Goal: Transaction & Acquisition: Book appointment/travel/reservation

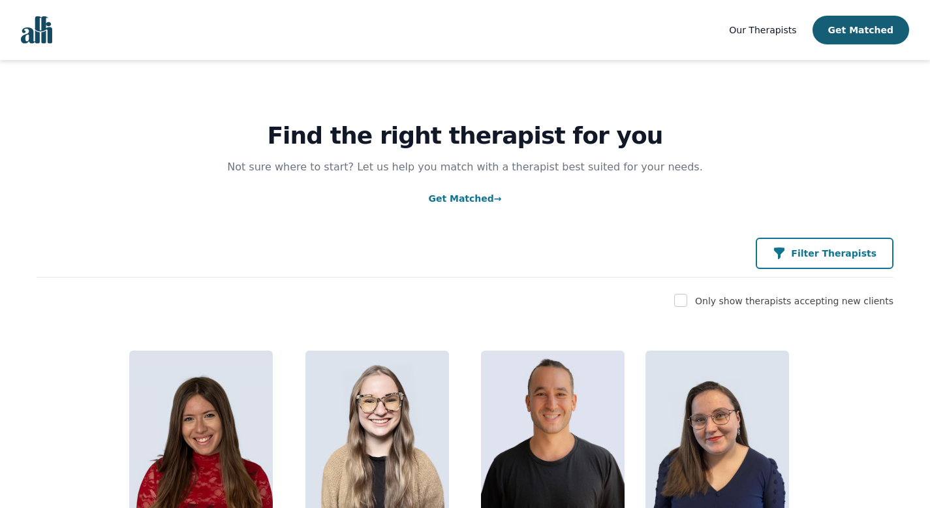
click at [813, 255] on p "Filter Therapists" at bounding box center [834, 253] width 86 height 13
click at [805, 259] on p "Filter Therapists" at bounding box center [834, 253] width 86 height 13
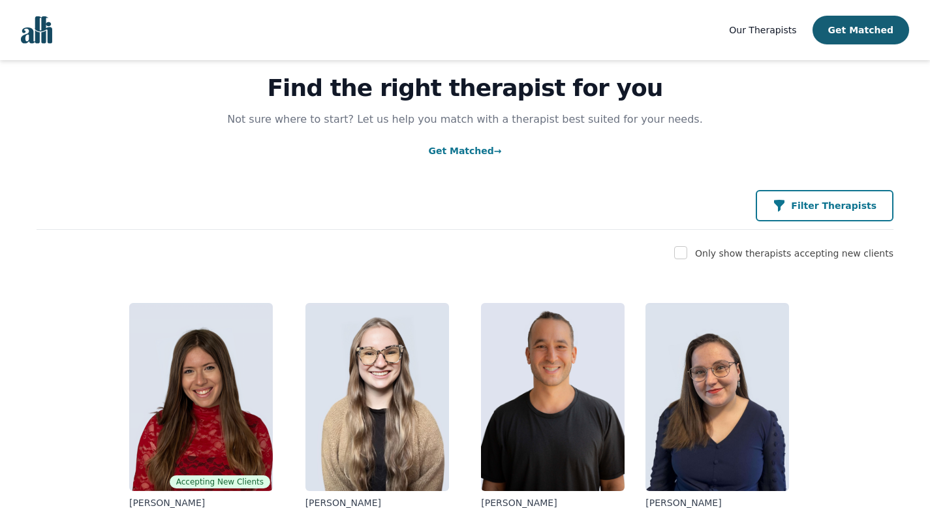
scroll to position [103, 0]
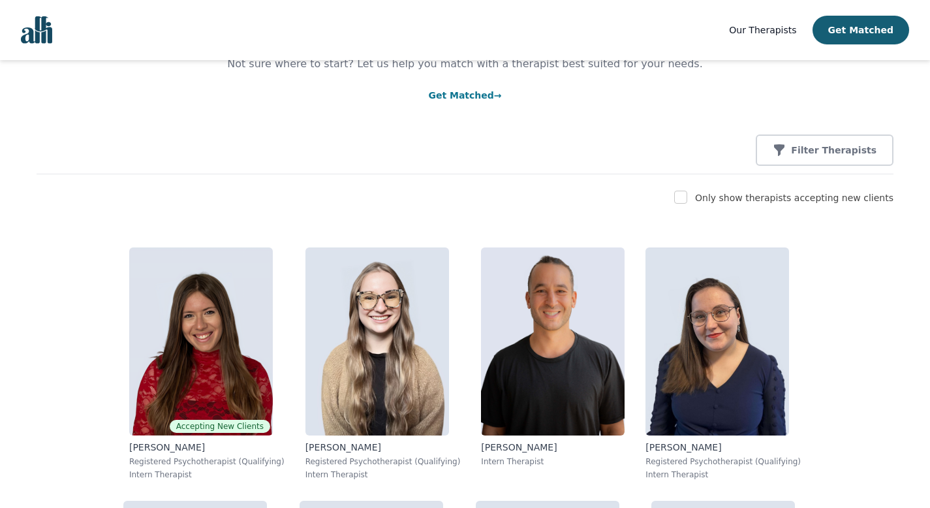
click at [685, 206] on div "Only show therapists accepting new clients" at bounding box center [465, 198] width 857 height 16
click at [687, 199] on input "checkbox" at bounding box center [680, 197] width 13 height 13
checkbox input "true"
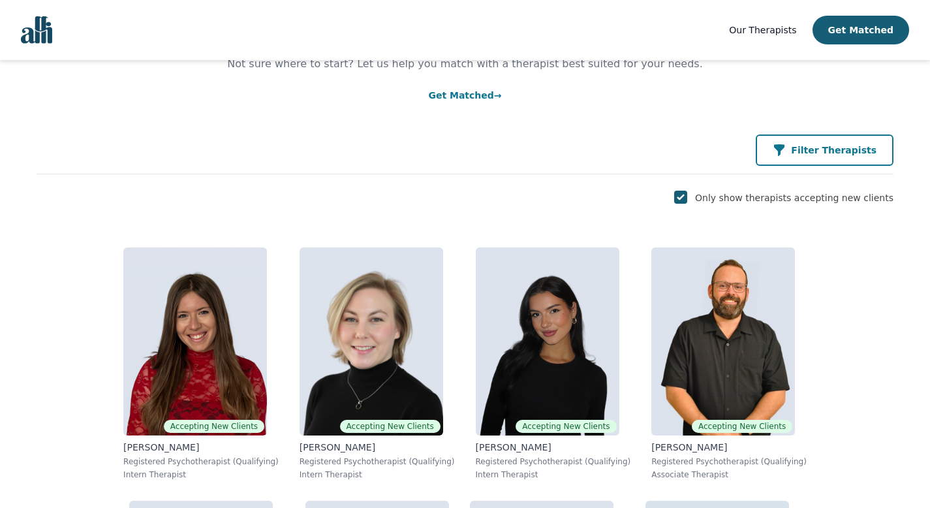
click at [786, 154] on icon "button" at bounding box center [779, 150] width 13 height 13
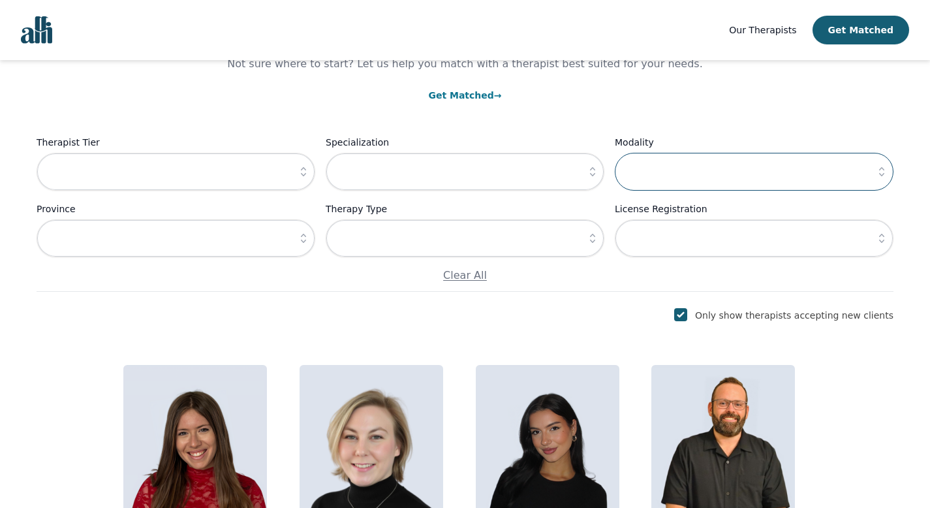
click at [764, 153] on input "text" at bounding box center [754, 172] width 279 height 38
click at [864, 174] on input "text" at bounding box center [754, 172] width 279 height 38
click at [882, 176] on icon "button" at bounding box center [881, 171] width 5 height 9
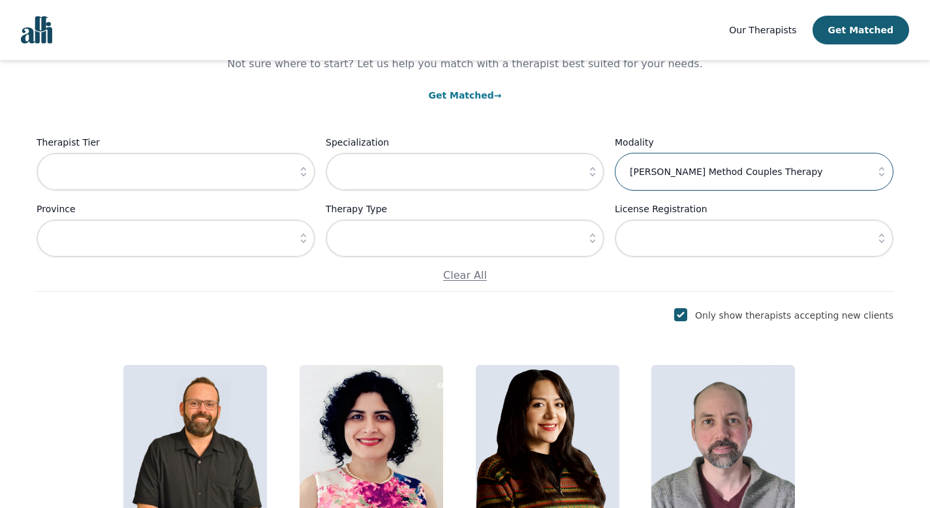
click at [819, 170] on input "Gottman Method Couples Therapy" at bounding box center [754, 172] width 279 height 38
click at [878, 174] on icon "button" at bounding box center [881, 171] width 13 height 13
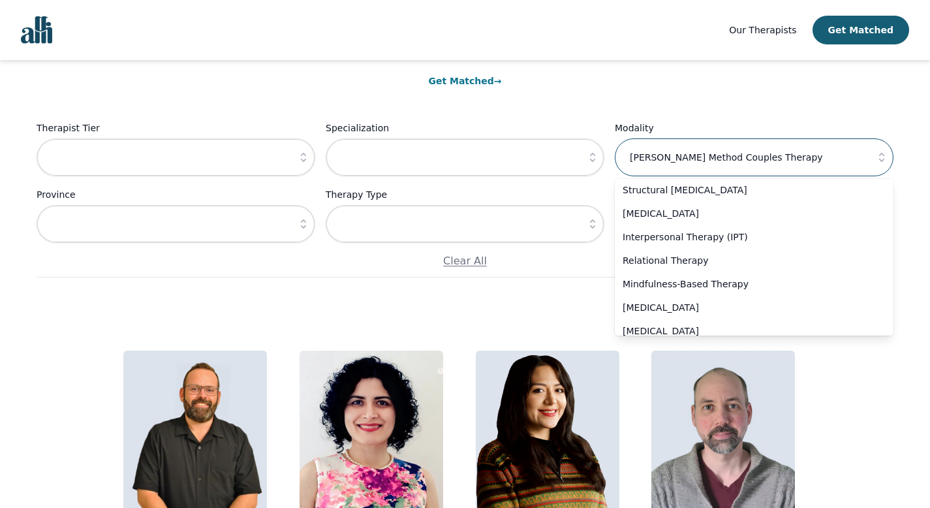
scroll to position [157, 0]
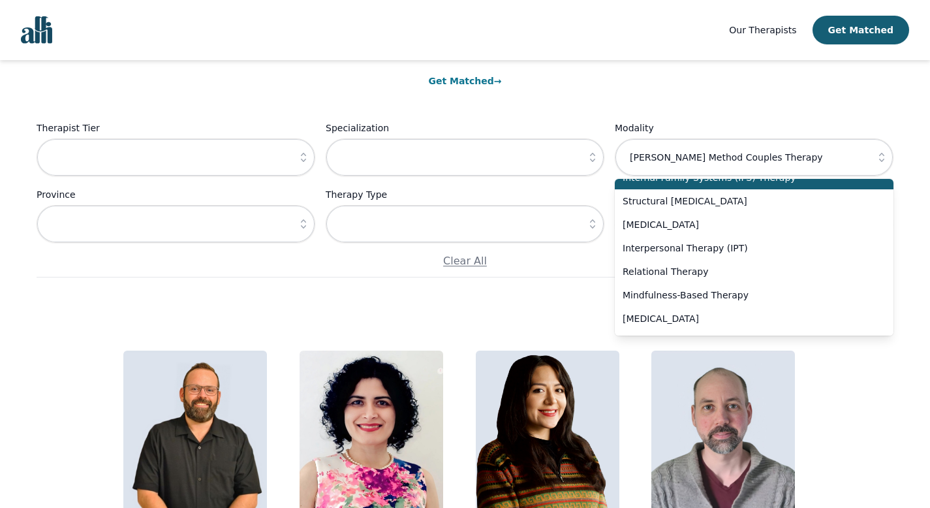
click at [741, 184] on span "Internal Family Systems (IFS) Therapy" at bounding box center [746, 177] width 247 height 13
type input "Internal Family Systems (IFS) Therapy"
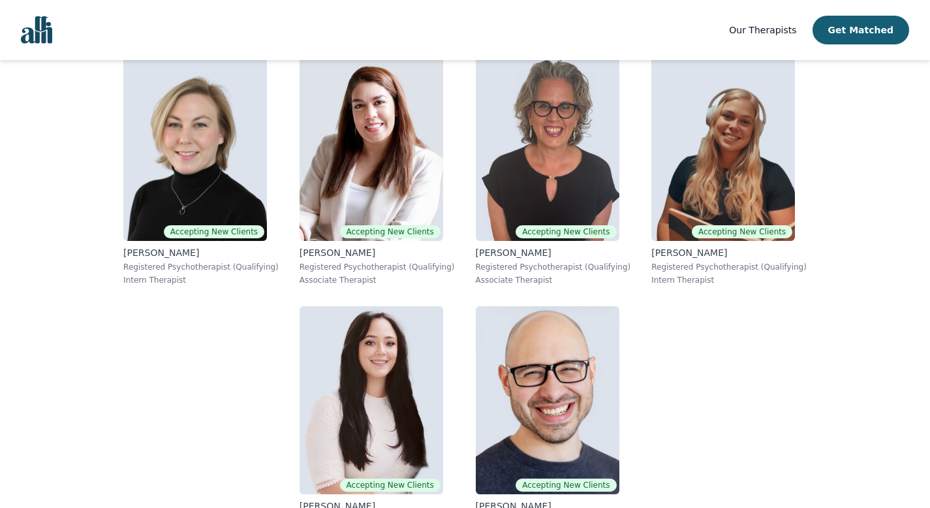
scroll to position [408, 0]
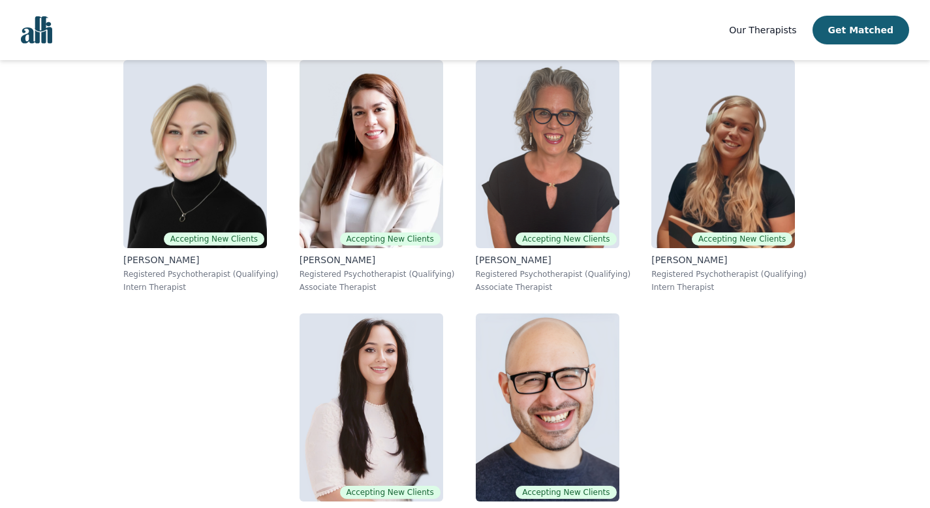
click at [734, 338] on div "Accepting New Clients Jocelyn Crawford Registered Psychotherapist (Qualifying) …" at bounding box center [465, 303] width 857 height 507
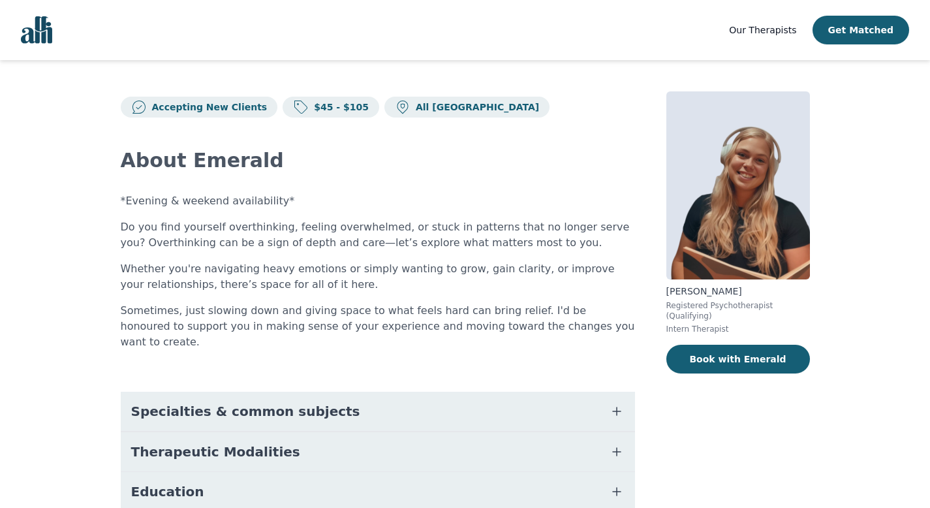
click at [300, 432] on button "Therapeutic Modalities" at bounding box center [378, 451] width 514 height 39
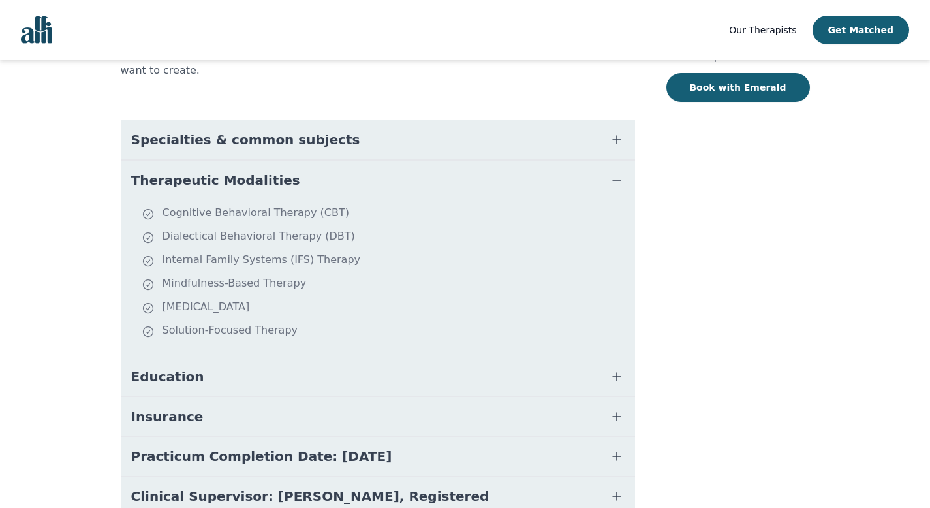
scroll to position [274, 0]
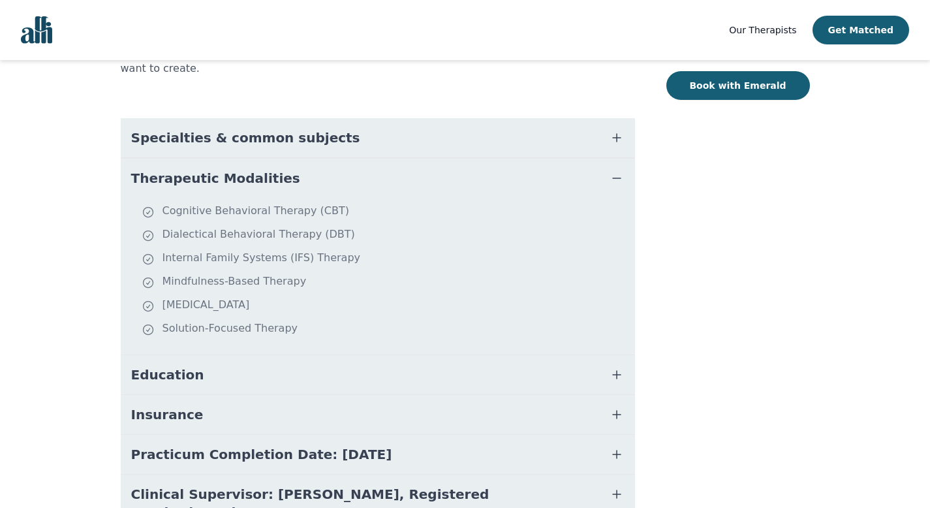
click at [417, 355] on button "Education" at bounding box center [378, 374] width 514 height 39
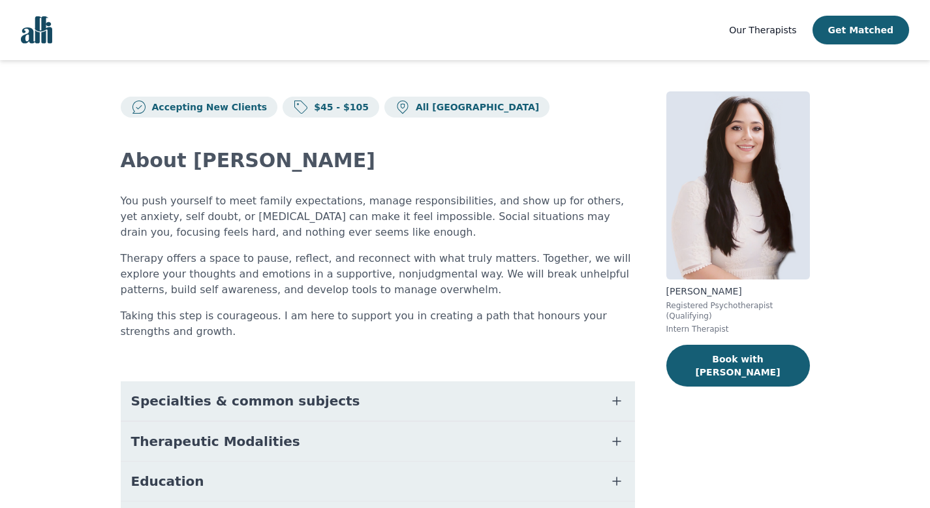
scroll to position [104, 0]
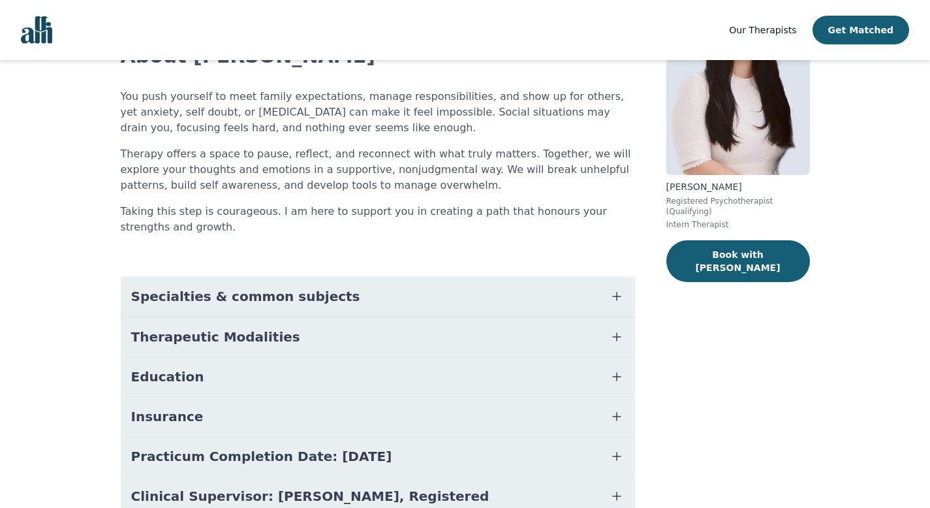
click at [281, 345] on button "Therapeutic Modalities" at bounding box center [378, 336] width 514 height 39
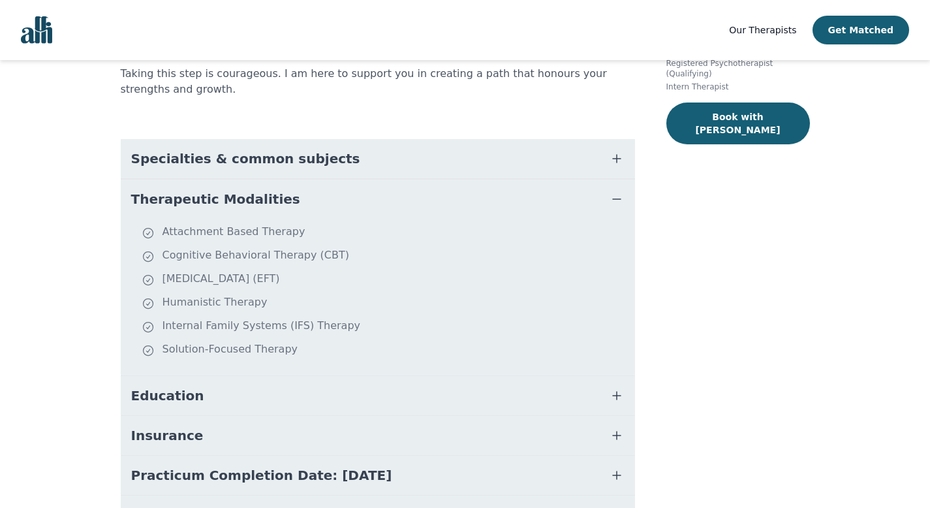
scroll to position [278, 0]
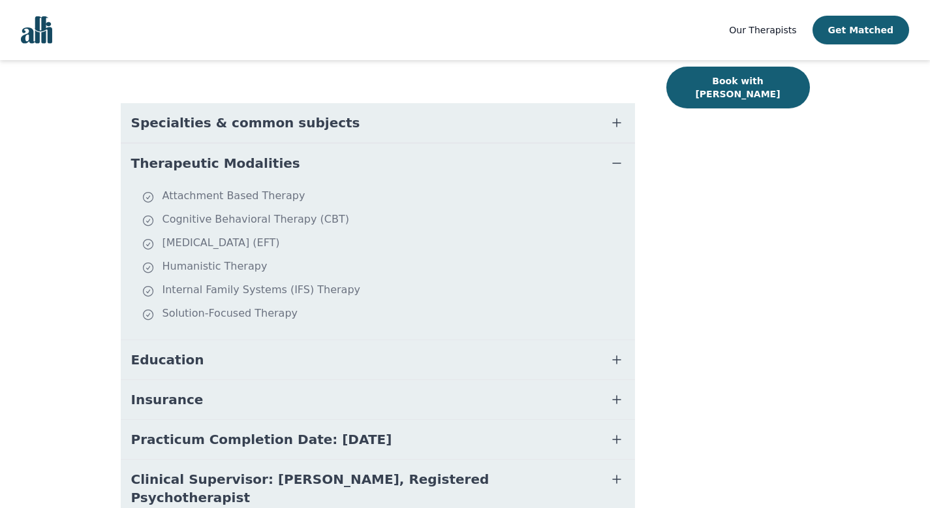
click at [364, 360] on button "Education" at bounding box center [378, 359] width 514 height 39
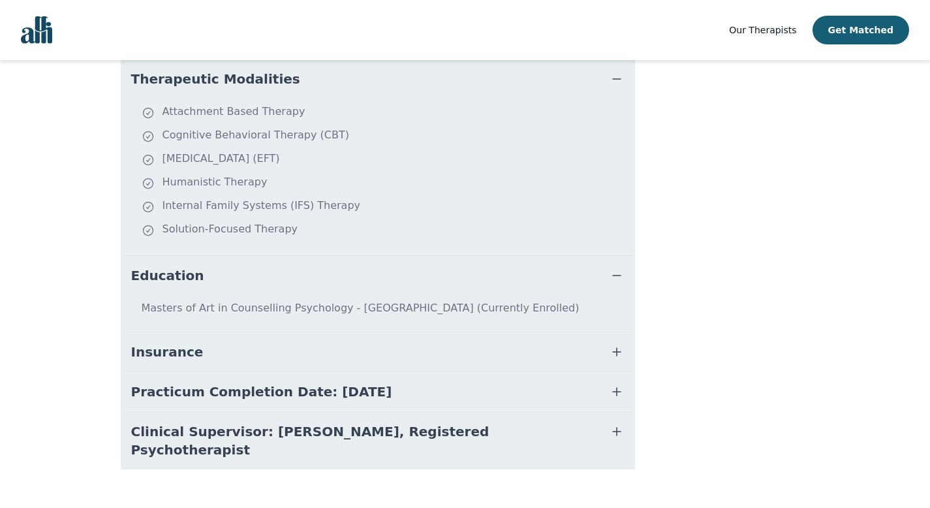
scroll to position [368, 0]
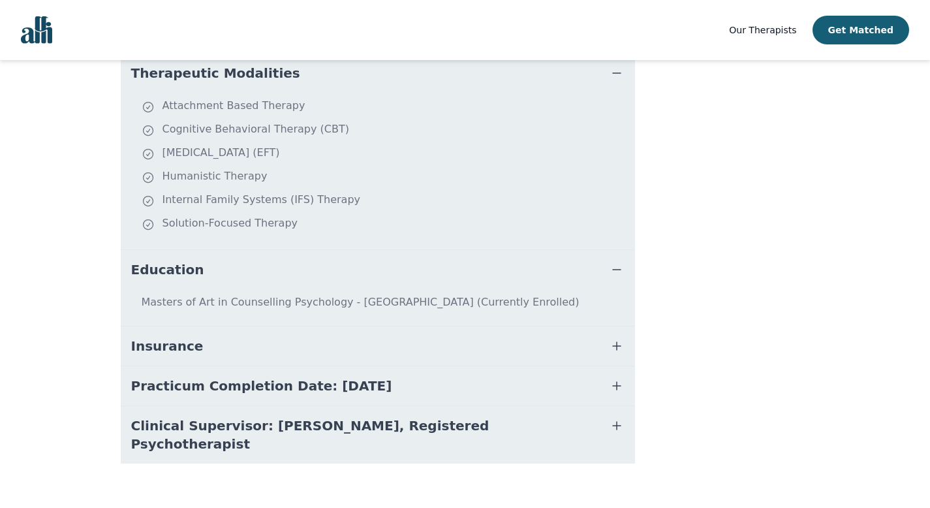
click at [456, 381] on button "Practicum Completion Date: 2025-12-19" at bounding box center [378, 385] width 514 height 39
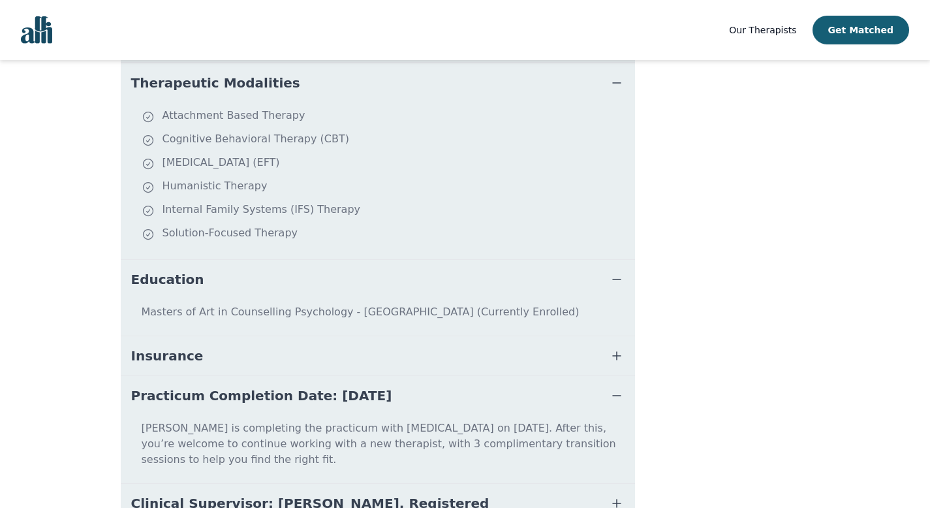
scroll to position [0, 0]
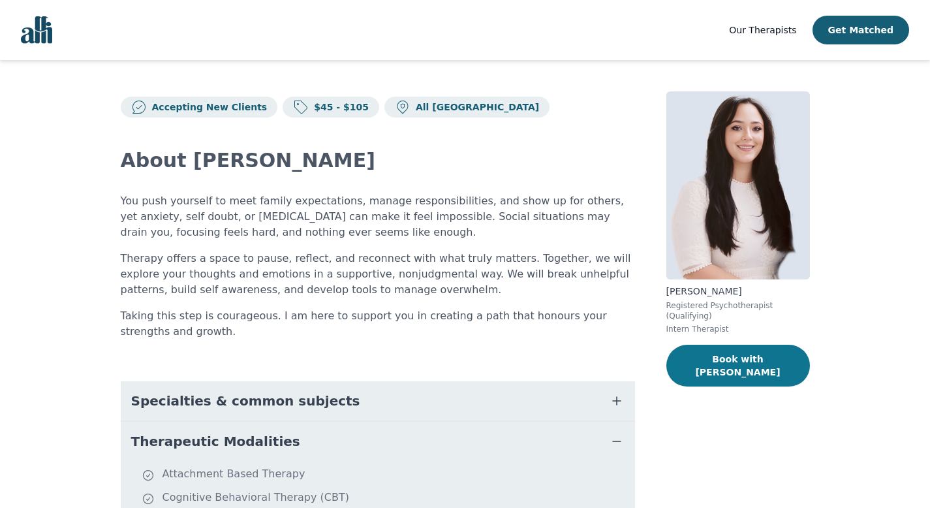
click at [755, 362] on button "Book with Gloria" at bounding box center [739, 366] width 144 height 42
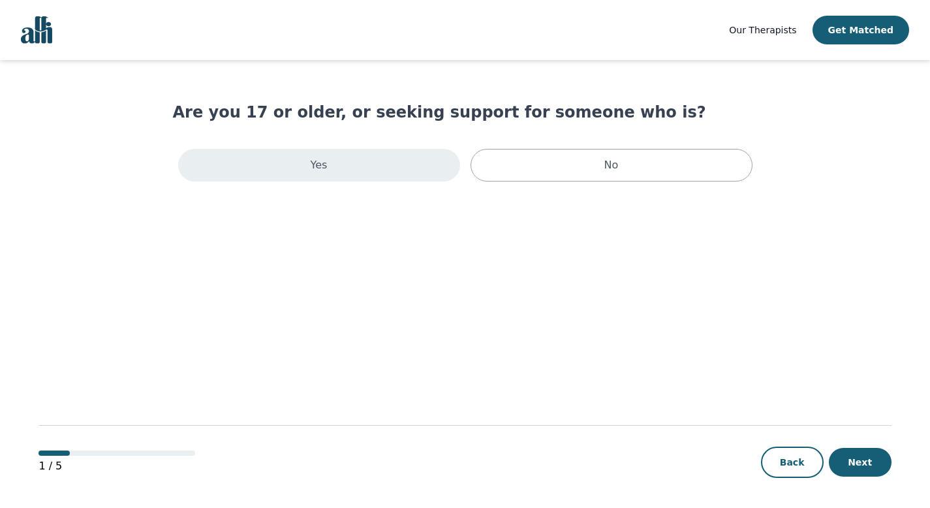
click at [394, 164] on div "Yes" at bounding box center [319, 165] width 282 height 33
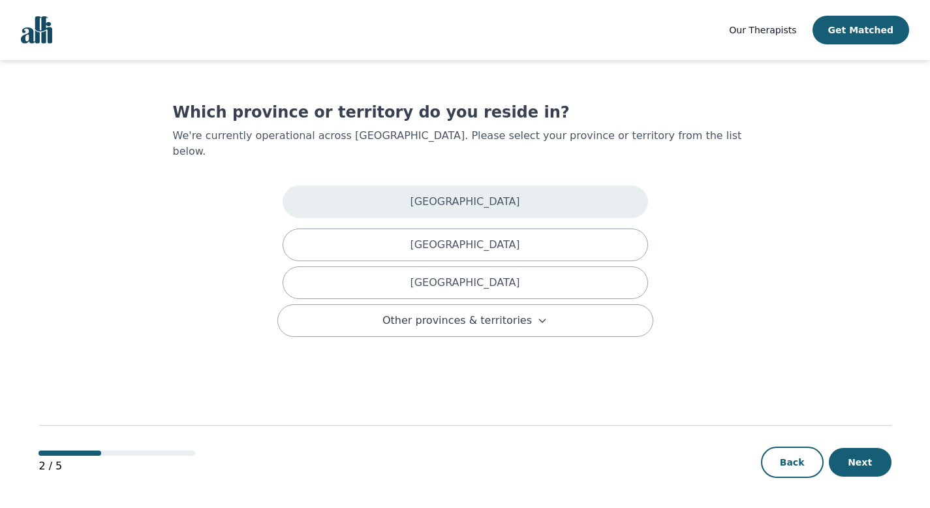
click at [476, 194] on p "Alberta" at bounding box center [465, 202] width 110 height 16
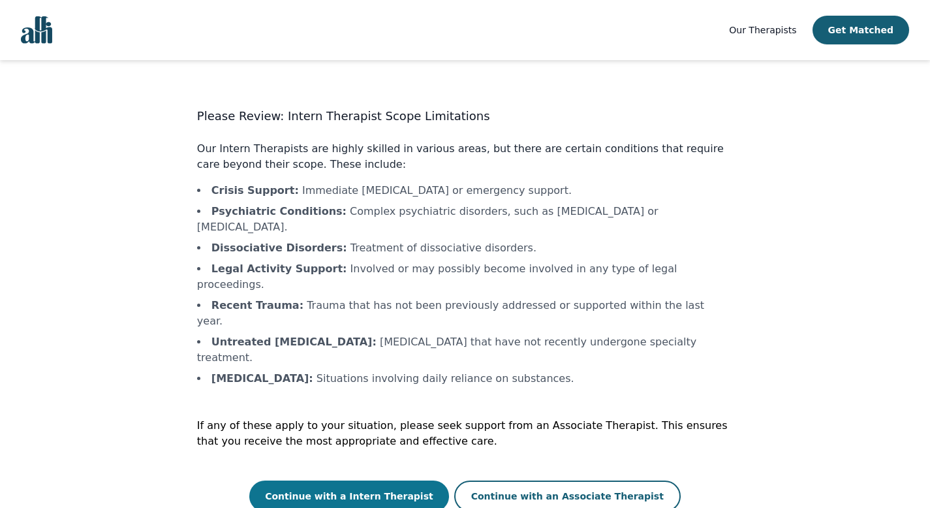
click at [374, 481] on button "Continue with a Intern Therapist" at bounding box center [349, 496] width 200 height 31
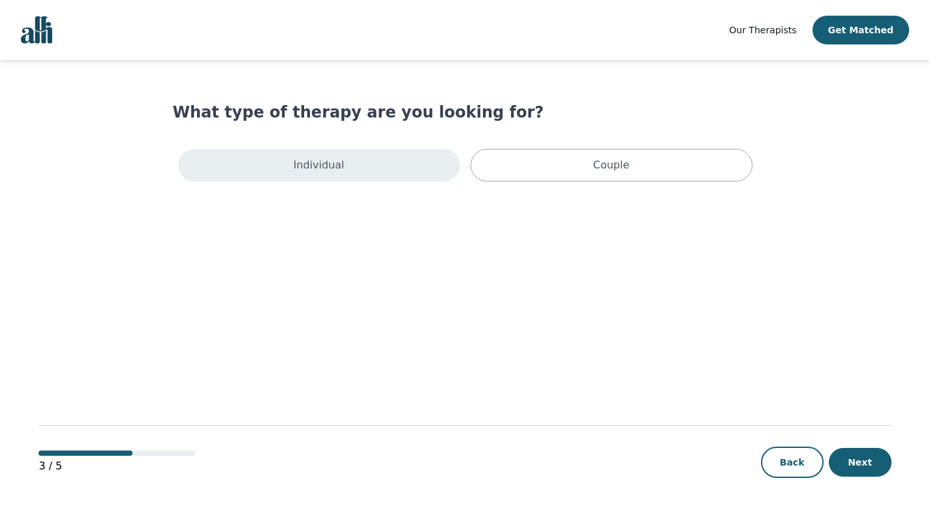
click at [371, 163] on div "Individual" at bounding box center [319, 165] width 282 height 33
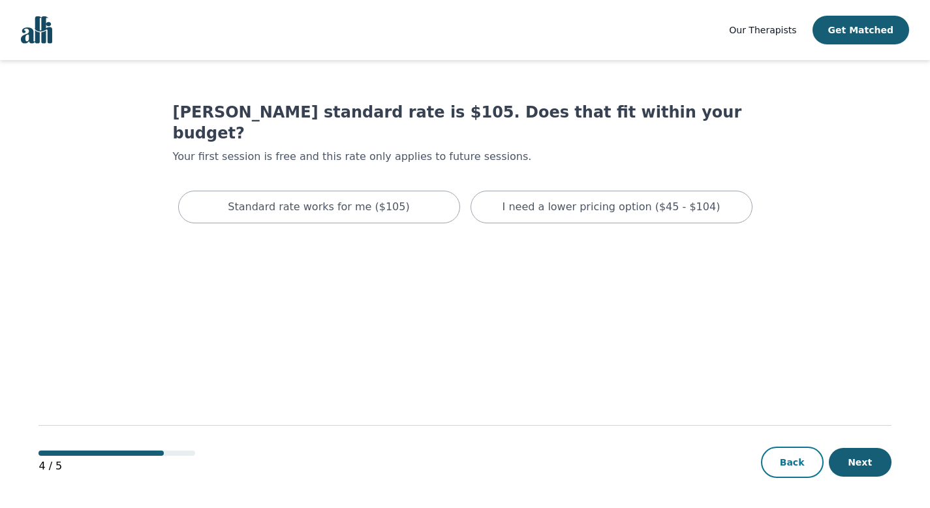
click at [783, 459] on button "Back" at bounding box center [792, 462] width 63 height 31
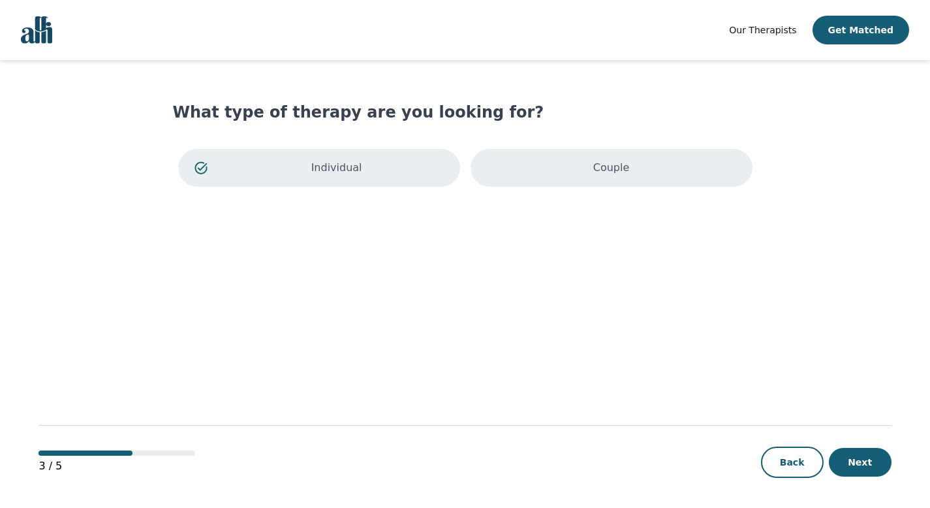
click at [640, 175] on div "Couple" at bounding box center [612, 168] width 282 height 38
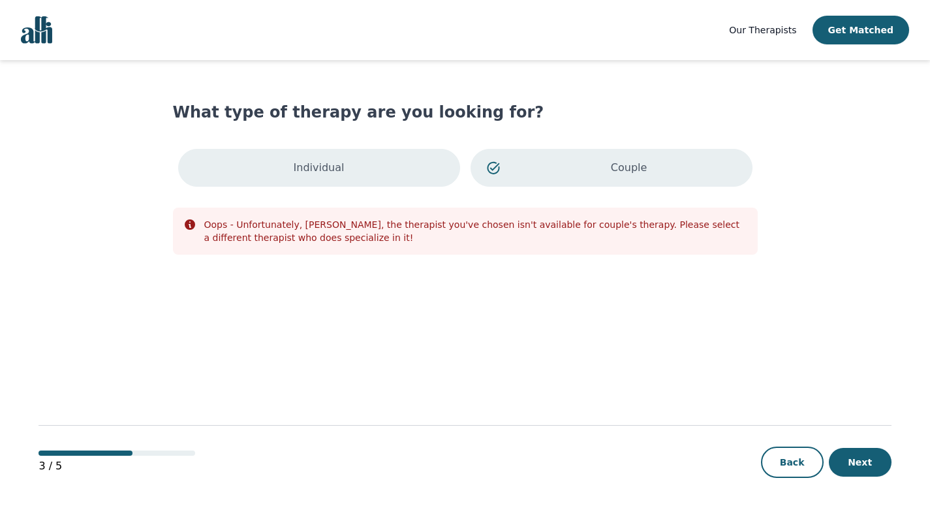
click at [397, 178] on div "Individual" at bounding box center [319, 168] width 282 height 38
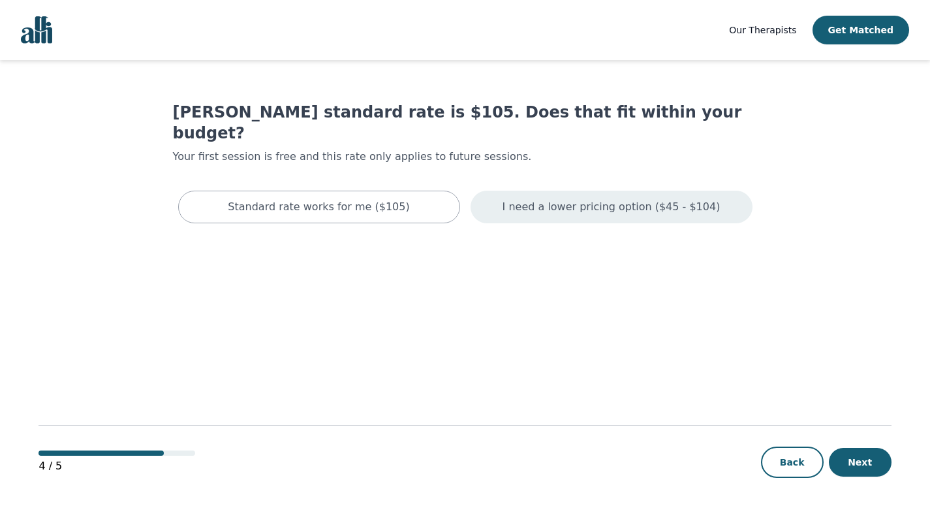
click at [599, 197] on div "I need a lower pricing option ($45 - $104)" at bounding box center [612, 207] width 282 height 33
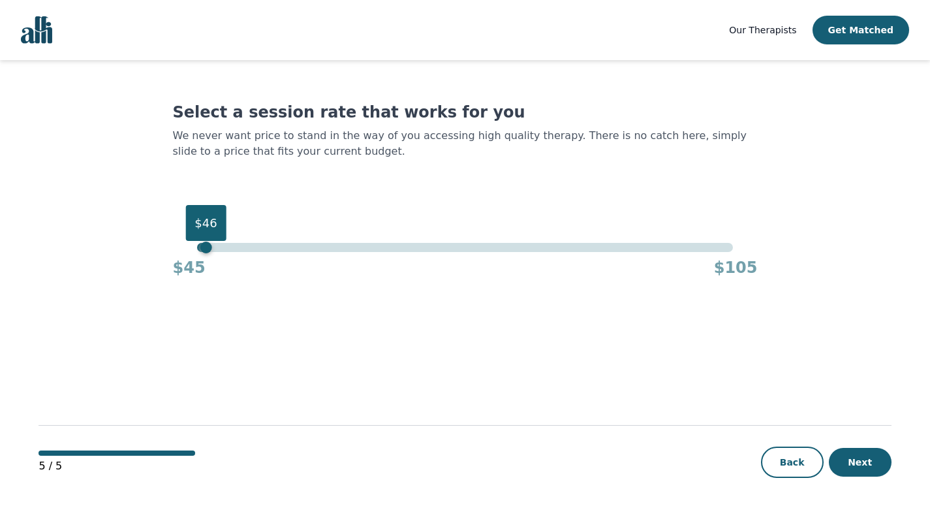
click at [202, 249] on div "$46" at bounding box center [465, 247] width 536 height 9
drag, startPoint x: 208, startPoint y: 247, endPoint x: 157, endPoint y: 247, distance: 50.9
click at [158, 247] on main "Select a session rate that works for you We never want price to stand in the wa…" at bounding box center [465, 284] width 853 height 449
click at [863, 464] on button "Next" at bounding box center [860, 462] width 63 height 29
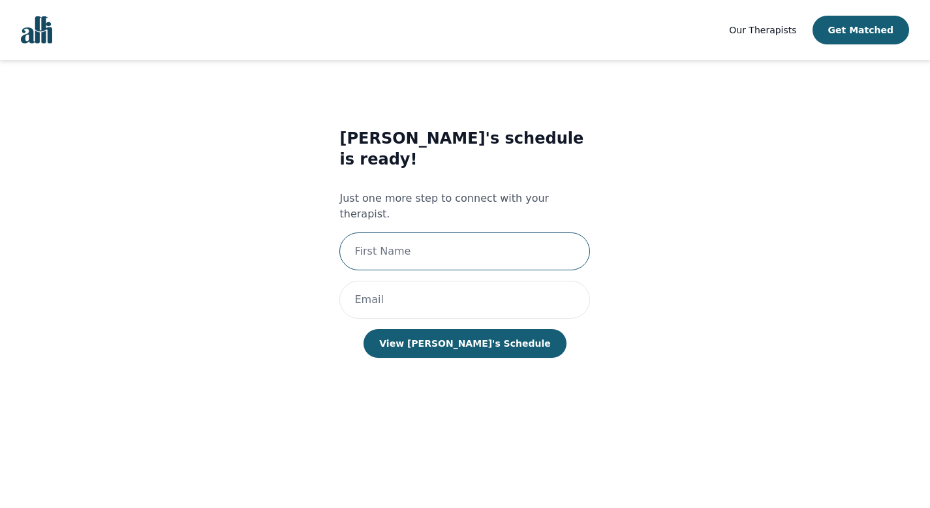
click at [516, 232] on input "text" at bounding box center [464, 251] width 251 height 38
type input "[PERSON_NAME]"
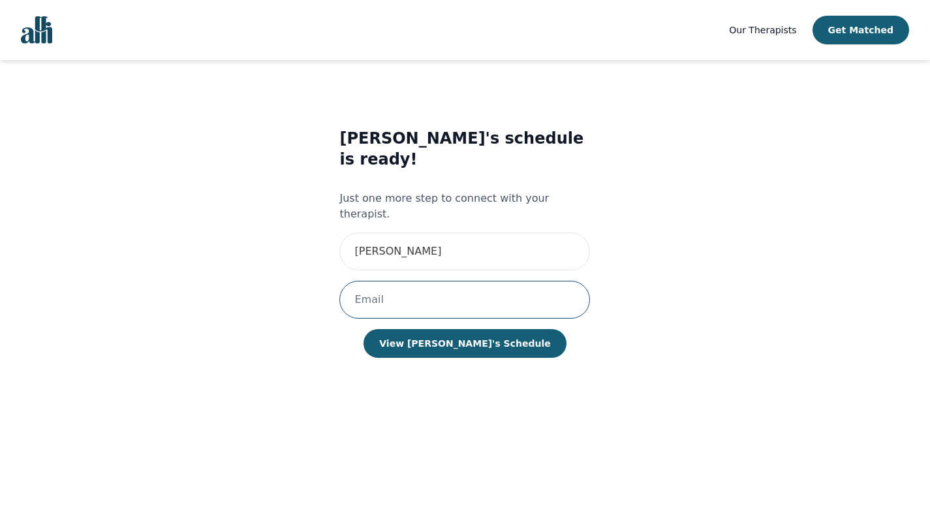
click at [398, 281] on input "email" at bounding box center [464, 300] width 251 height 38
type input "[EMAIL_ADDRESS][DOMAIN_NAME]"
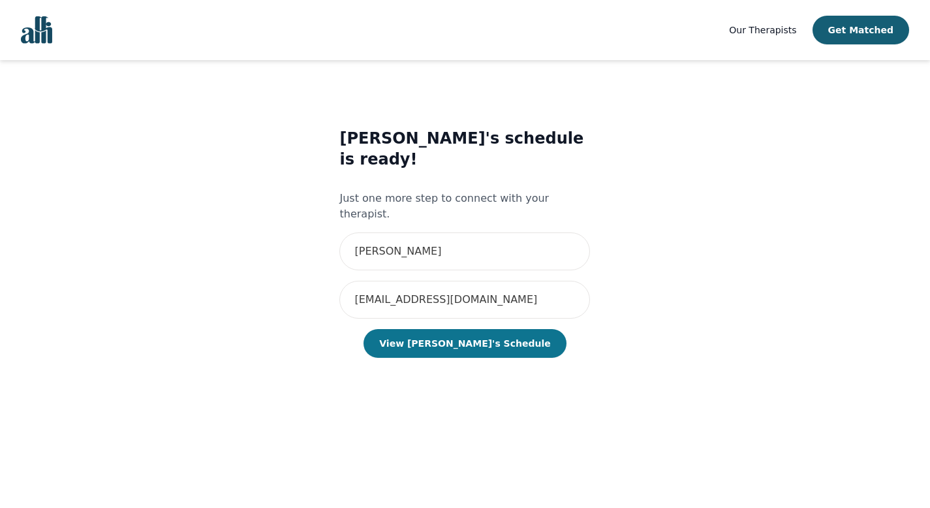
click at [479, 329] on button "View Gloria's Schedule" at bounding box center [465, 343] width 202 height 29
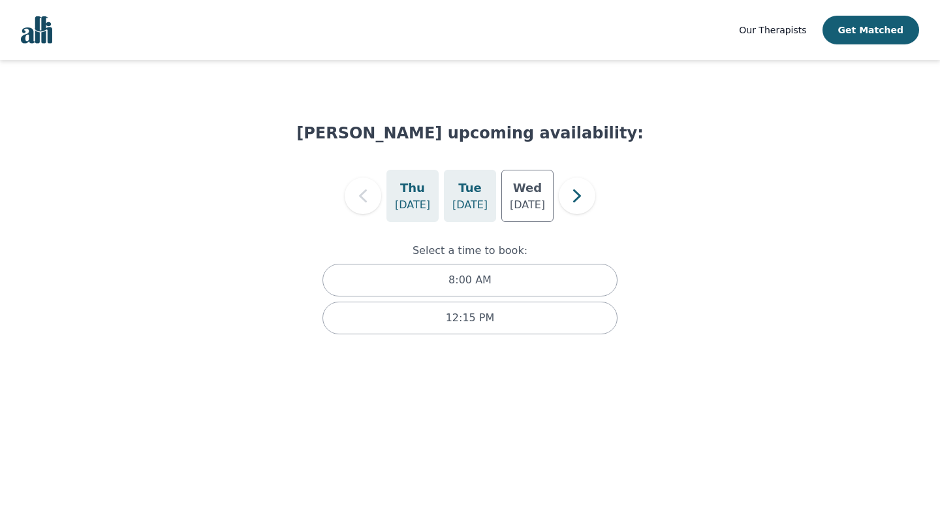
click at [480, 179] on h5 "Tue" at bounding box center [469, 188] width 23 height 18
click at [521, 189] on h5 "Wed" at bounding box center [527, 188] width 29 height 18
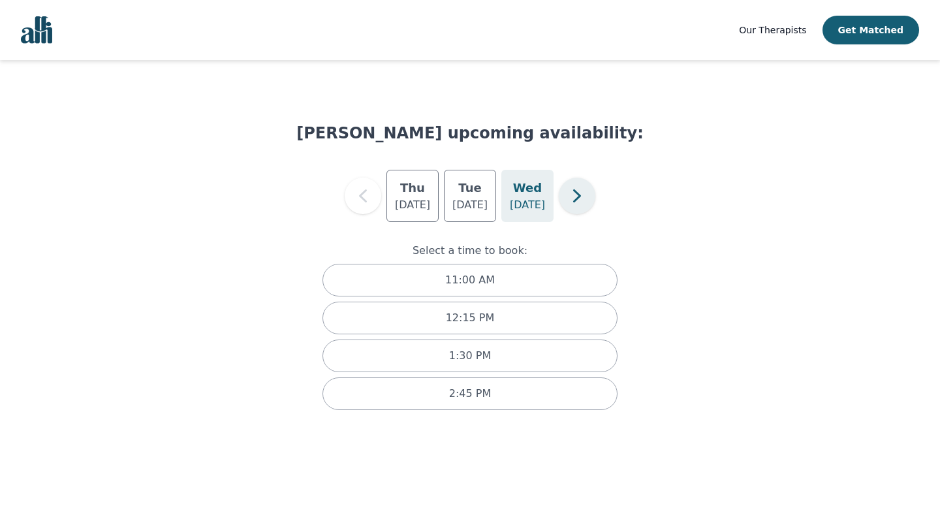
click at [574, 193] on icon "button" at bounding box center [577, 196] width 26 height 26
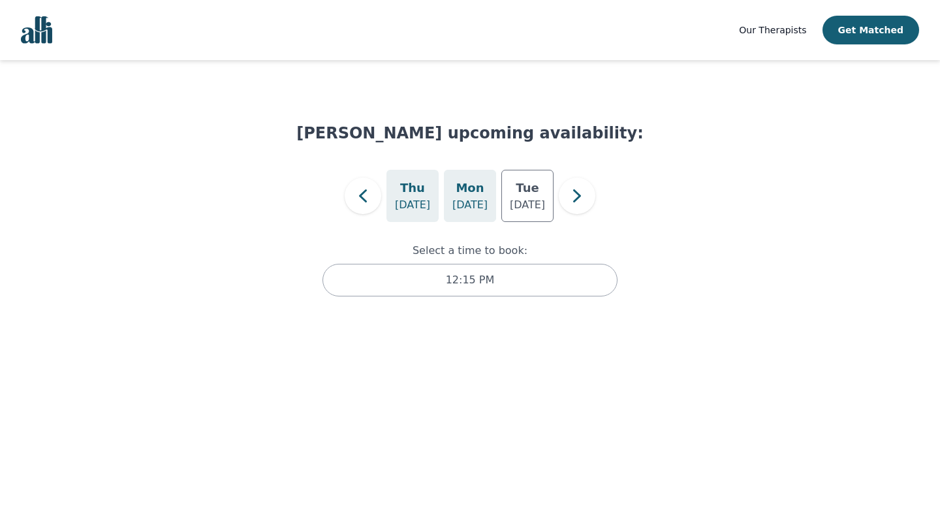
click at [488, 195] on div "Mon Sep 1" at bounding box center [470, 196] width 52 height 52
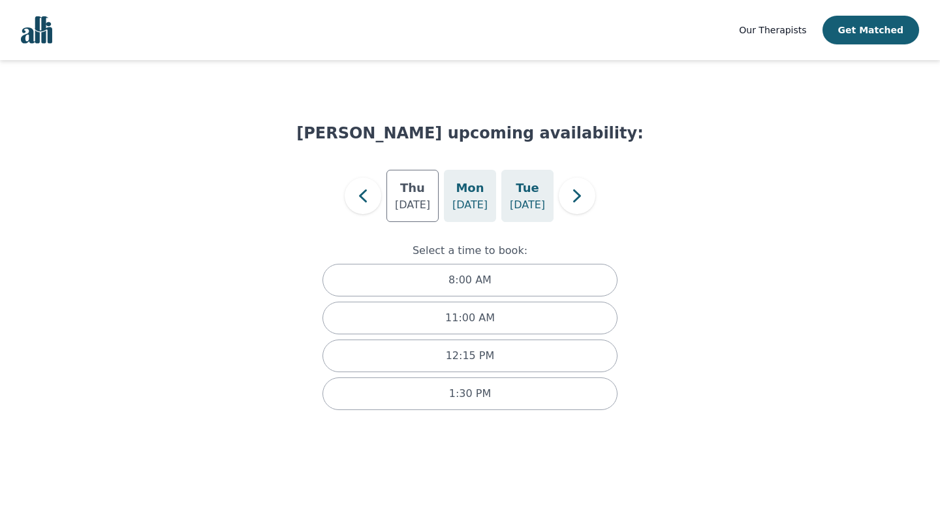
click at [514, 197] on div "Tue Sep 2" at bounding box center [527, 196] width 52 height 52
click at [576, 198] on icon "button" at bounding box center [577, 195] width 8 height 13
click at [485, 197] on div "Thu Sep 4" at bounding box center [470, 196] width 52 height 52
click at [517, 197] on p "Sep 8" at bounding box center [527, 205] width 35 height 16
click at [469, 222] on div "Select a time to book: 8:00 AM 11:00 AM 12:15 PM 1:30 PM 2:45 PM" at bounding box center [469, 348] width 347 height 252
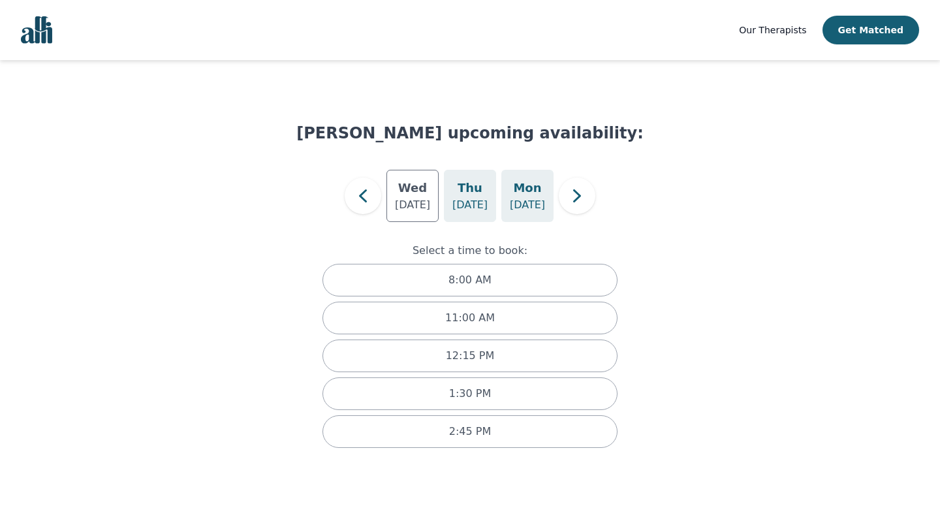
click at [469, 191] on h5 "Thu" at bounding box center [470, 188] width 25 height 18
click at [422, 195] on h5 "Wed" at bounding box center [412, 188] width 29 height 18
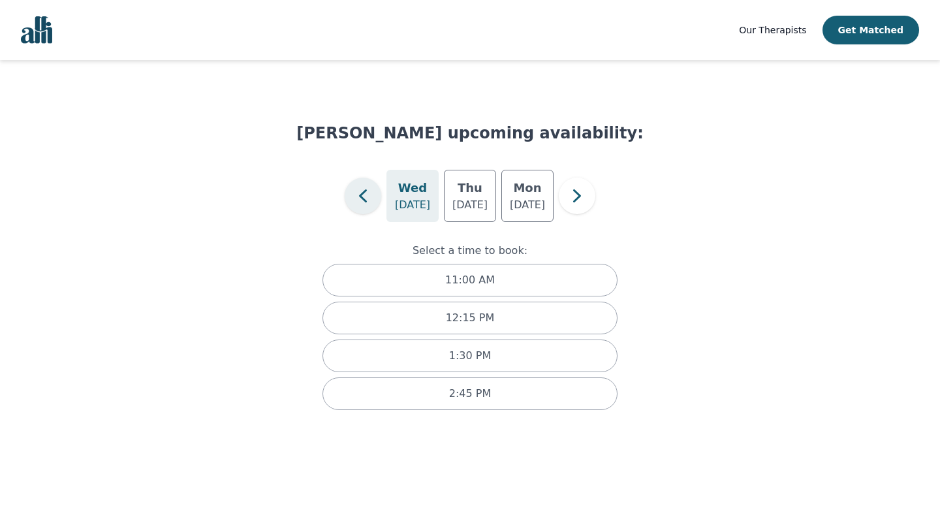
click at [368, 198] on icon "button" at bounding box center [363, 196] width 26 height 26
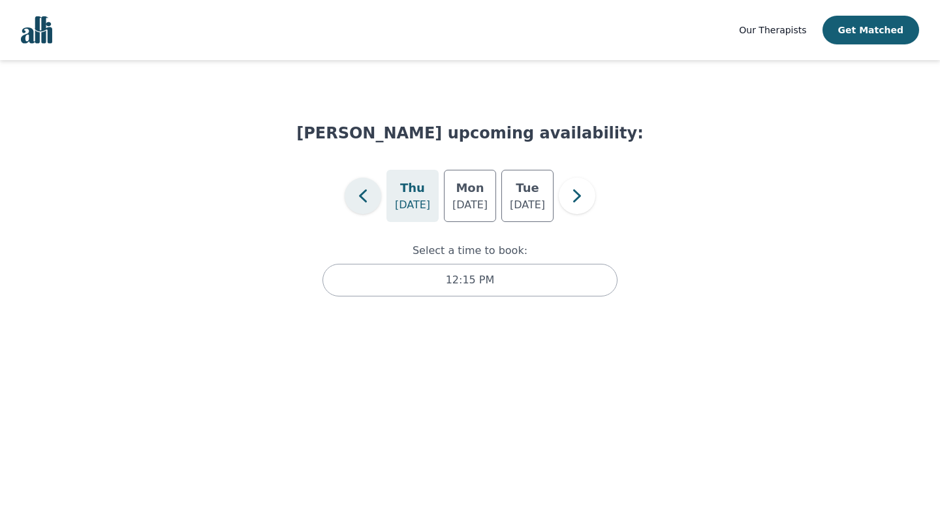
click at [371, 200] on icon "button" at bounding box center [363, 196] width 26 height 26
click at [416, 193] on h5 "Thu" at bounding box center [412, 188] width 25 height 18
click at [466, 193] on h5 "Tue" at bounding box center [469, 188] width 23 height 18
click at [521, 196] on h5 "Wed" at bounding box center [527, 188] width 29 height 18
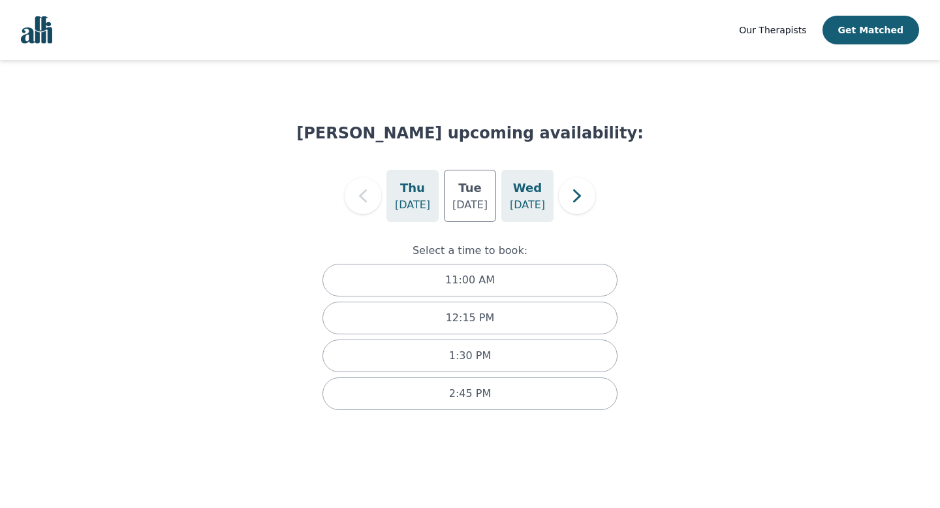
click at [431, 200] on div "Thu Aug 21" at bounding box center [412, 196] width 52 height 52
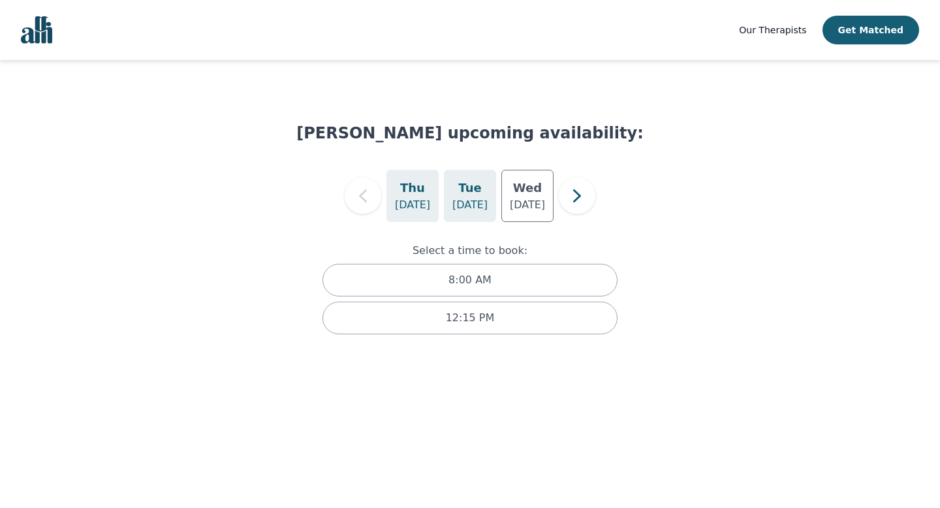
click at [475, 200] on p "Aug 26" at bounding box center [469, 205] width 35 height 16
click at [531, 197] on h5 "Wed" at bounding box center [527, 188] width 29 height 18
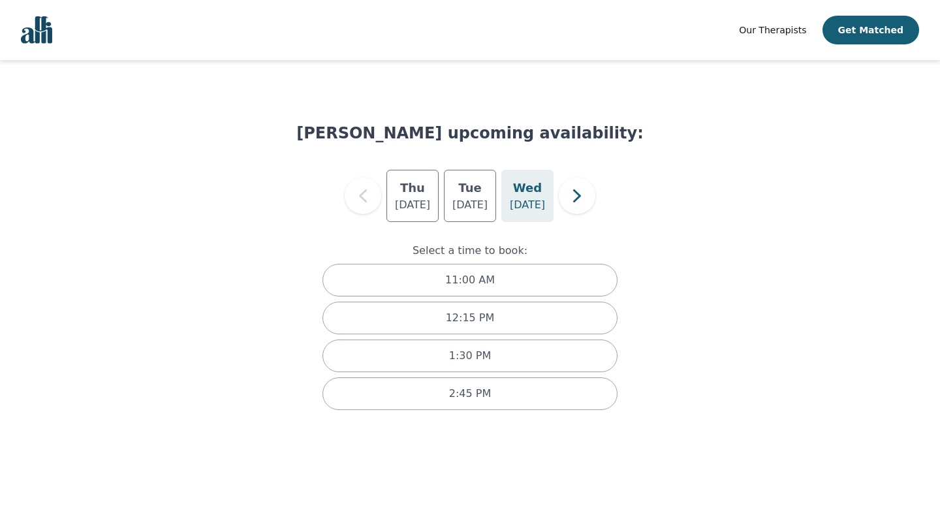
click at [533, 195] on h5 "Wed" at bounding box center [527, 188] width 29 height 18
click at [580, 198] on icon "button" at bounding box center [577, 196] width 26 height 26
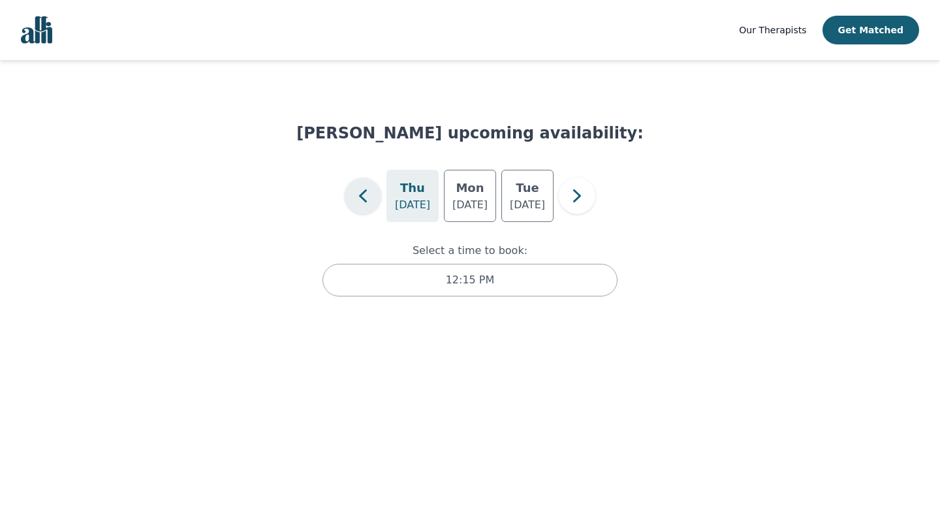
click at [371, 194] on icon "button" at bounding box center [363, 196] width 26 height 26
click at [429, 197] on div "Thu Aug 21" at bounding box center [412, 196] width 52 height 52
click at [460, 197] on p "Aug 26" at bounding box center [469, 205] width 35 height 16
click at [520, 200] on p "Aug 27" at bounding box center [527, 205] width 35 height 16
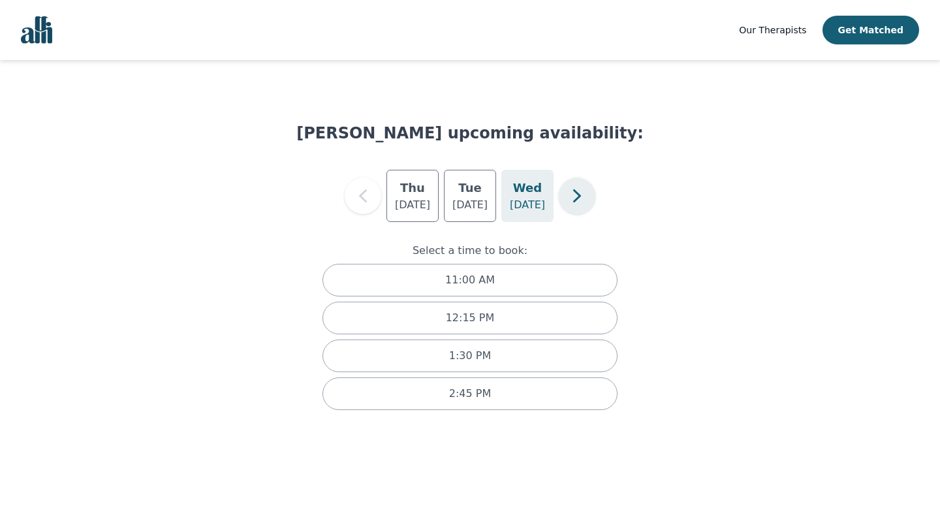
click at [578, 200] on icon "button" at bounding box center [577, 196] width 26 height 26
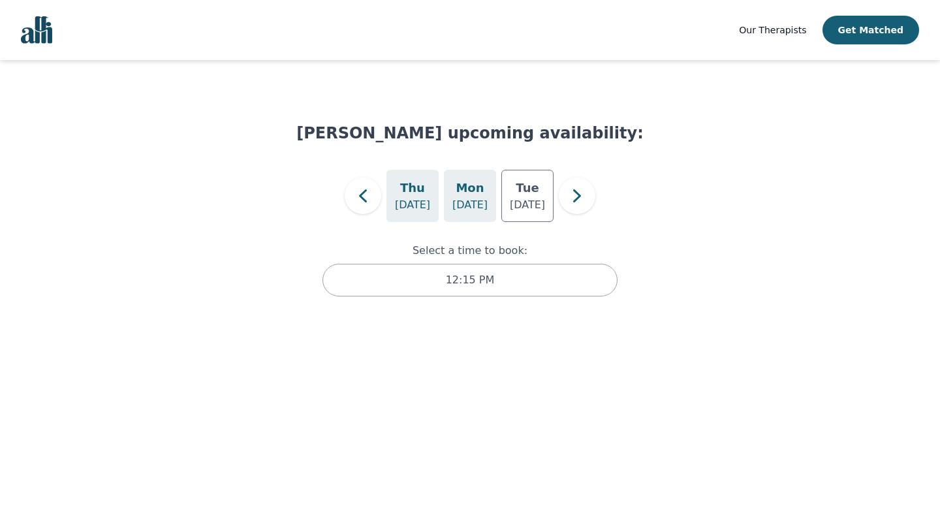
click at [467, 199] on p "Sep 1" at bounding box center [469, 205] width 35 height 16
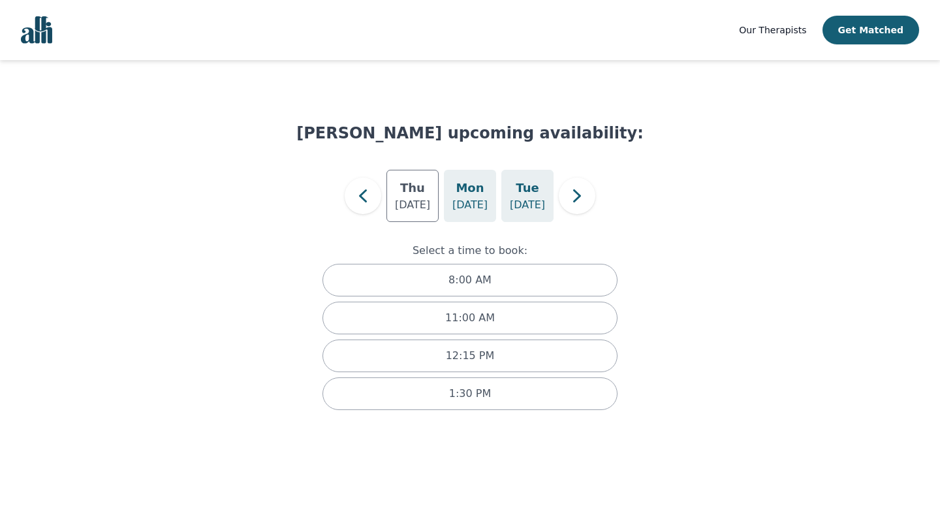
click at [518, 200] on p "Sep 2" at bounding box center [527, 205] width 35 height 16
click at [368, 199] on icon "button" at bounding box center [363, 196] width 26 height 26
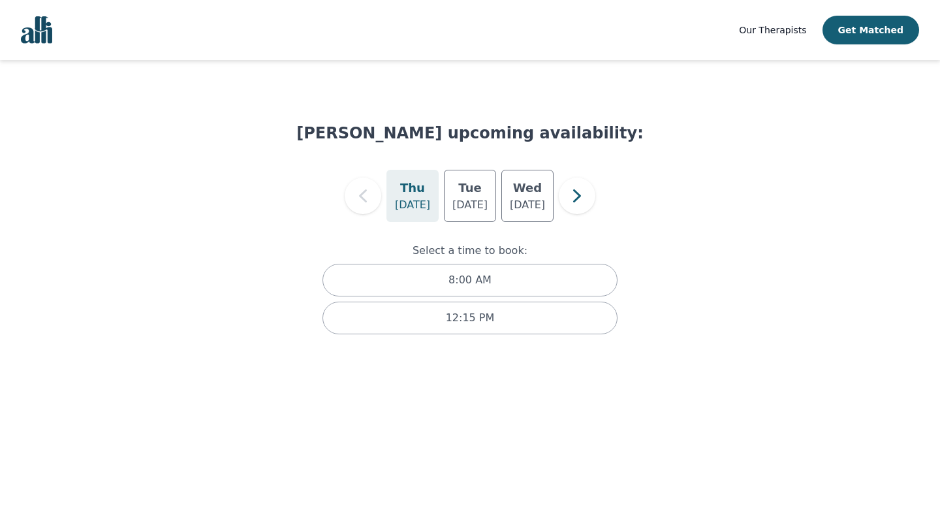
click at [408, 195] on h5 "Thu" at bounding box center [412, 188] width 25 height 18
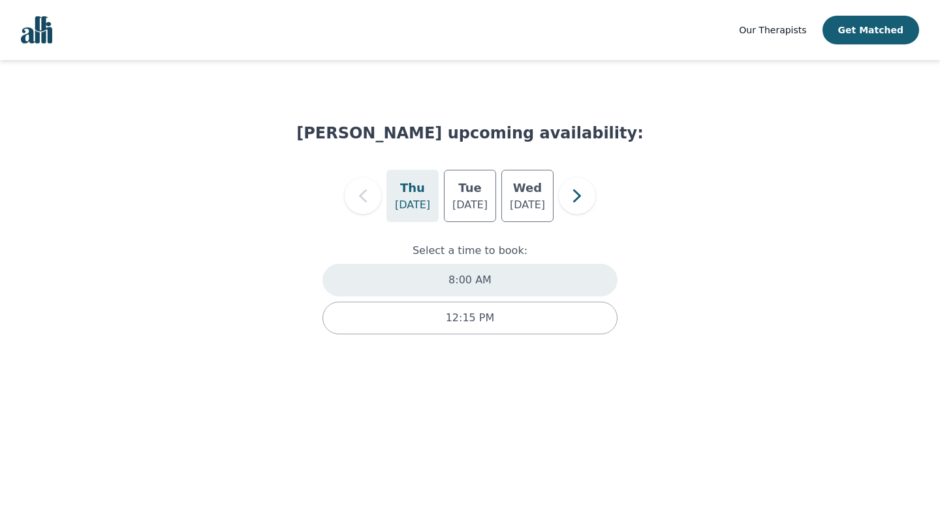
click at [462, 279] on p "8:00 AM" at bounding box center [470, 280] width 43 height 16
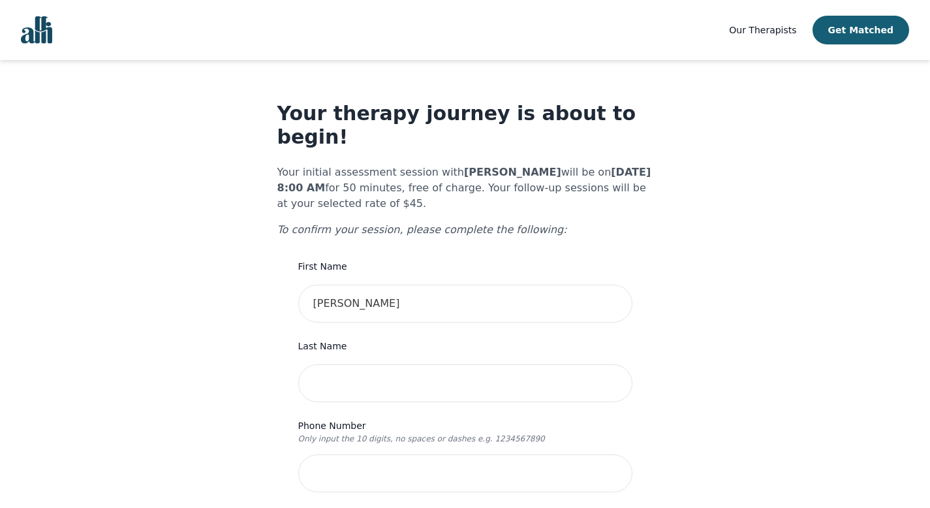
scroll to position [63, 0]
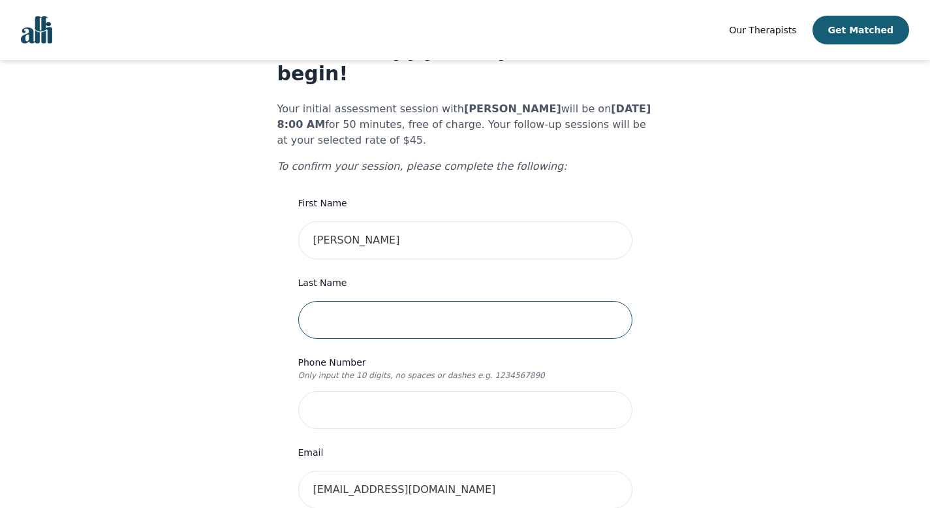
click at [370, 301] on input "text" at bounding box center [465, 320] width 334 height 38
type input "Tran"
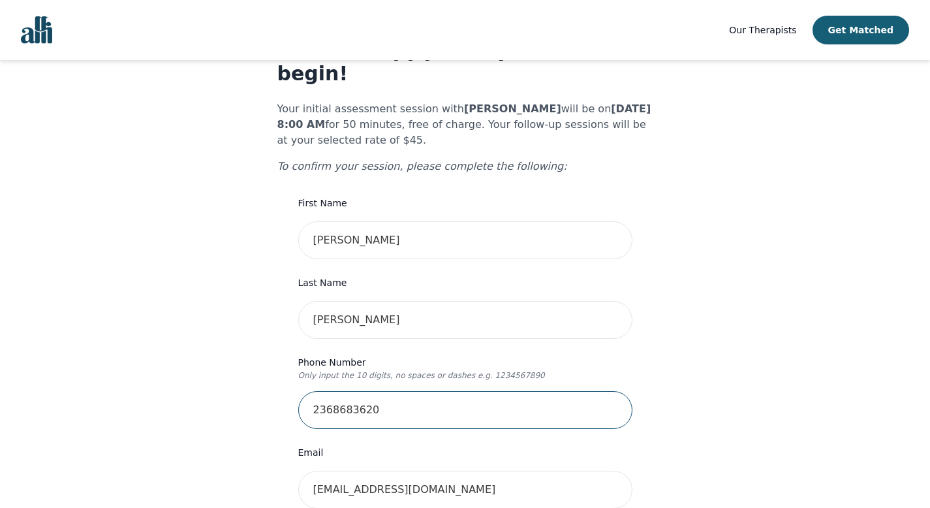
type input "2368683620"
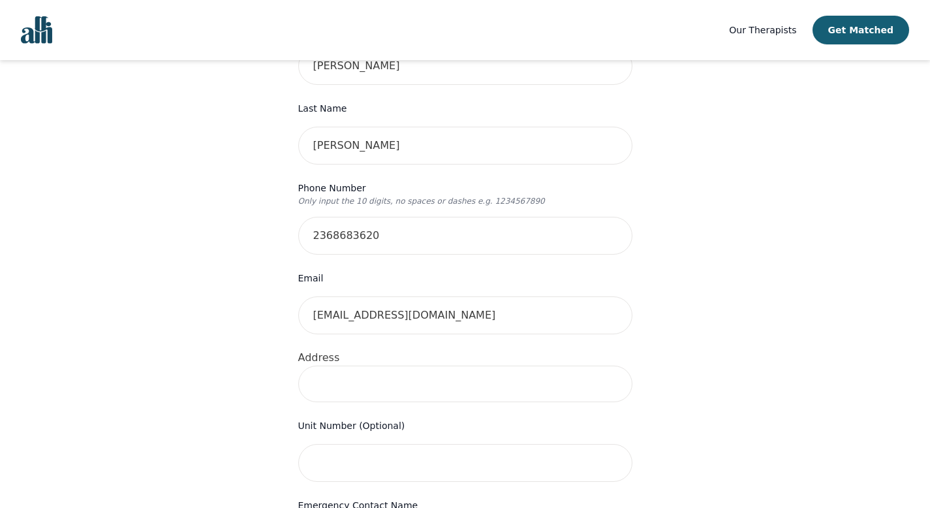
scroll to position [281, 0]
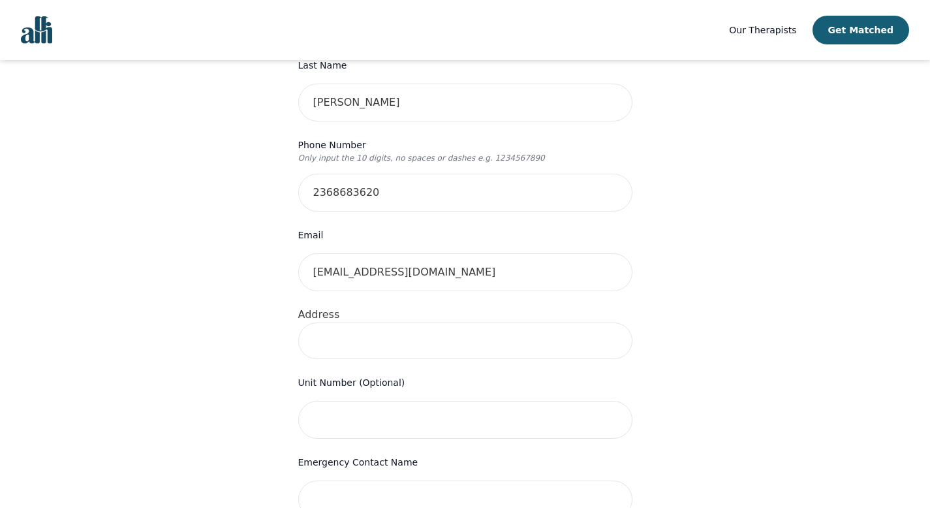
click at [408, 323] on input at bounding box center [465, 341] width 334 height 37
type input "230 coral keys villas NE"
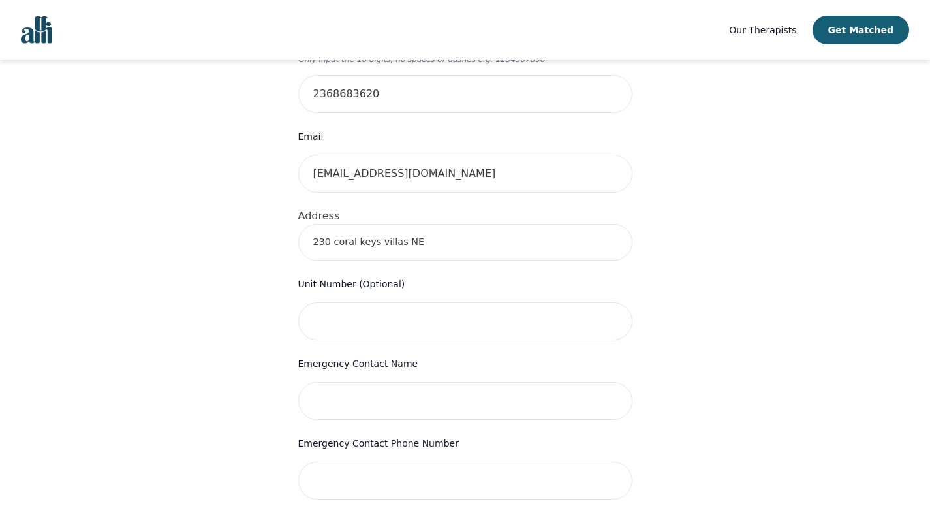
scroll to position [386, 0]
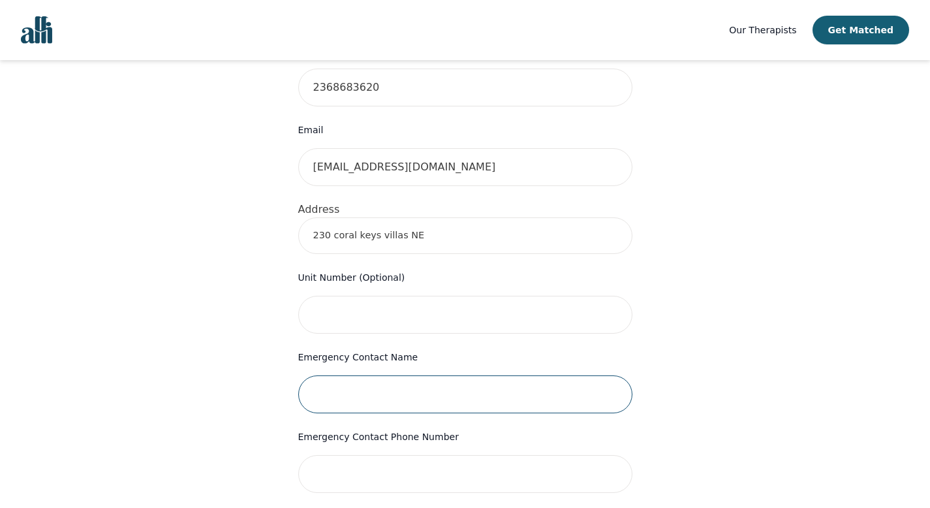
click at [381, 389] on input "text" at bounding box center [465, 394] width 334 height 38
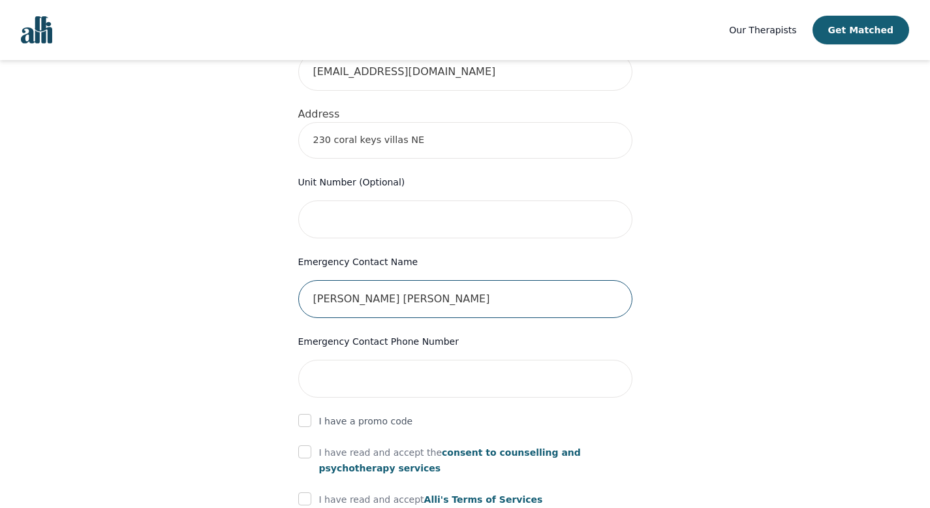
scroll to position [494, 0]
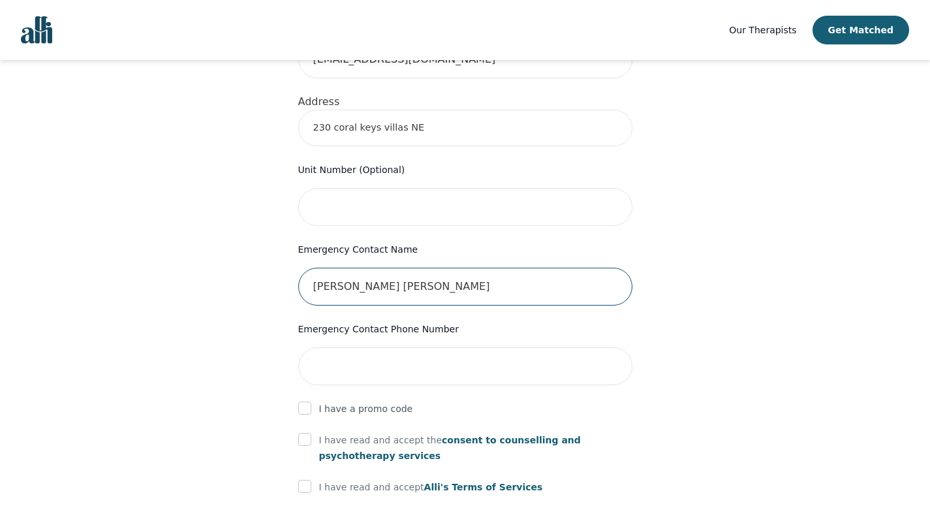
type input "Nguyen Minh Phong"
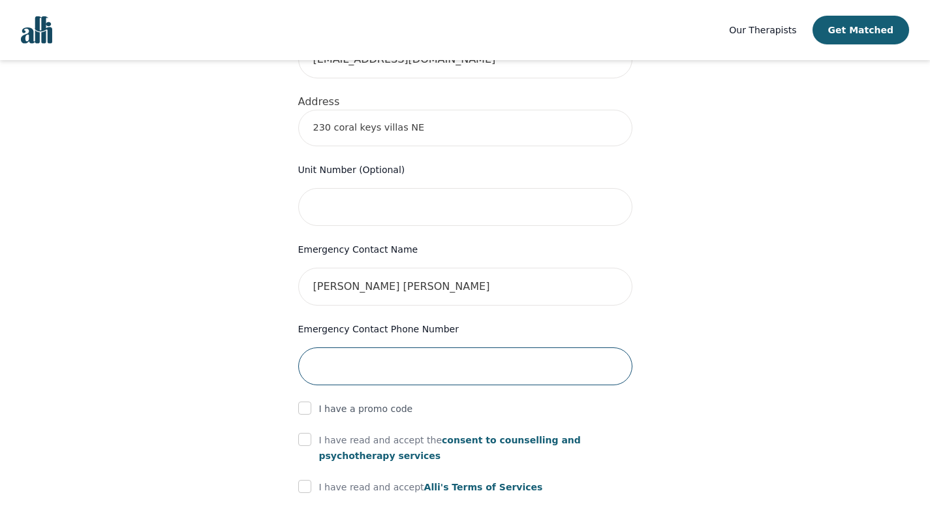
click at [371, 347] on input "tel" at bounding box center [465, 366] width 334 height 38
type input "2362343620"
click at [188, 351] on div "Your therapy journey is about to begin! Your initial assessment session with Gl…" at bounding box center [465, 152] width 899 height 1171
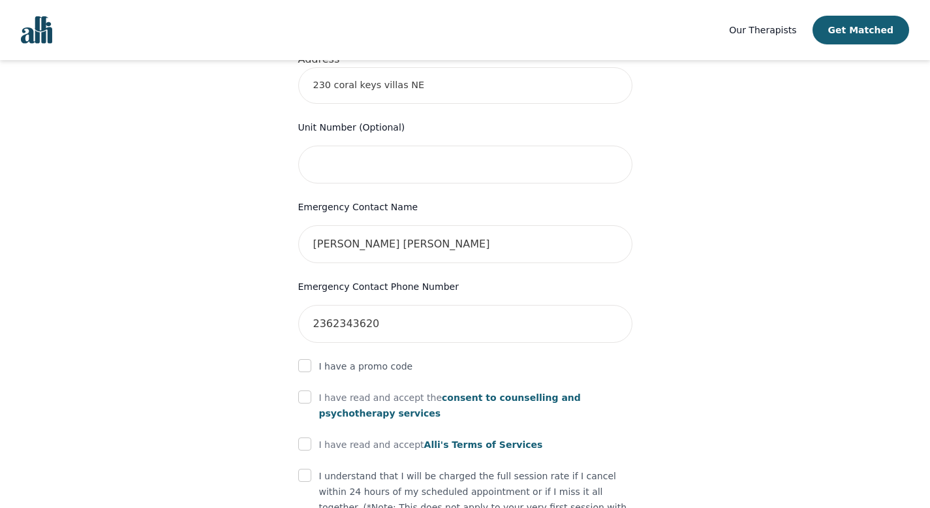
scroll to position [591, 0]
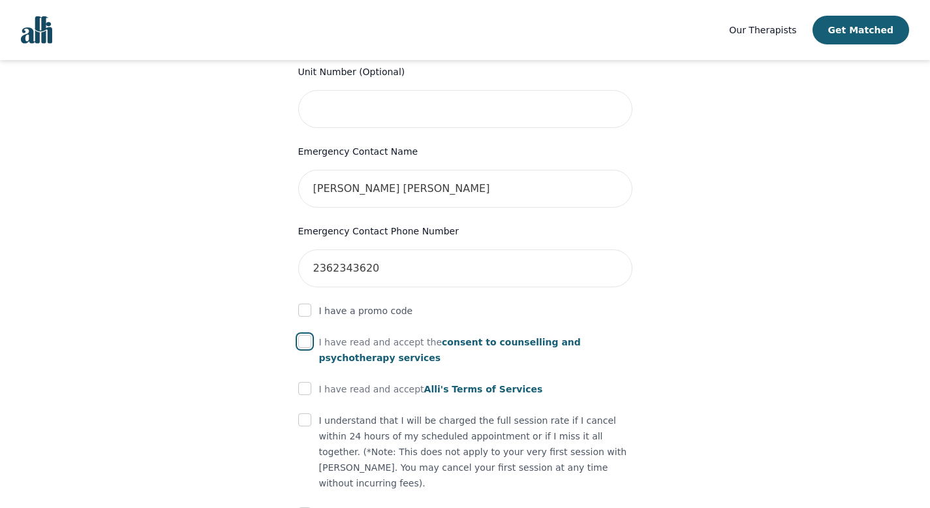
click at [306, 335] on input "checkbox" at bounding box center [304, 341] width 13 height 13
checkbox input "true"
click at [306, 356] on form "First Name Linh Last Name Tran Phone Number Only input the 10 digits, no spaces…" at bounding box center [465, 132] width 334 height 931
click at [305, 382] on input "checkbox" at bounding box center [304, 388] width 13 height 13
checkbox input "true"
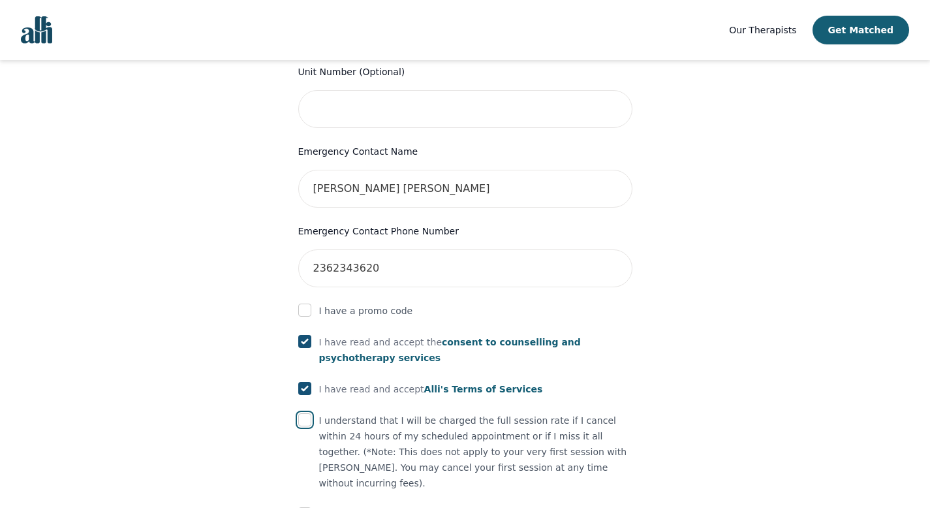
click at [302, 413] on input "checkbox" at bounding box center [304, 419] width 13 height 13
checkbox input "true"
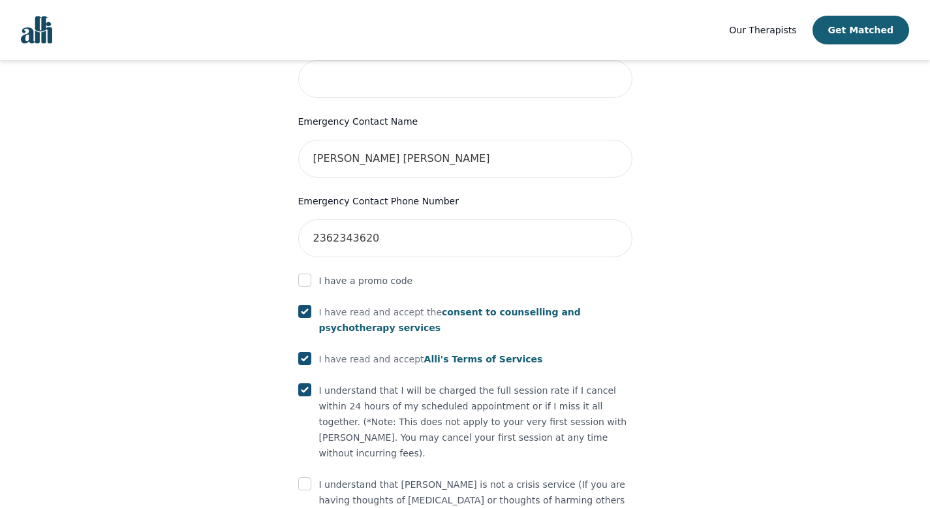
scroll to position [668, 0]
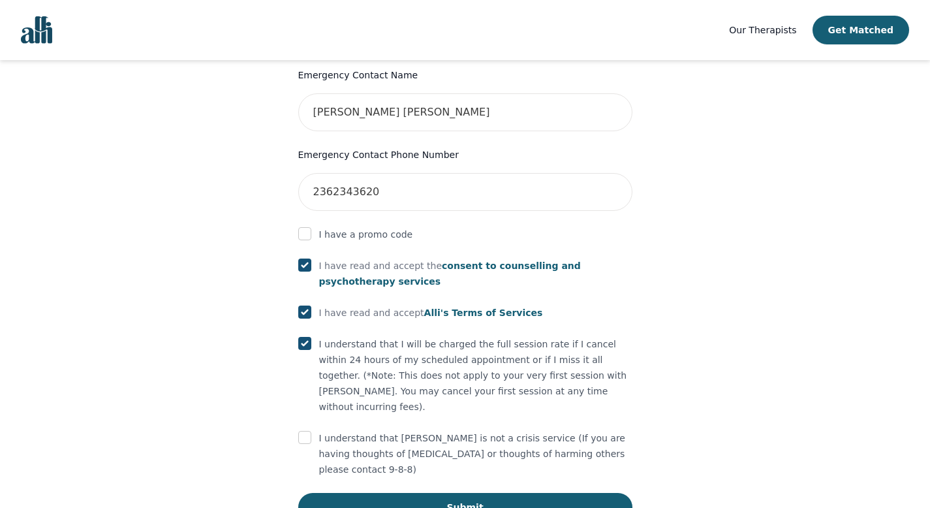
click at [312, 430] on div "I understand that Alli is not a crisis service (If you are having thoughts of s…" at bounding box center [465, 453] width 334 height 47
click at [305, 431] on input "checkbox" at bounding box center [304, 437] width 13 height 13
checkbox input "true"
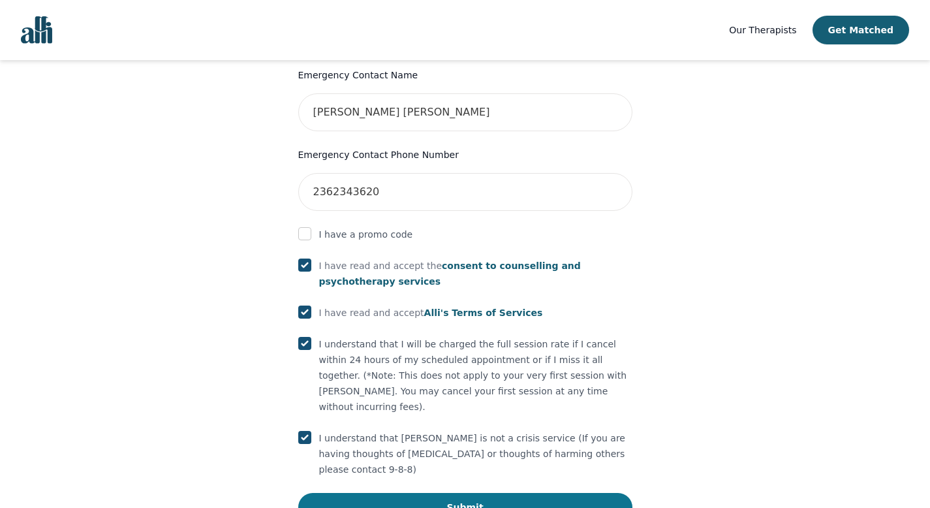
click at [478, 493] on button "Submit" at bounding box center [465, 507] width 334 height 29
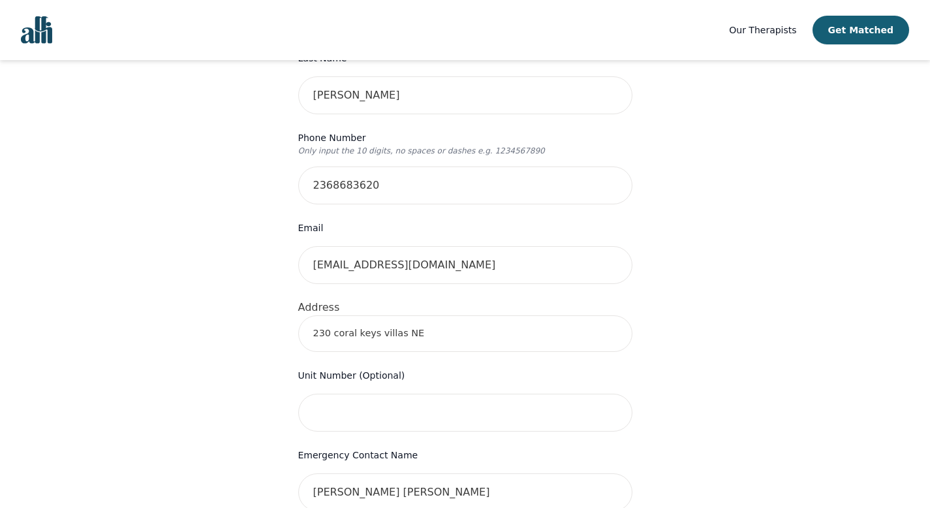
scroll to position [289, 0]
click at [436, 315] on input "230 coral keys villas NE" at bounding box center [465, 333] width 334 height 37
click at [445, 315] on input "230 coral keys villas NE" at bounding box center [465, 333] width 334 height 37
type input "230 Coral Keys Villas NE, Calgary, AB T3J 3L7, Canada"
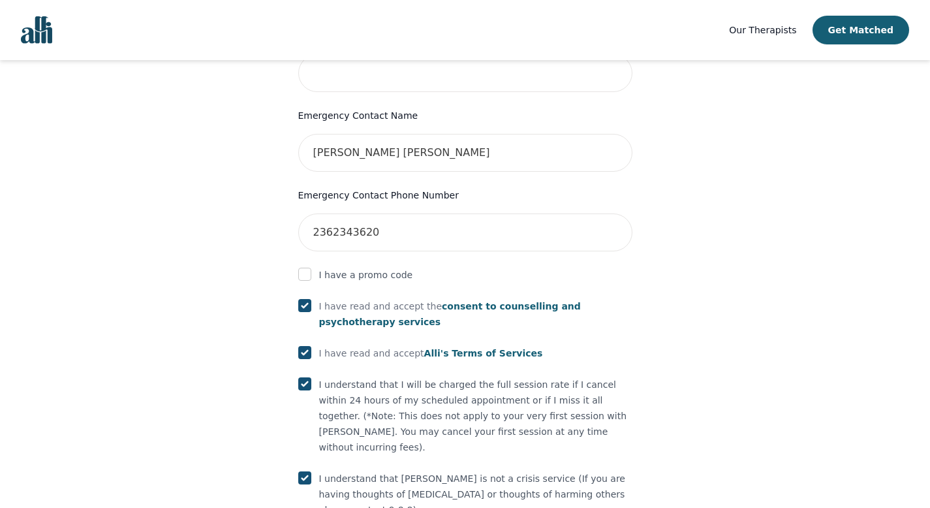
scroll to position [717, 0]
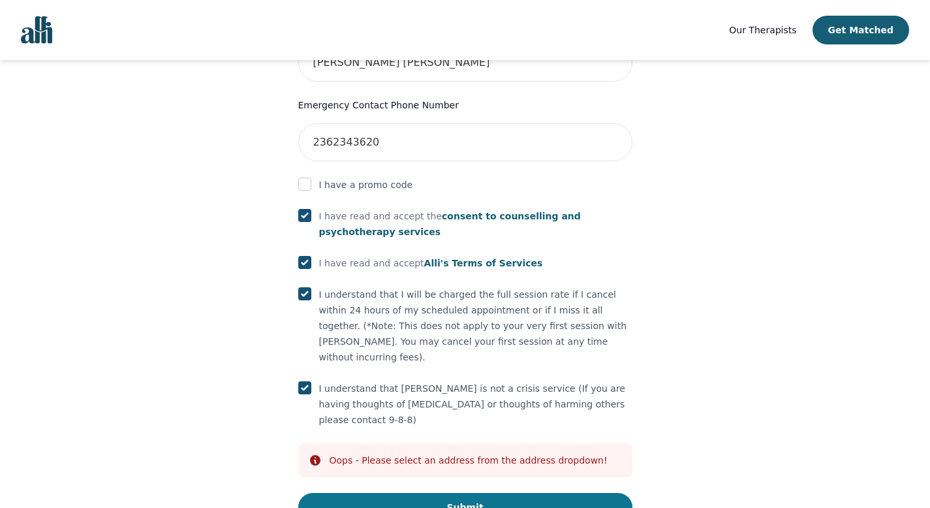
click at [462, 493] on button "Submit" at bounding box center [465, 507] width 334 height 29
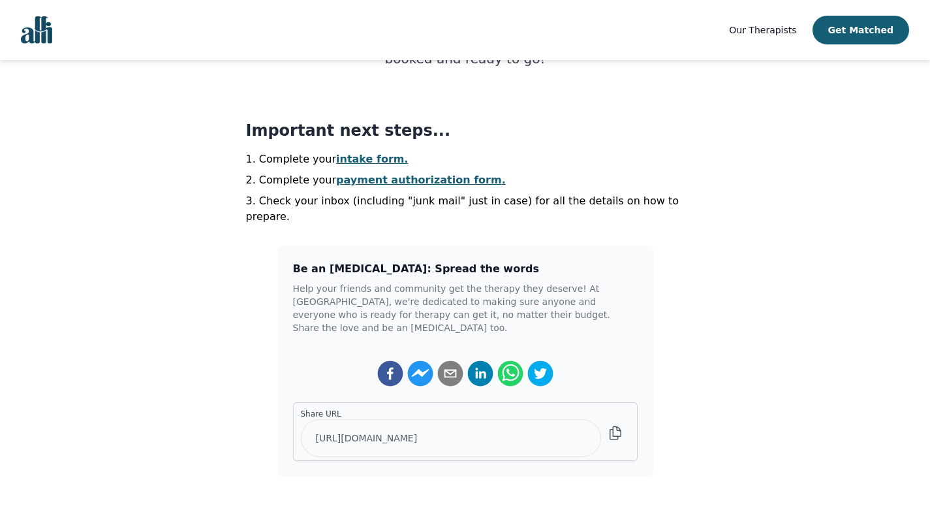
scroll to position [264, 0]
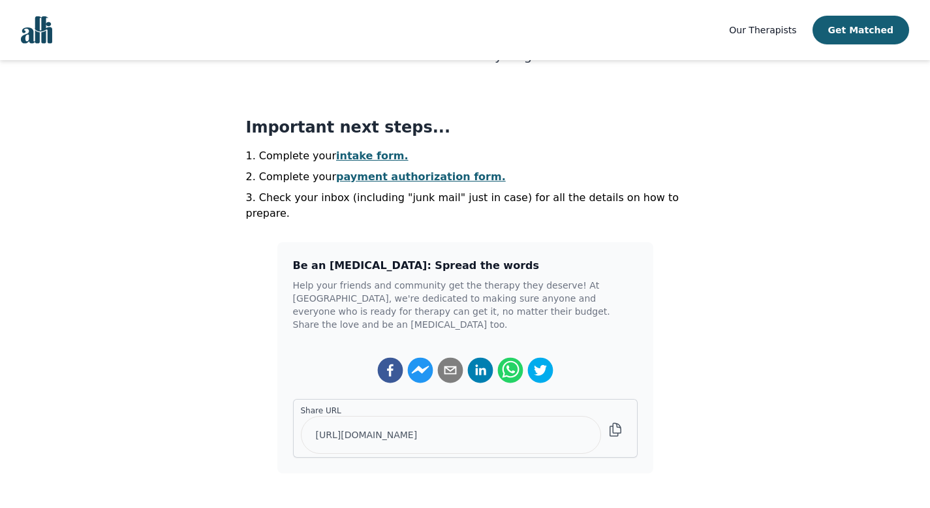
click at [368, 152] on link "intake form." at bounding box center [372, 156] width 72 height 12
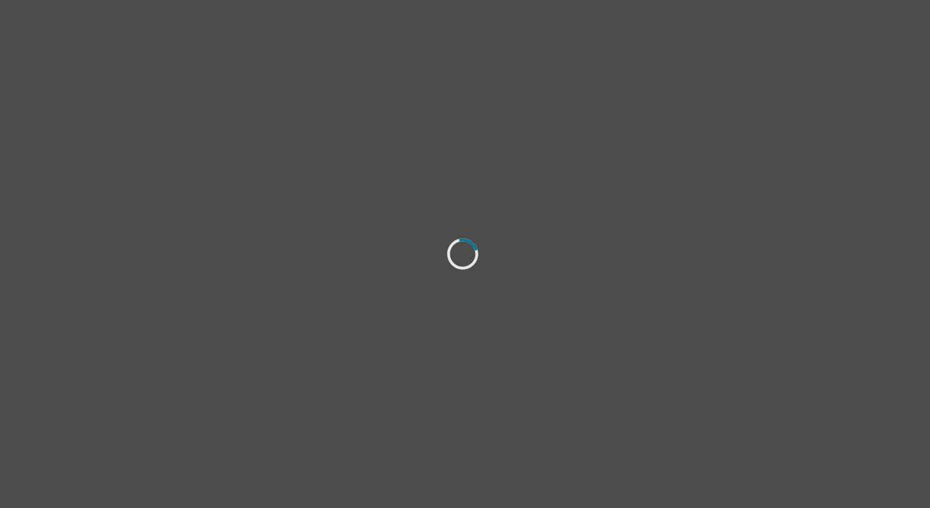
select select "female"
select select "she/her"
select select "Married"
select select "Bachelor degree"
select select "Other"
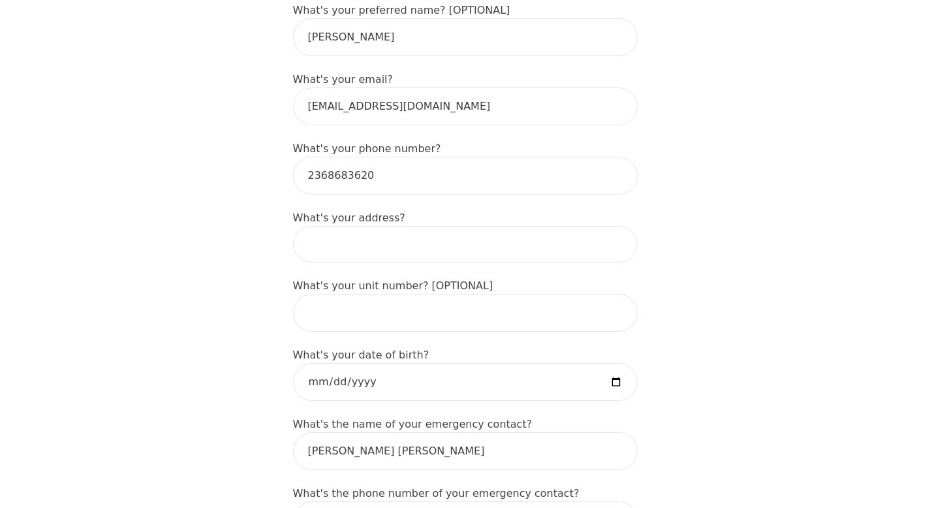
scroll to position [407, 0]
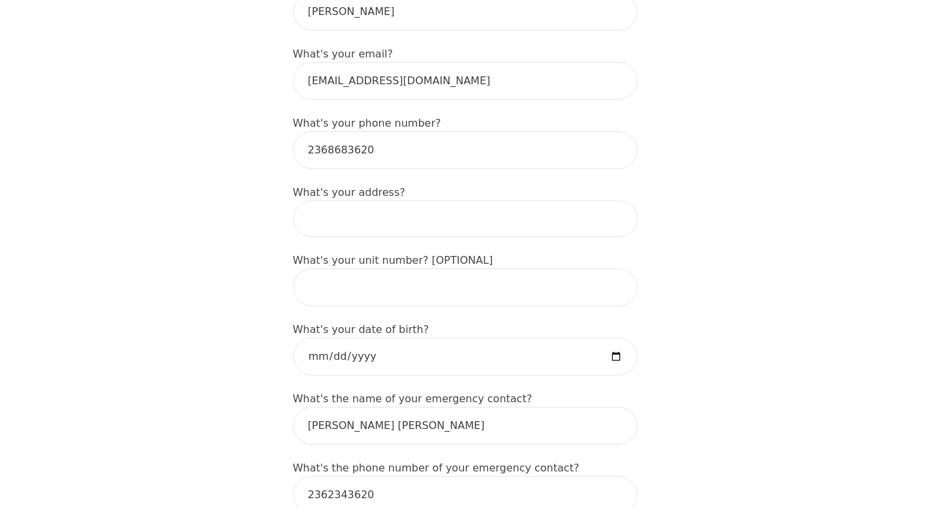
click at [380, 200] on input at bounding box center [465, 218] width 345 height 37
click at [434, 200] on input "230 coral keys villas NE" at bounding box center [465, 218] width 345 height 37
type input "230 Coral Keys Villas NE, Calgary, AB T3J 3L7, Canada"
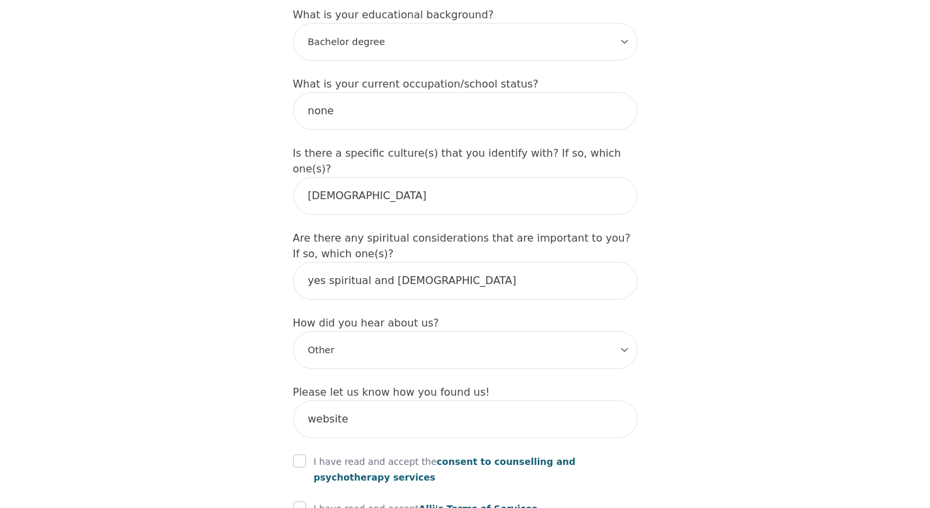
scroll to position [1377, 0]
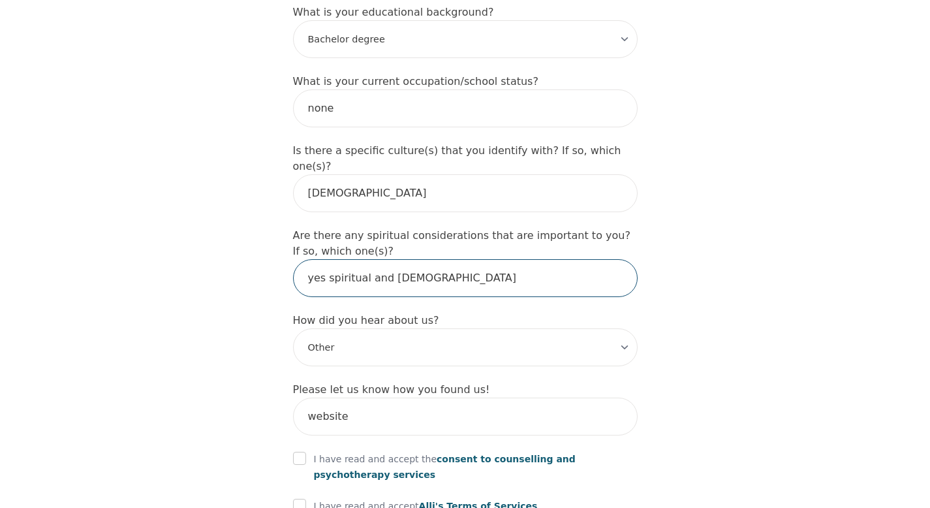
drag, startPoint x: 475, startPoint y: 215, endPoint x: 304, endPoint y: 214, distance: 171.7
click at [304, 259] on input "yes spiritual and buddhist" at bounding box center [465, 278] width 345 height 38
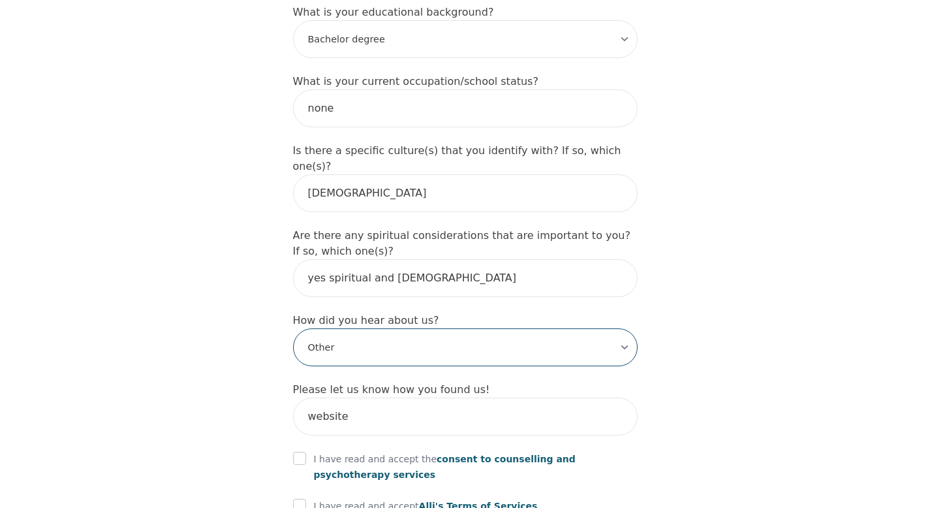
click at [421, 328] on select "-Select- Physician/Specialist Friend Facebook Instagram Google Search Google Ad…" at bounding box center [465, 347] width 345 height 38
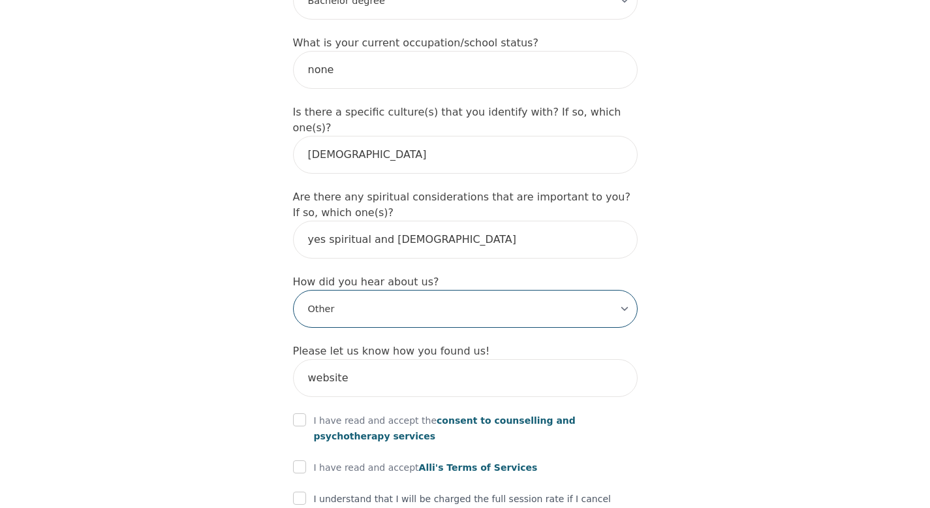
scroll to position [1522, 0]
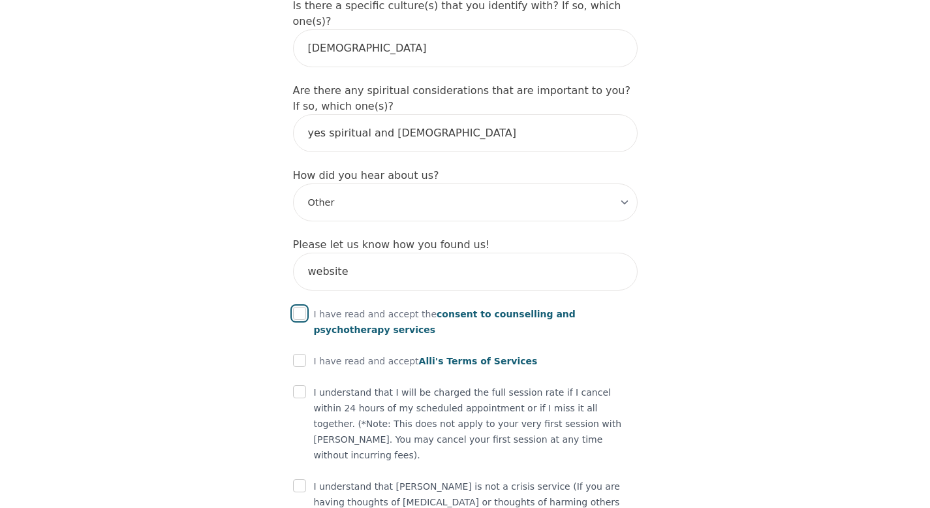
click at [302, 307] on input "checkbox" at bounding box center [299, 313] width 13 height 13
checkbox input "true"
click at [302, 354] on input "checkbox" at bounding box center [299, 360] width 13 height 13
checkbox input "true"
click at [298, 385] on input "checkbox" at bounding box center [299, 391] width 13 height 13
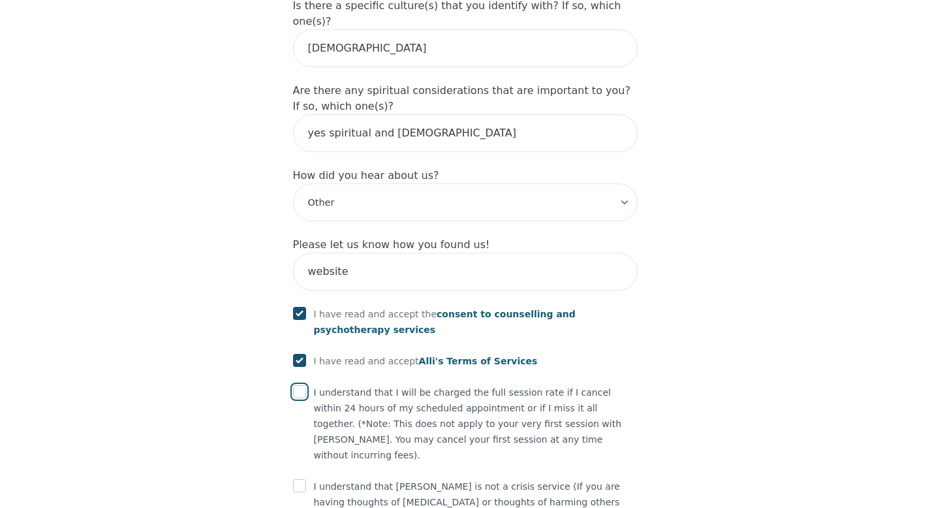
checkbox input "true"
click at [294, 479] on input "checkbox" at bounding box center [299, 485] width 13 height 13
checkbox input "true"
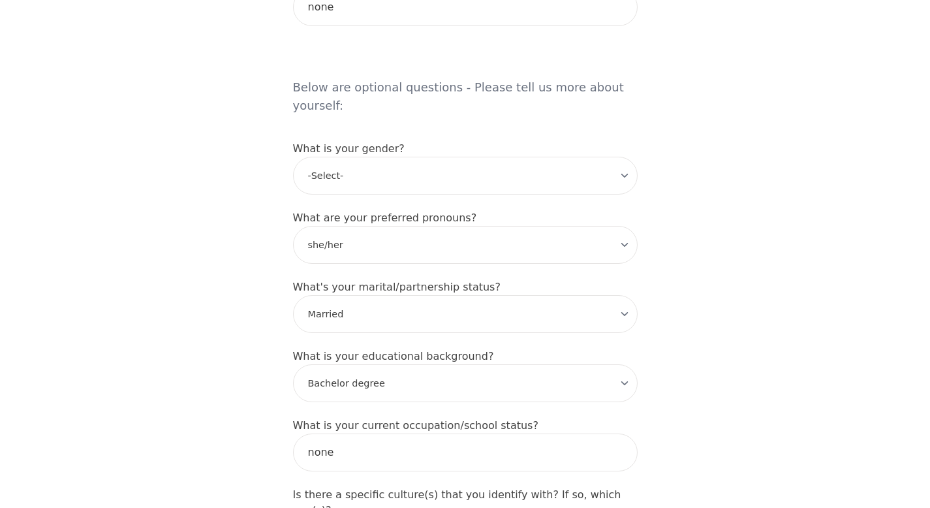
scroll to position [1027, 0]
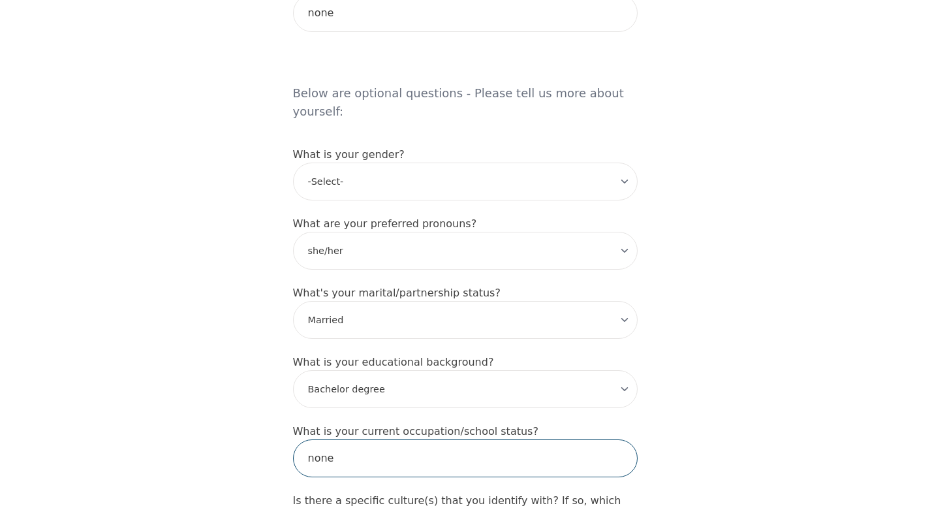
click at [344, 439] on input "none" at bounding box center [465, 458] width 345 height 38
drag, startPoint x: 344, startPoint y: 416, endPoint x: 306, endPoint y: 416, distance: 38.5
click at [306, 439] on input "none" at bounding box center [465, 458] width 345 height 38
type input "t"
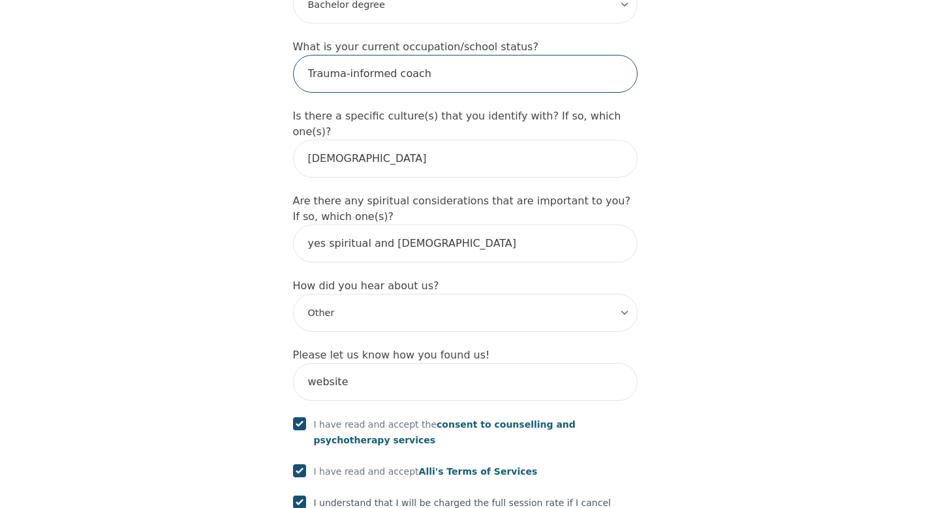
scroll to position [1547, 0]
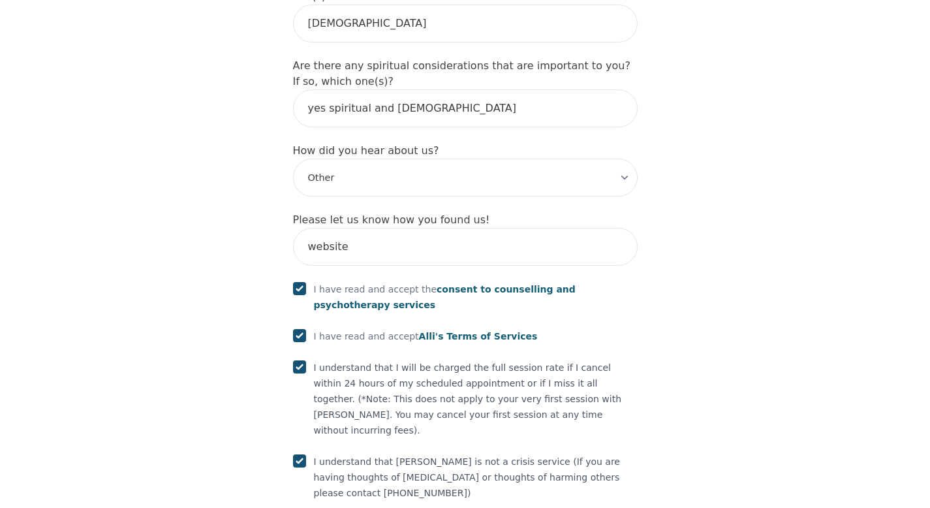
type input "Trauma-informed coach"
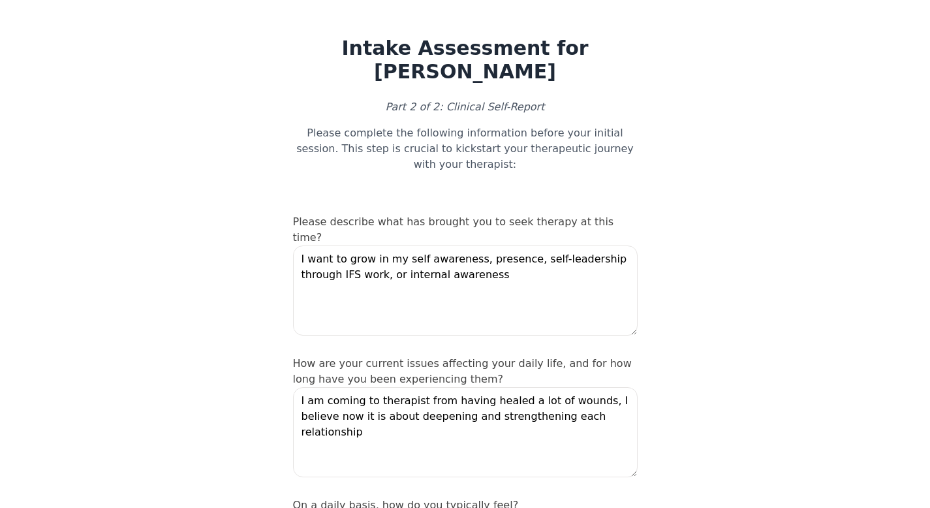
scroll to position [18, 0]
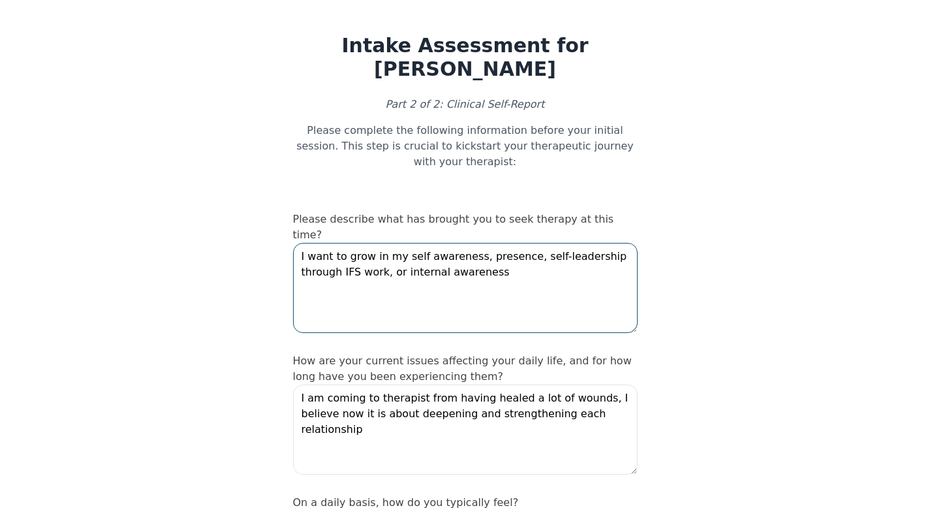
drag, startPoint x: 511, startPoint y: 236, endPoint x: 379, endPoint y: 238, distance: 131.2
click at [380, 243] on textarea "I want to grow in my self awareness, presence, self-leadership through IFS work…" at bounding box center [465, 288] width 345 height 90
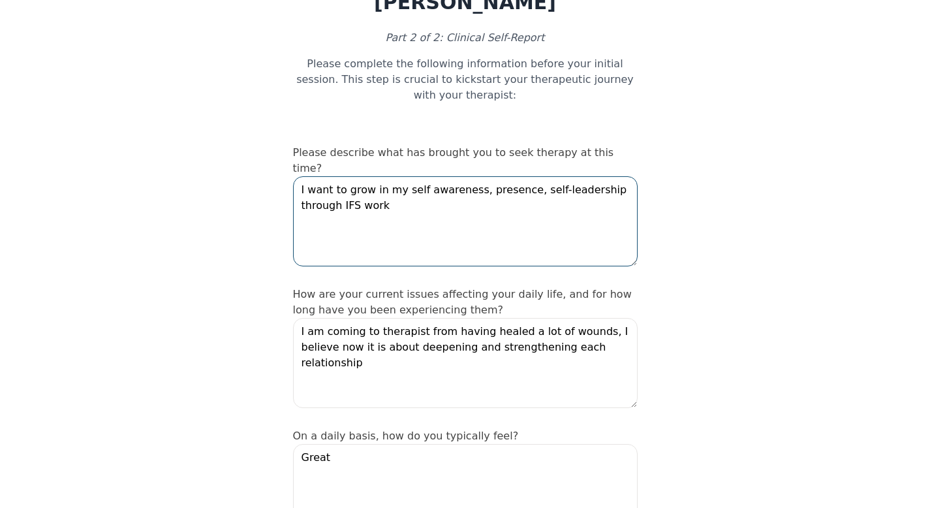
scroll to position [129, 0]
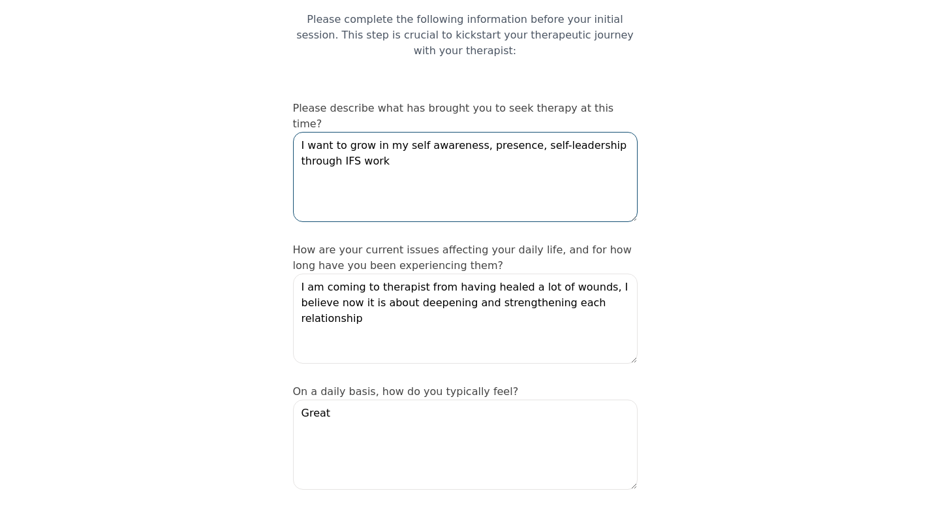
type textarea "I want to grow in my self awareness, presence, self-leadership through IFS work"
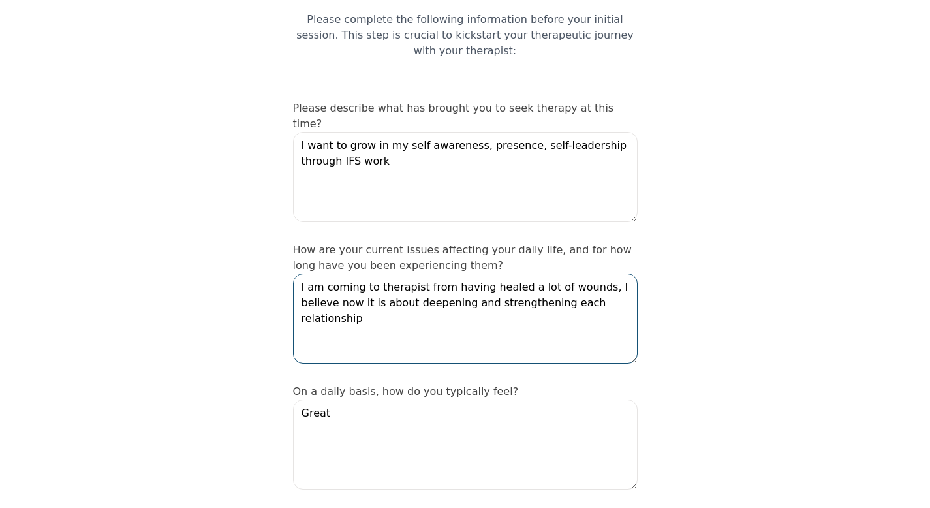
click at [418, 274] on textarea "I am coming to therapist from having healed a lot of wounds, I believe now it i…" at bounding box center [465, 319] width 345 height 90
drag, startPoint x: 609, startPoint y: 266, endPoint x: 293, endPoint y: 249, distance: 316.4
click at [293, 274] on textarea "I am coming to therapist from having healed a lot of wounds, I believe now it i…" at bounding box center [465, 319] width 345 height 90
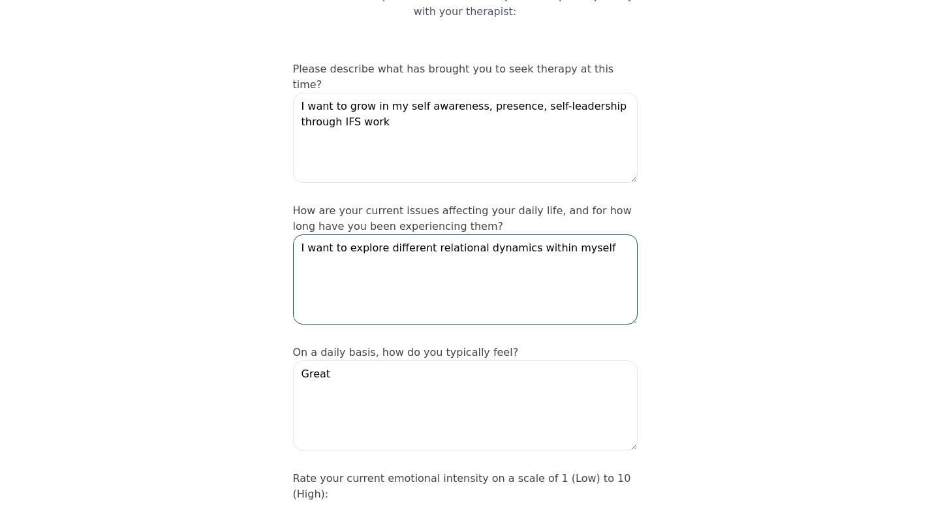
scroll to position [181, 0]
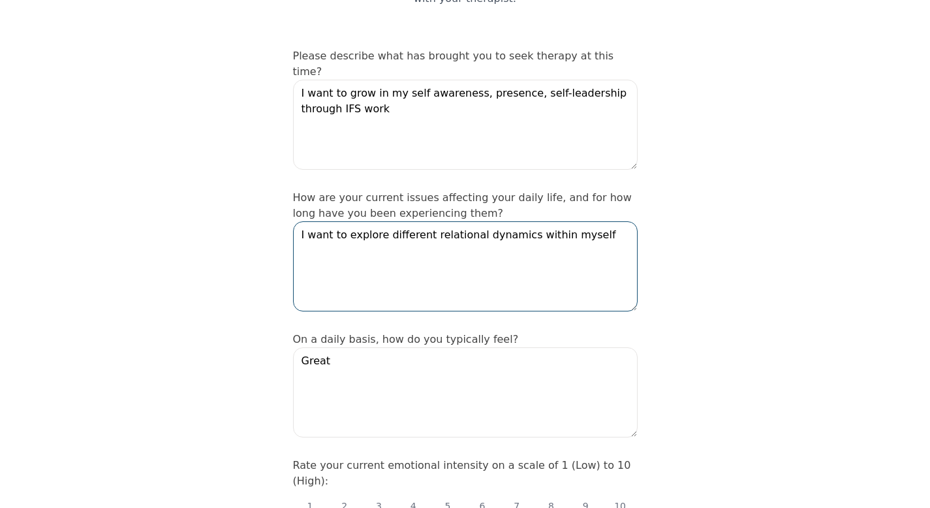
type textarea "I want to explore different relational dynamics within myself"
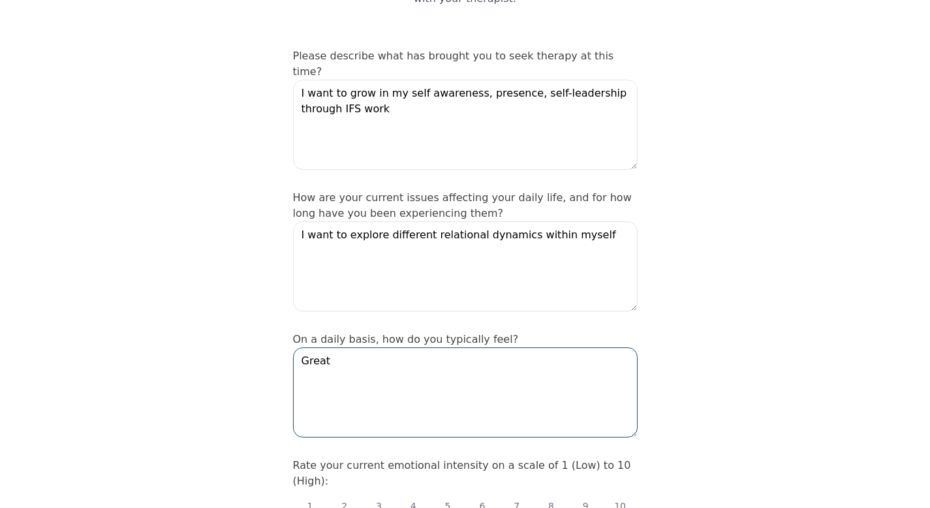
drag, startPoint x: 345, startPoint y: 321, endPoint x: 292, endPoint y: 321, distance: 52.9
click at [293, 347] on textarea "Great" at bounding box center [465, 392] width 345 height 90
type textarea "G"
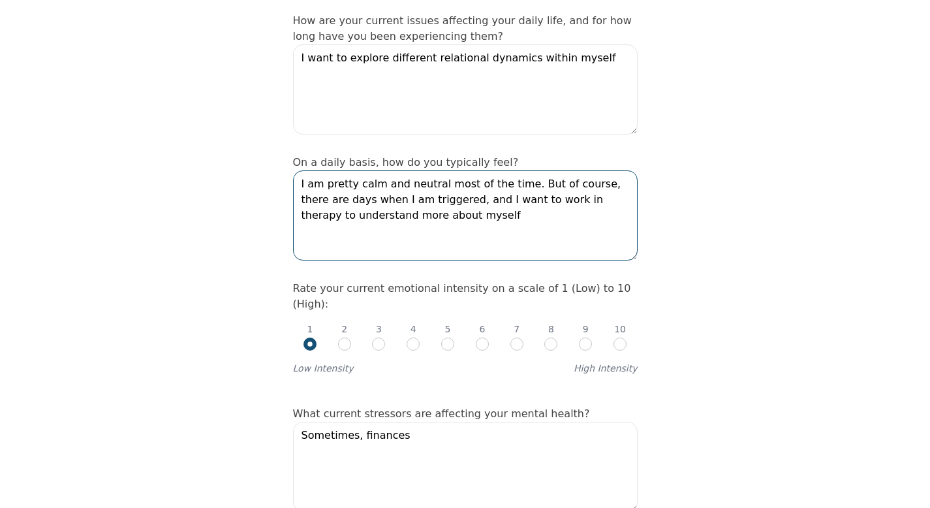
scroll to position [373, 0]
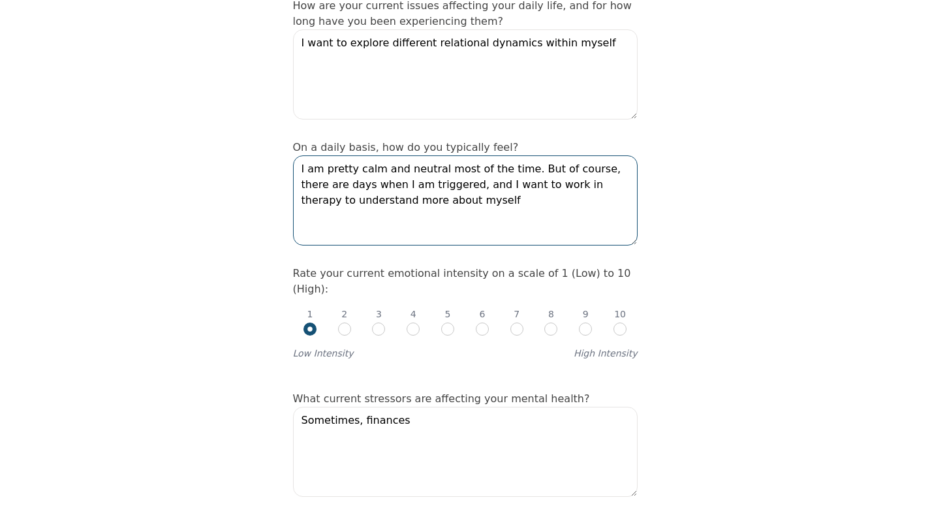
type textarea "I am pretty calm and neutral most of the time. But of course, there are days wh…"
click at [383, 323] on input "radio" at bounding box center [378, 329] width 13 height 13
radio input "true"
radio input "false"
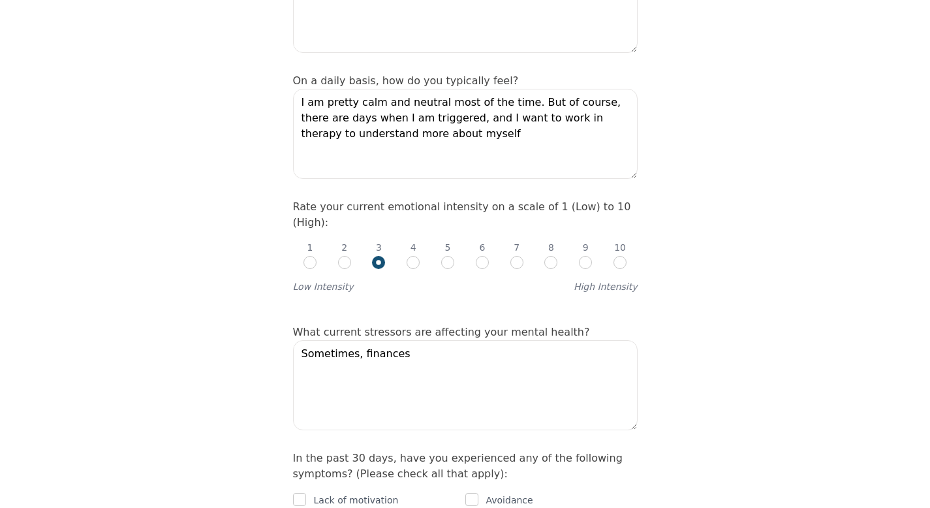
scroll to position [498, 0]
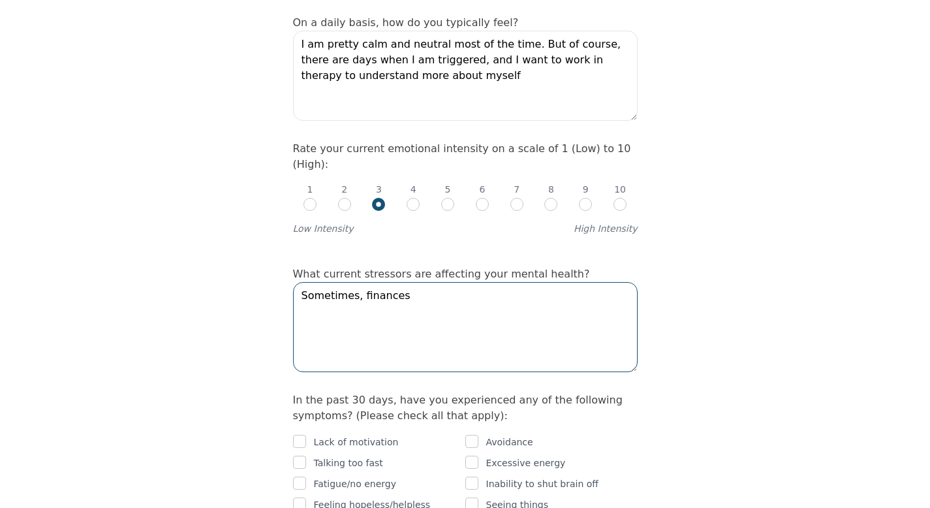
drag, startPoint x: 418, startPoint y: 244, endPoint x: 296, endPoint y: 241, distance: 121.5
click at [296, 282] on textarea "Sometimes, finances" at bounding box center [465, 327] width 345 height 90
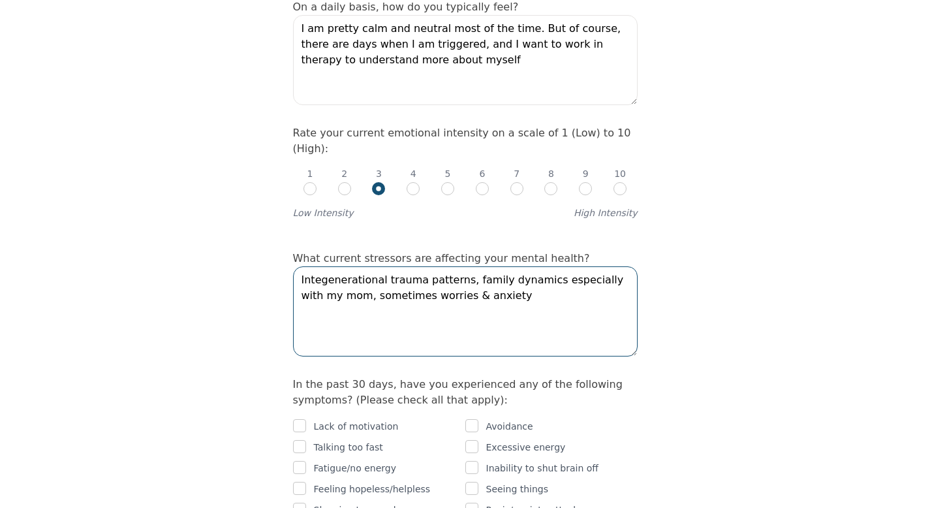
scroll to position [530, 0]
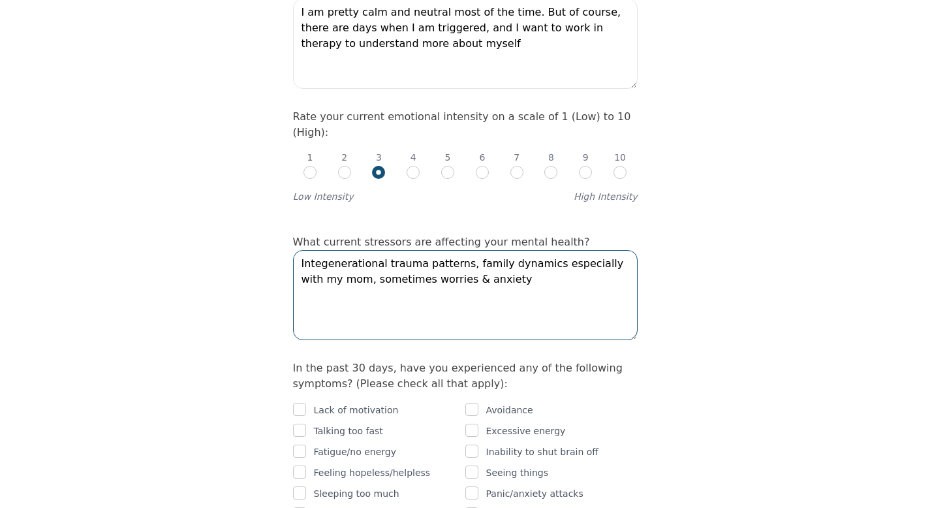
click at [361, 250] on textarea "Integenerational trauma patterns, family dynamics especially with my mom, somet…" at bounding box center [465, 295] width 345 height 90
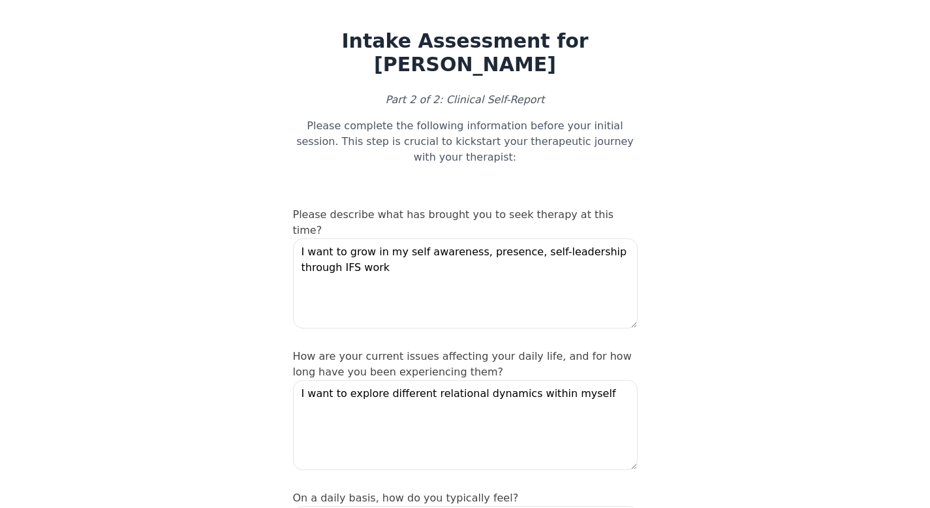
scroll to position [25, 0]
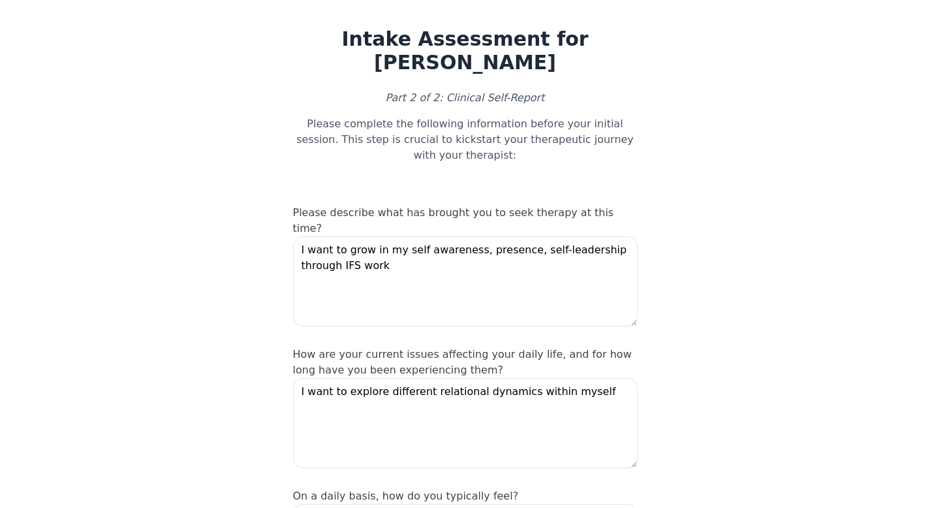
type textarea "Integenerational trauma patterns, family dynamics especially with my mom, worri…"
click at [490, 252] on textarea "I want to grow in my self awareness, presence, self-leadership through IFS work" at bounding box center [465, 281] width 345 height 90
drag, startPoint x: 606, startPoint y: 211, endPoint x: 493, endPoint y: 211, distance: 112.9
click at [493, 236] on textarea "I want to grow in my self awareness, presence, self-leadership through IFS work" at bounding box center [465, 281] width 345 height 90
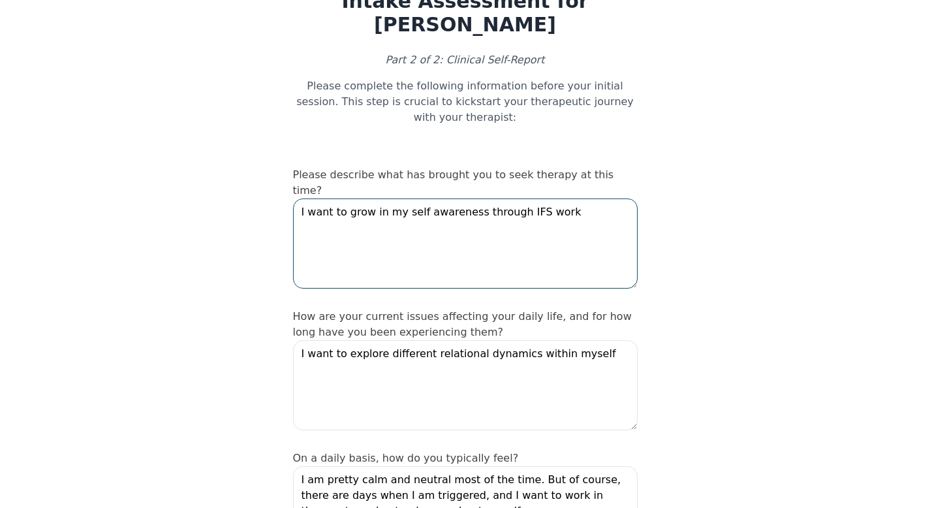
scroll to position [82, 0]
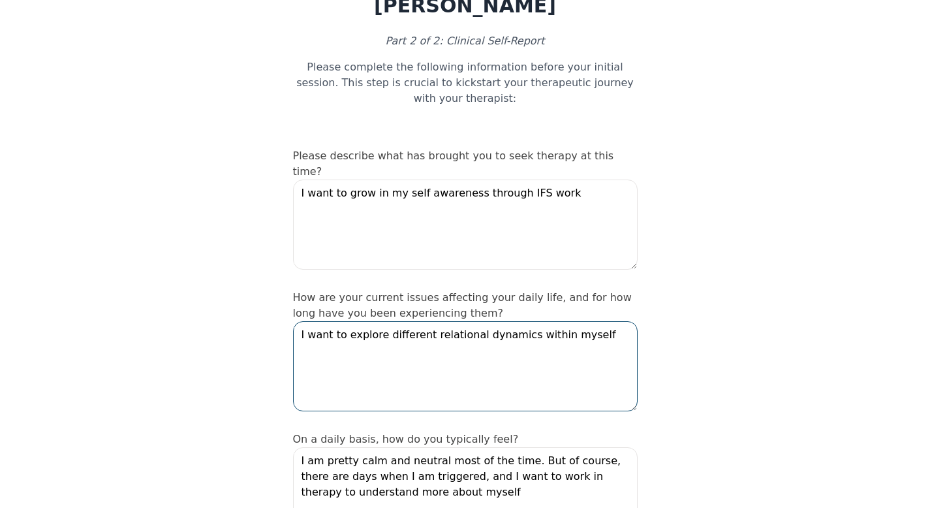
click at [591, 321] on textarea "I want to explore different relational dynamics within myself" at bounding box center [465, 366] width 345 height 90
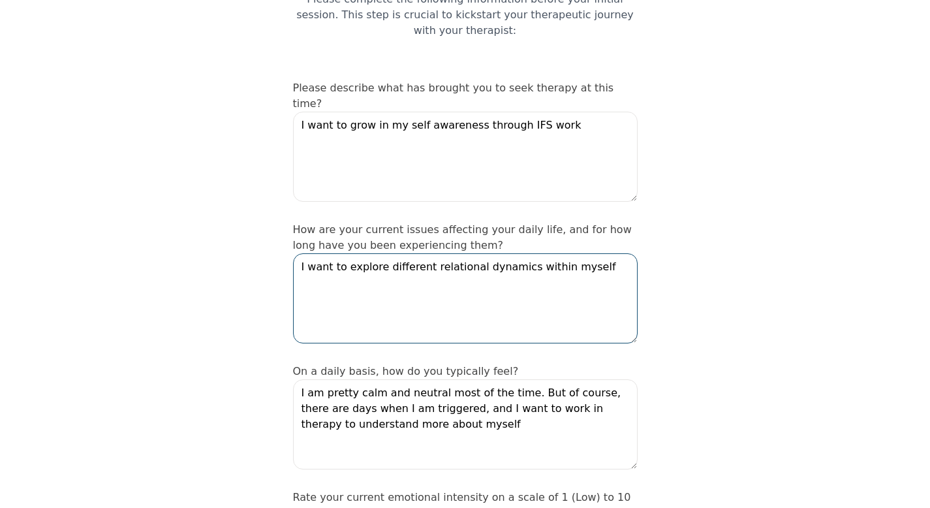
scroll to position [151, 0]
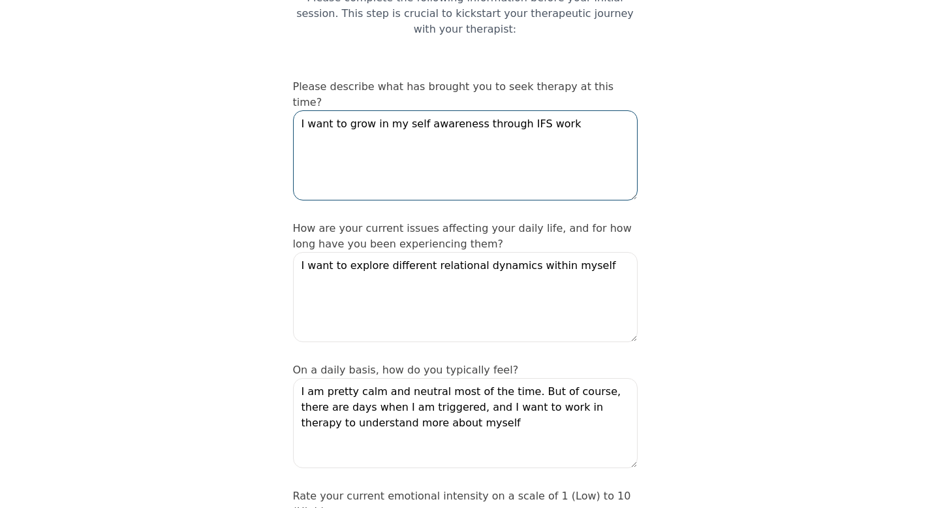
click at [567, 110] on textarea "I want to grow in my self awareness through IFS work" at bounding box center [465, 155] width 345 height 90
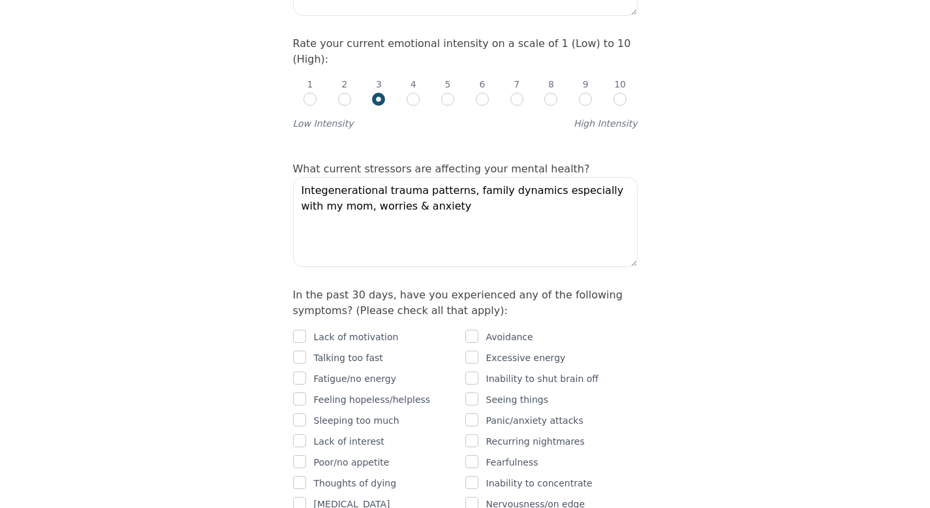
scroll to position [588, 0]
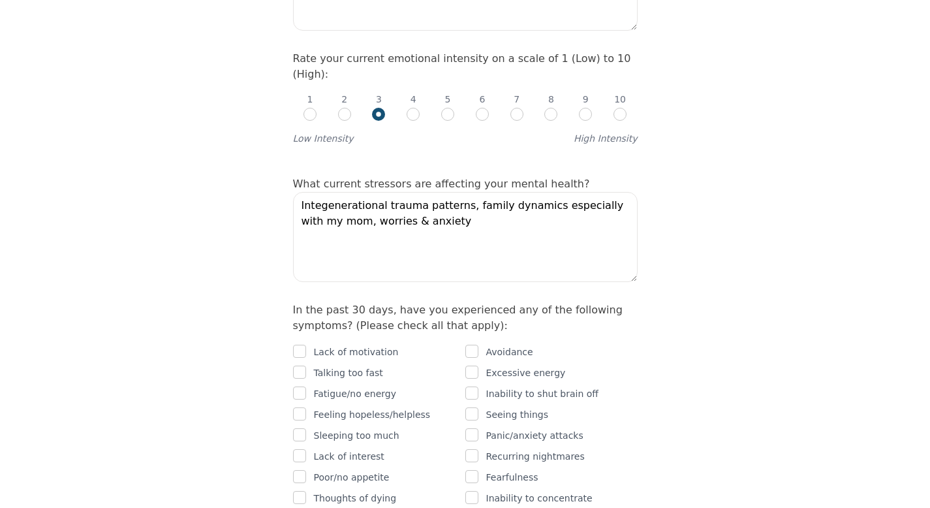
type textarea "I want to grow in my self awareness through IFS work; I want to undeerstand my …"
drag, startPoint x: 456, startPoint y: 165, endPoint x: 353, endPoint y: 168, distance: 103.2
click at [353, 192] on textarea "Integenerational trauma patterns, family dynamics especially with my mom, worri…" at bounding box center [465, 237] width 345 height 90
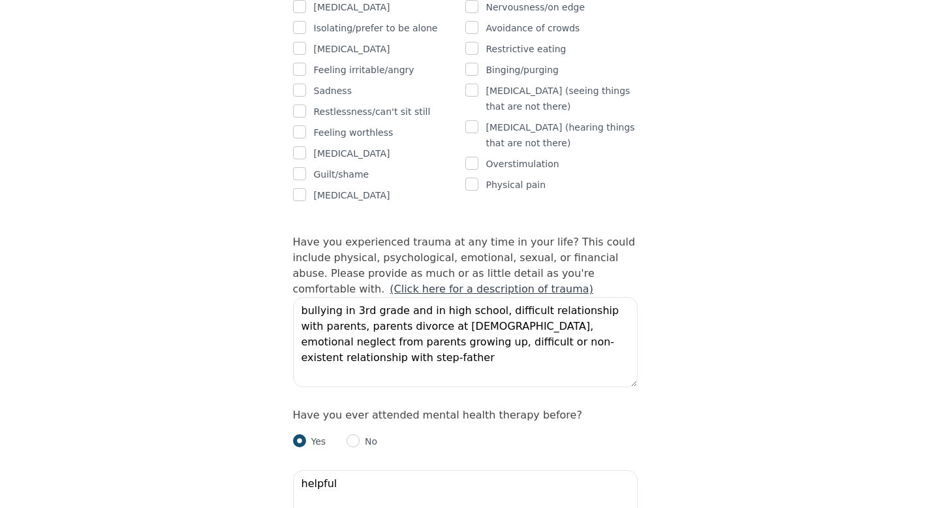
scroll to position [1105, 0]
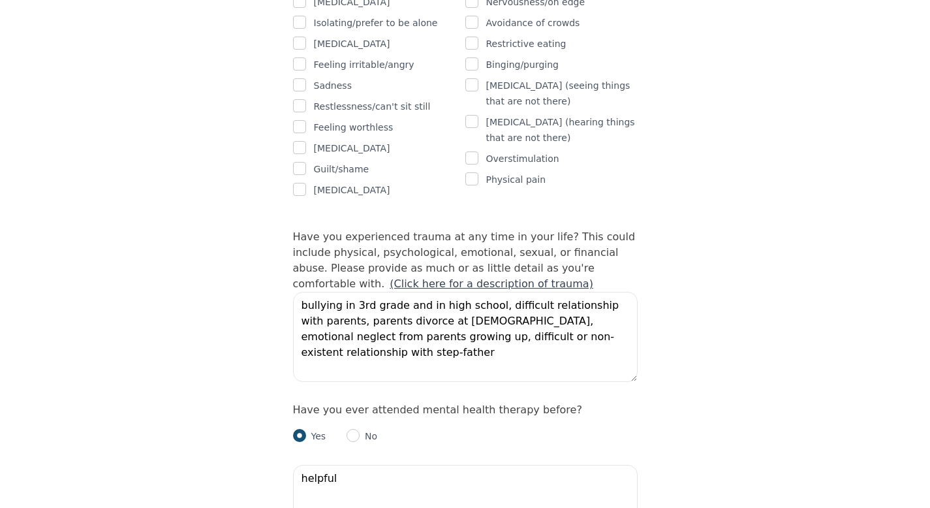
type textarea "Integenerational trauma patterns, family dynamics especially with my mom"
click at [357, 292] on textarea "bullying in 3rd grade and in high school, difficult relationship with parents, …" at bounding box center [465, 337] width 345 height 90
click at [339, 292] on textarea "bullying in 3rd grade and in high school, difficult relationship with parents, …" at bounding box center [465, 337] width 345 height 90
click at [343, 296] on textarea "bullying in 3rd grade and in high school, difficult relationship with parents, …" at bounding box center [465, 337] width 345 height 90
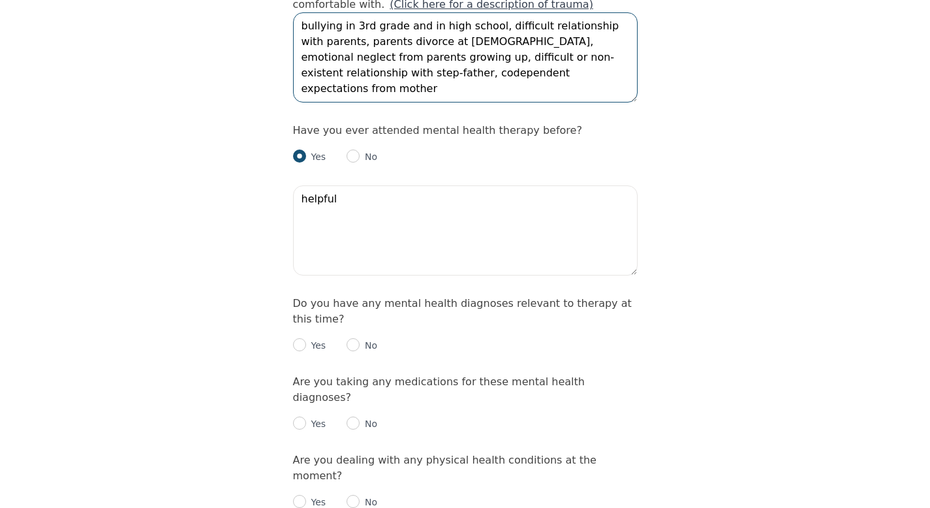
scroll to position [1427, 0]
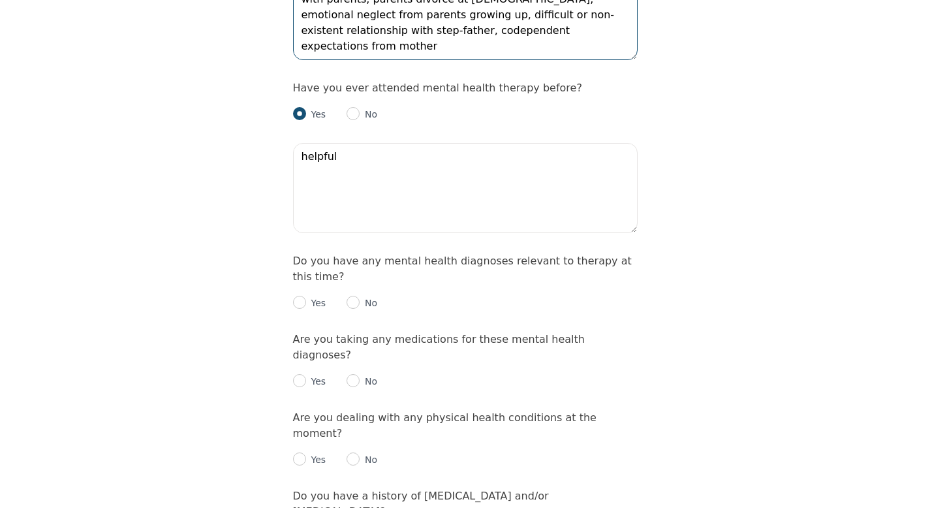
type textarea "bullying in 3rd grade and in high school, difficult relationship with parents, …"
click at [344, 285] on div "Yes No" at bounding box center [465, 298] width 345 height 26
click at [354, 296] on input "radio" at bounding box center [353, 302] width 13 height 13
radio input "true"
click at [356, 374] on input "radio" at bounding box center [353, 380] width 13 height 13
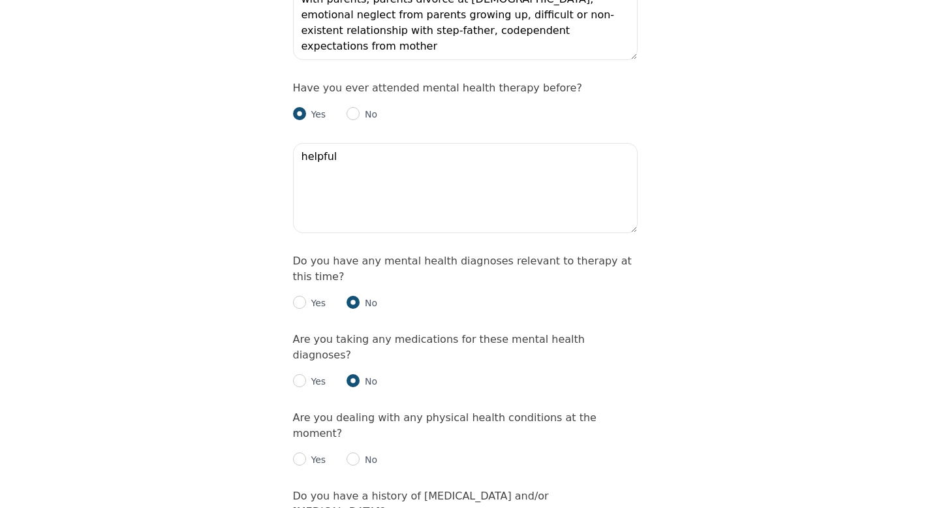
radio input "true"
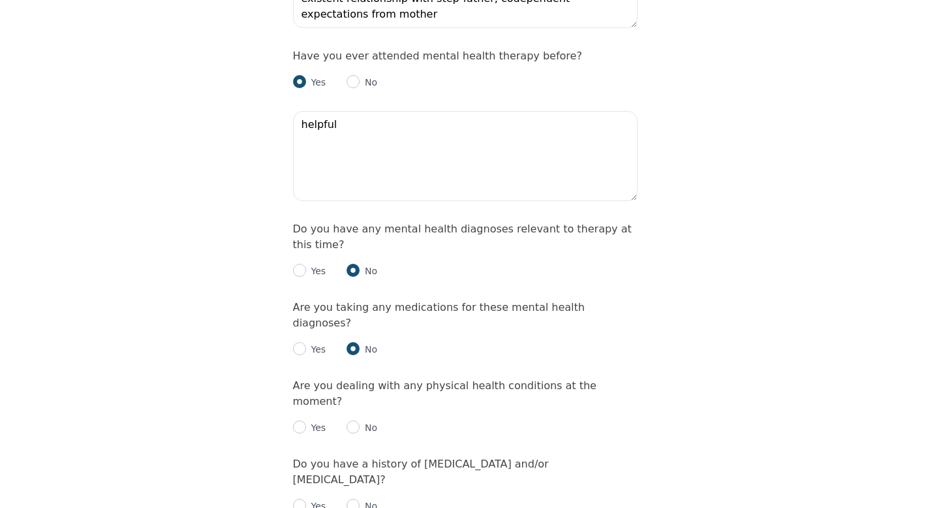
scroll to position [1528, 0]
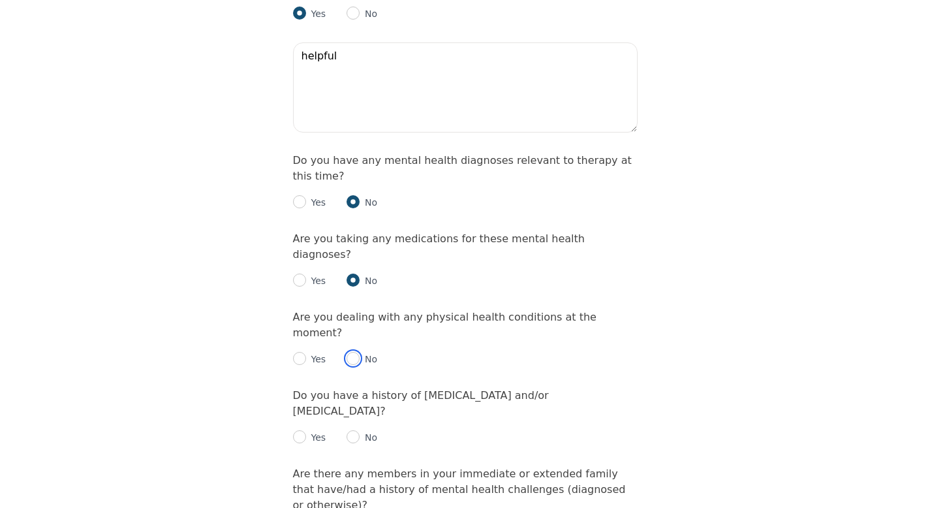
click at [353, 352] on input "radio" at bounding box center [353, 358] width 13 height 13
radio input "true"
click at [353, 430] on input "radio" at bounding box center [353, 436] width 13 height 13
radio input "true"
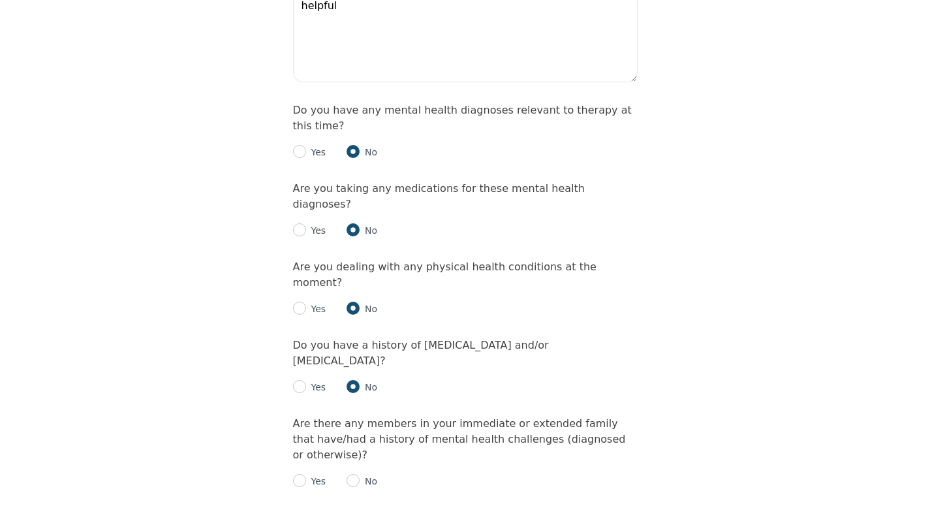
scroll to position [1627, 0]
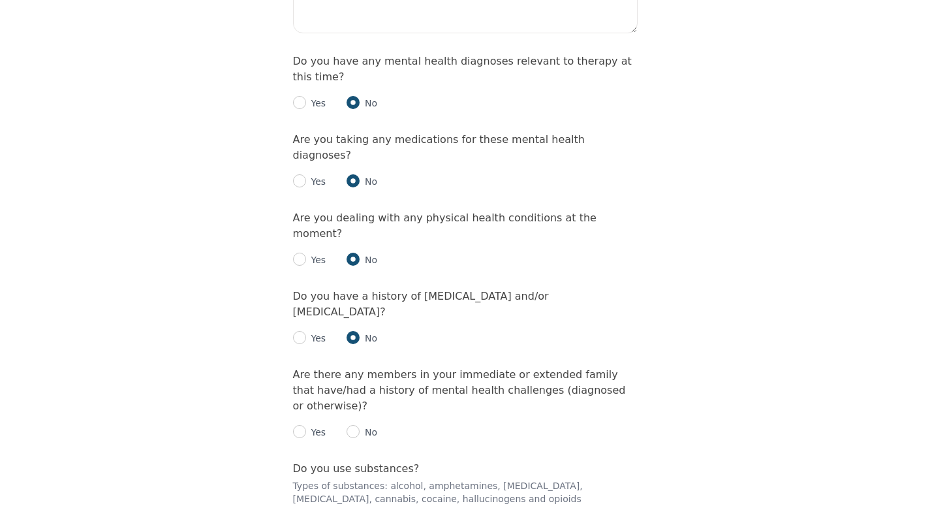
click at [356, 424] on div "No" at bounding box center [362, 432] width 31 height 16
click at [354, 425] on input "radio" at bounding box center [353, 431] width 13 height 13
radio input "true"
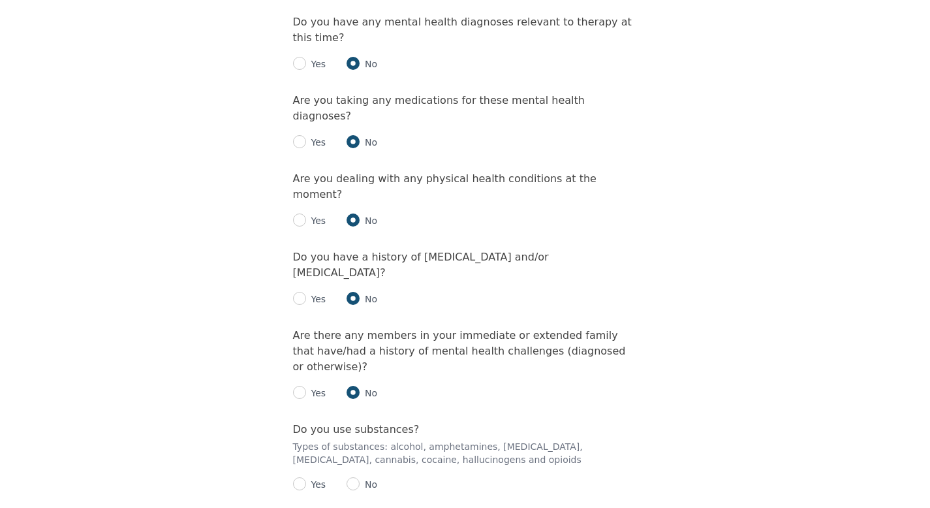
scroll to position [1761, 0]
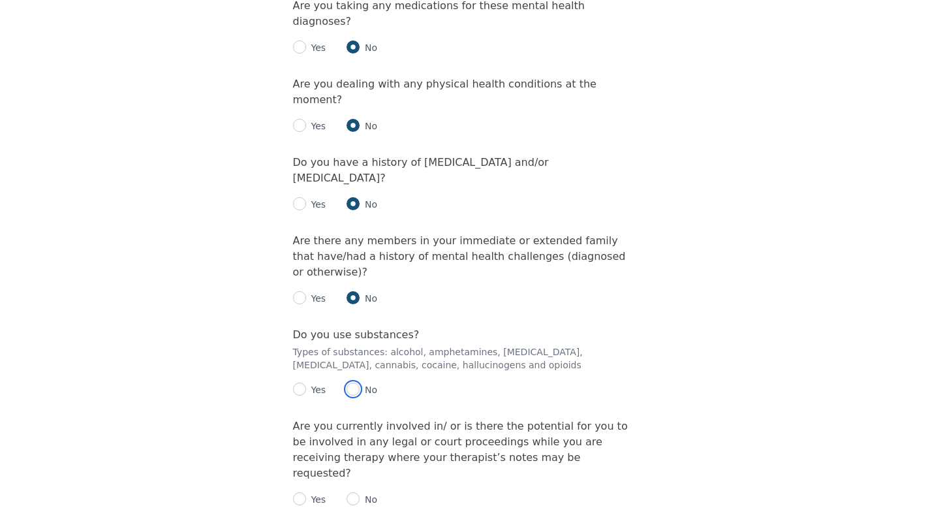
click at [357, 383] on input "radio" at bounding box center [353, 389] width 13 height 13
radio input "true"
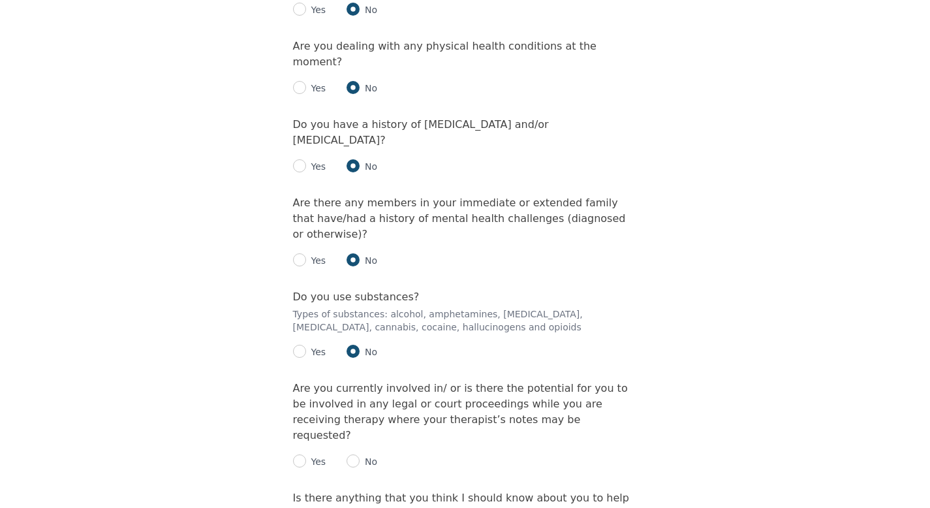
scroll to position [1877, 0]
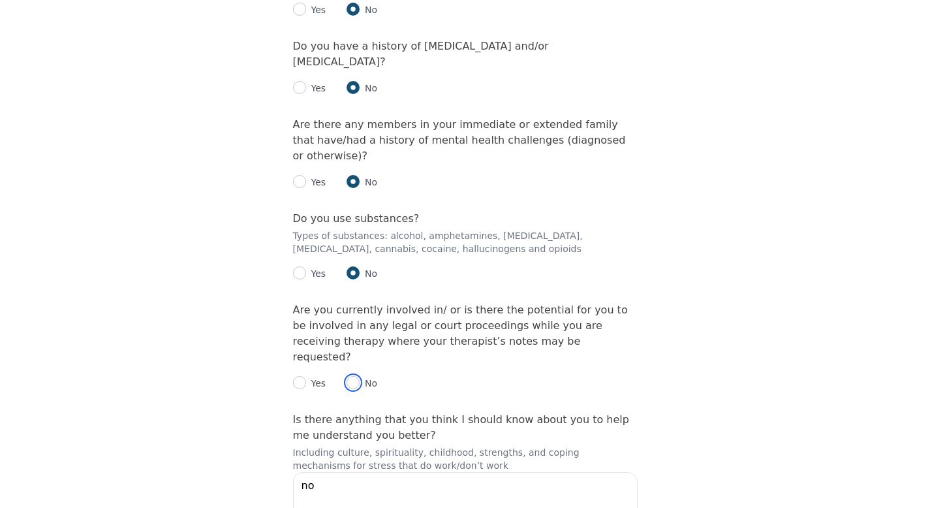
click at [358, 376] on input "radio" at bounding box center [353, 382] width 13 height 13
radio input "true"
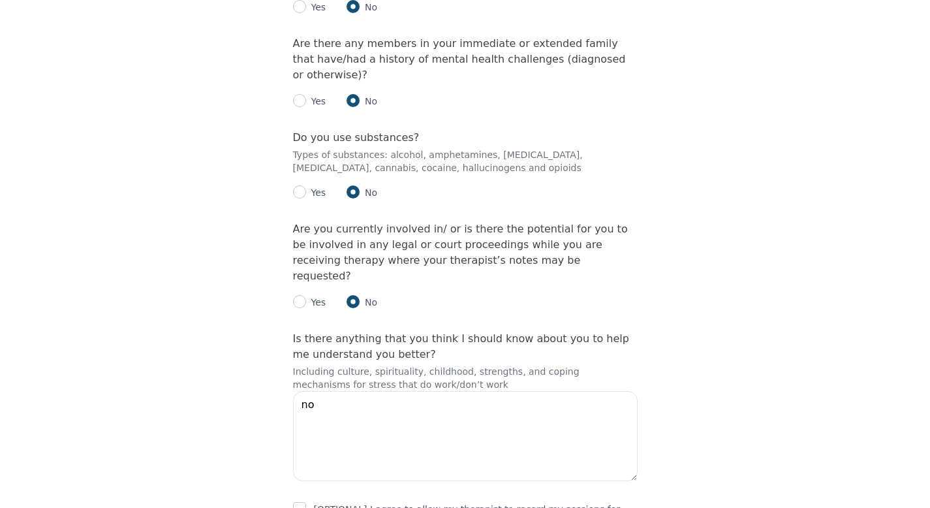
scroll to position [1996, 0]
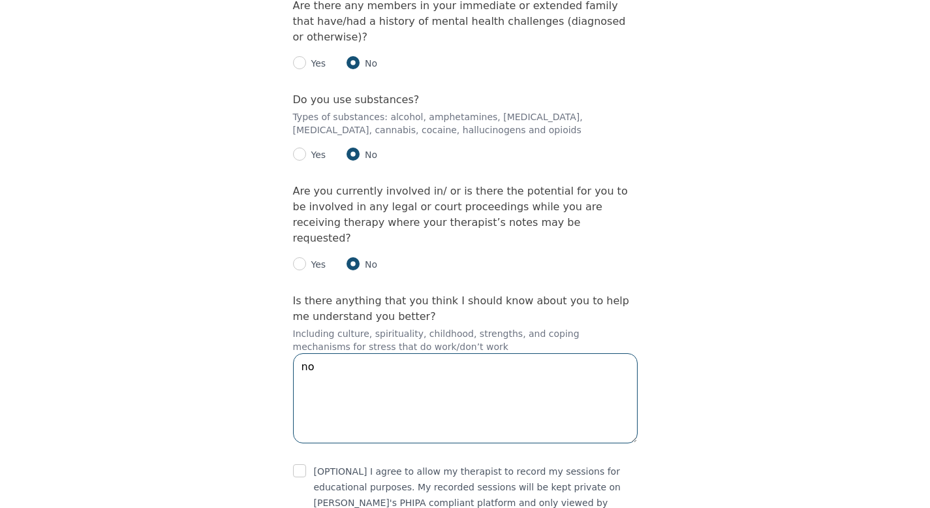
drag, startPoint x: 357, startPoint y: 247, endPoint x: 287, endPoint y: 247, distance: 70.5
type textarea "I"
drag, startPoint x: 505, startPoint y: 245, endPoint x: 301, endPoint y: 246, distance: 204.3
click at [301, 353] on textarea "The only time that I can meet for therapy is 7am or 8am" at bounding box center [465, 398] width 345 height 90
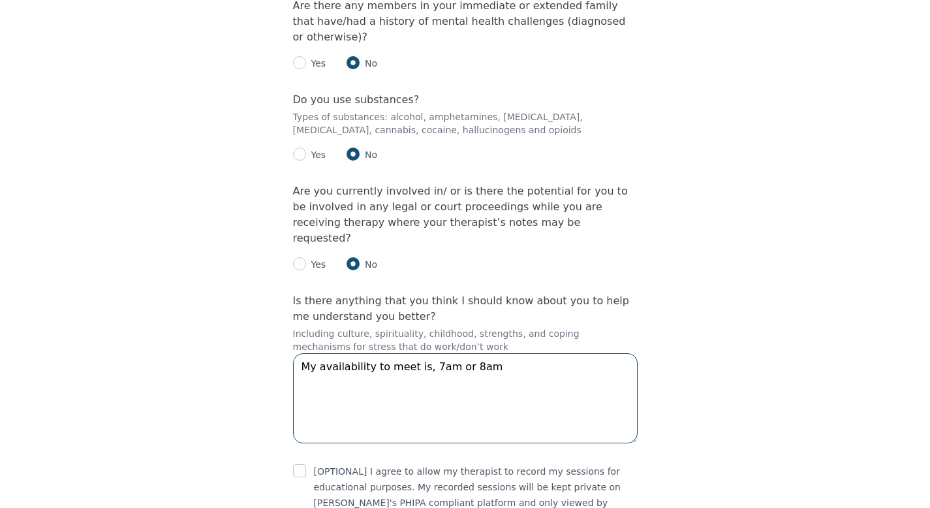
click at [490, 353] on textarea "My availability to meet is, 7am or 8am" at bounding box center [465, 398] width 345 height 90
click at [511, 353] on textarea "My availability to meet is, 7am or 8am MST; or anytime after 6PM MST." at bounding box center [465, 398] width 345 height 90
click at [580, 353] on textarea "My availability to meet is, 7am or 8am or anytime after 6PM MST." at bounding box center [465, 398] width 345 height 90
click at [612, 353] on textarea "My availability to meet is, 7am or 8am or anytime after 6pm MST." at bounding box center [465, 398] width 345 height 90
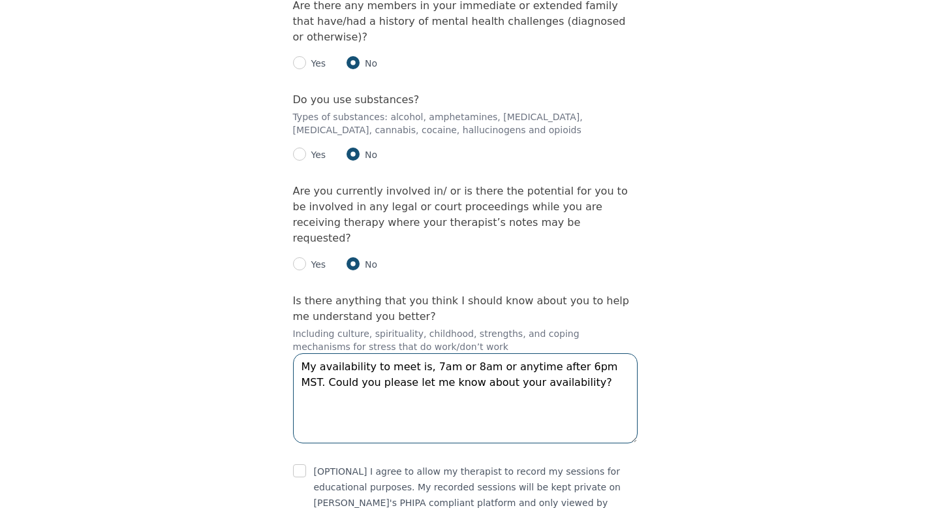
type textarea "My availability to meet is, 7am or 8am or anytime after 6pm MST. Could you plea…"
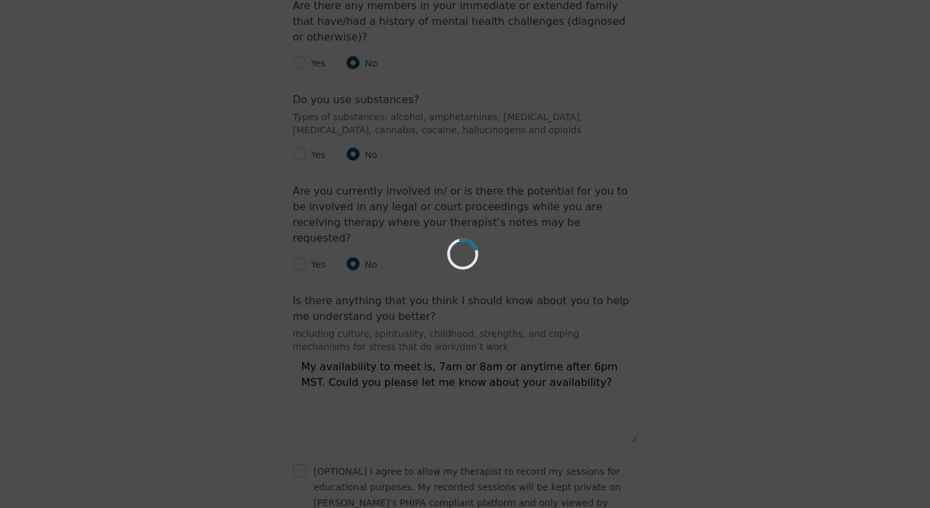
scroll to position [2020, 0]
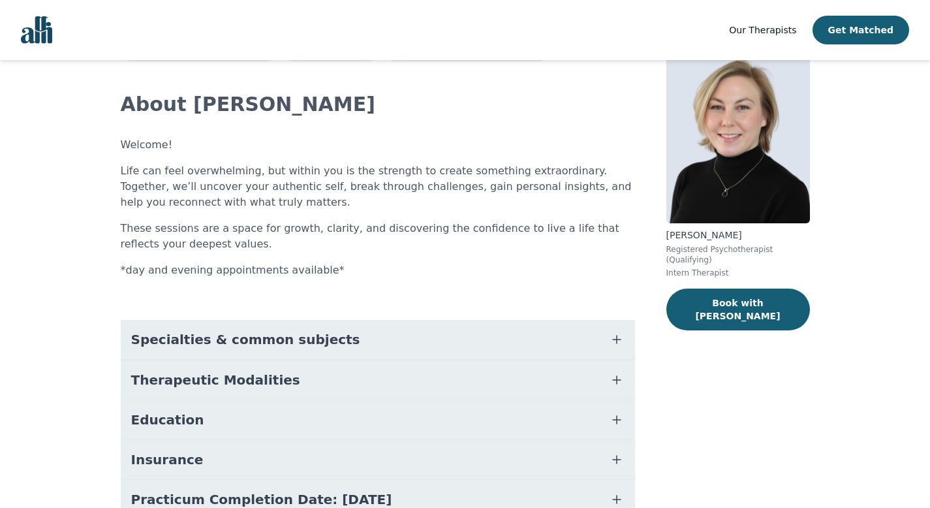
scroll to position [170, 0]
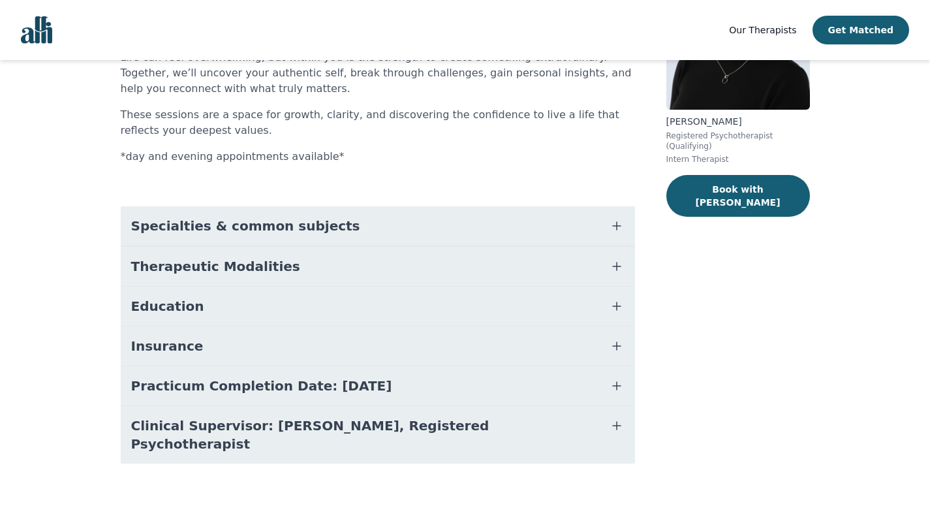
click at [345, 268] on button "Therapeutic Modalities" at bounding box center [378, 266] width 514 height 39
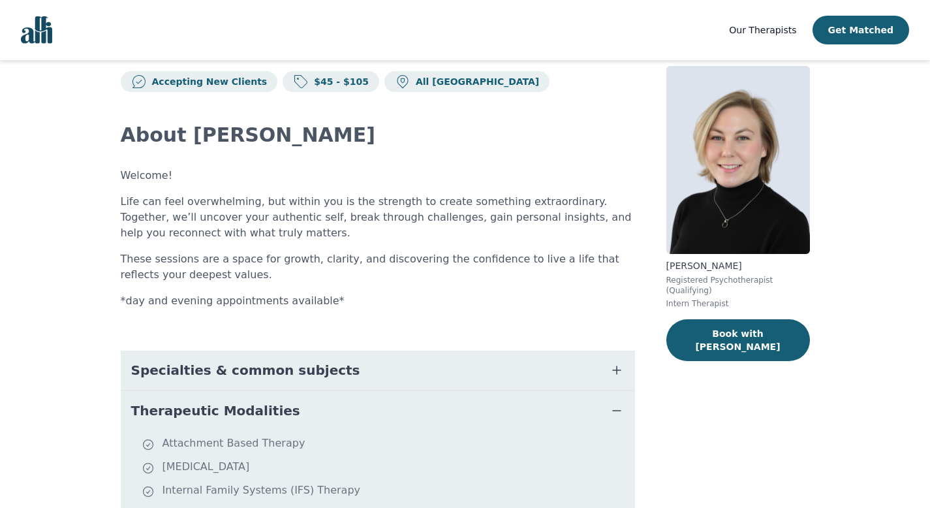
scroll to position [21, 0]
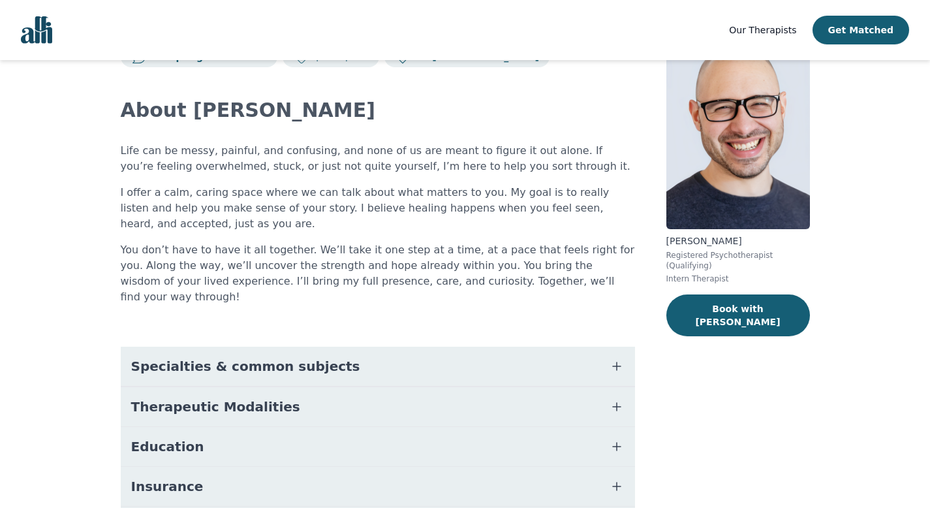
scroll to position [110, 0]
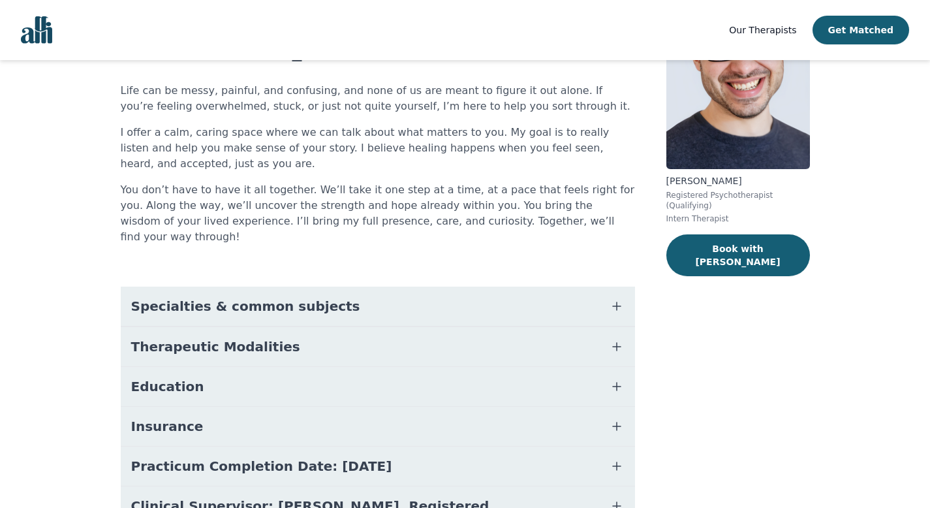
click at [289, 336] on button "Therapeutic Modalities" at bounding box center [378, 346] width 514 height 39
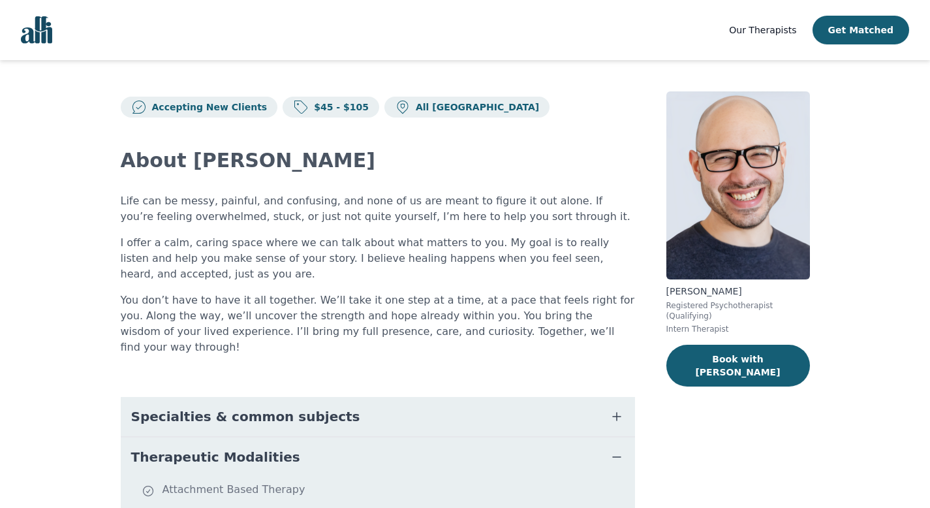
scroll to position [260, 0]
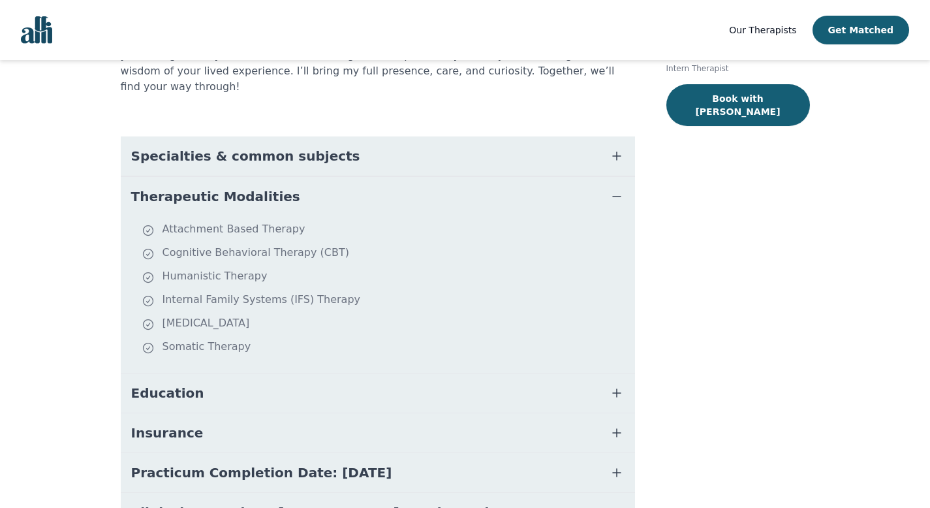
click at [283, 381] on button "Education" at bounding box center [378, 392] width 514 height 39
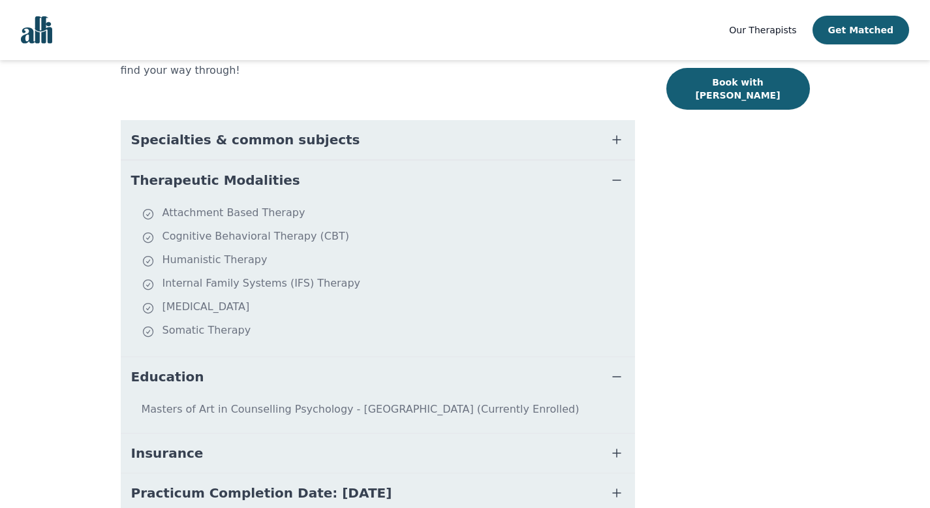
scroll to position [368, 0]
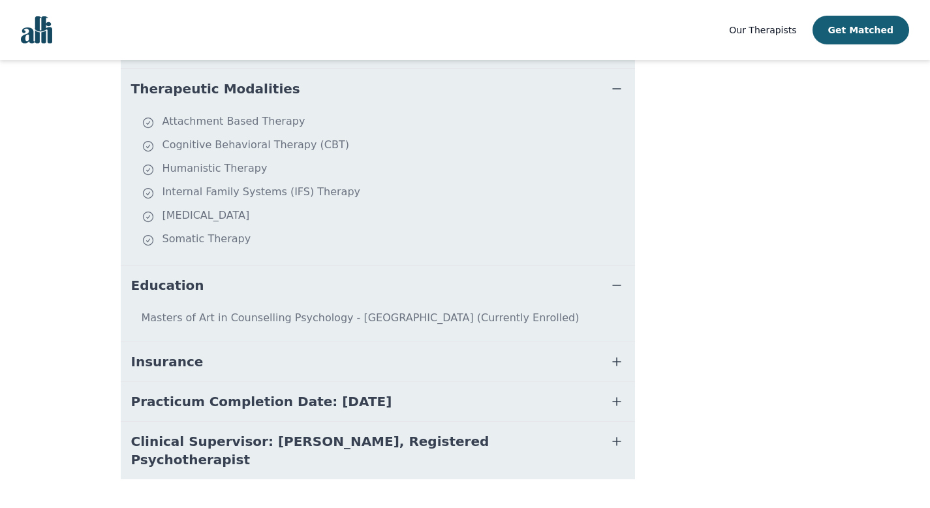
click at [434, 388] on button "Practicum Completion Date: [DATE]" at bounding box center [378, 401] width 514 height 39
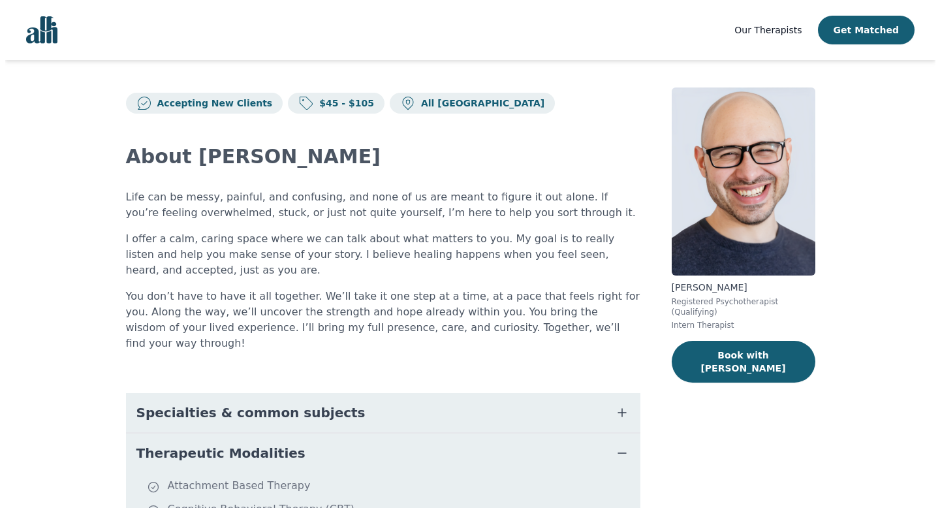
scroll to position [0, 0]
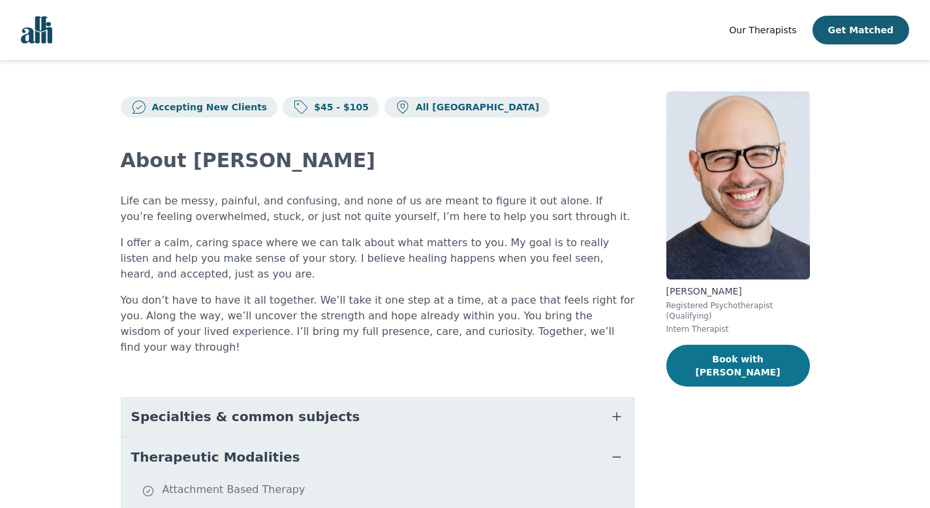
click at [727, 346] on button "Book with [PERSON_NAME]" at bounding box center [739, 366] width 144 height 42
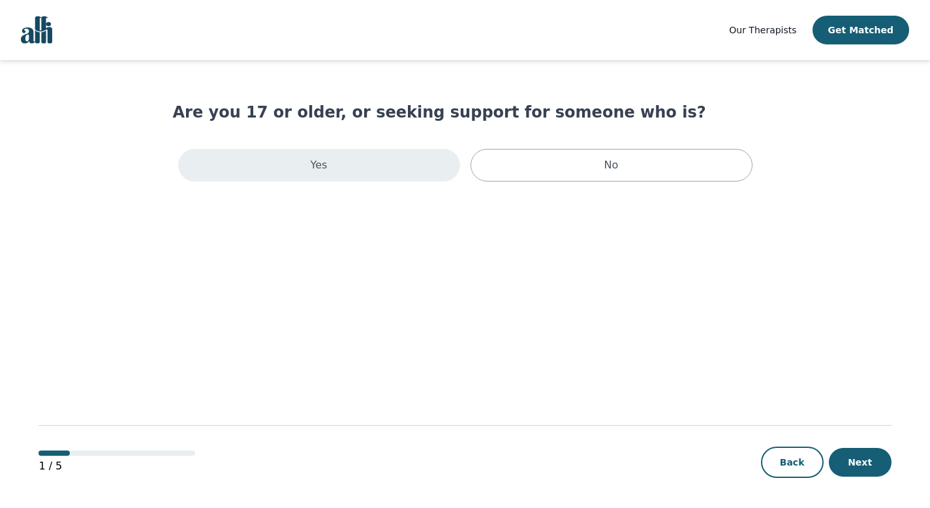
click at [413, 175] on div "Yes" at bounding box center [319, 165] width 282 height 33
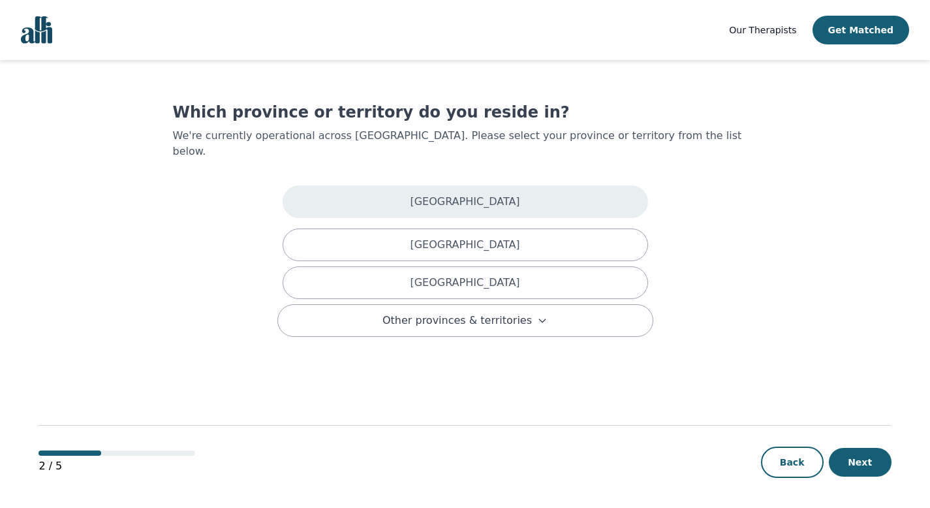
click at [465, 194] on p "[GEOGRAPHIC_DATA]" at bounding box center [465, 202] width 110 height 16
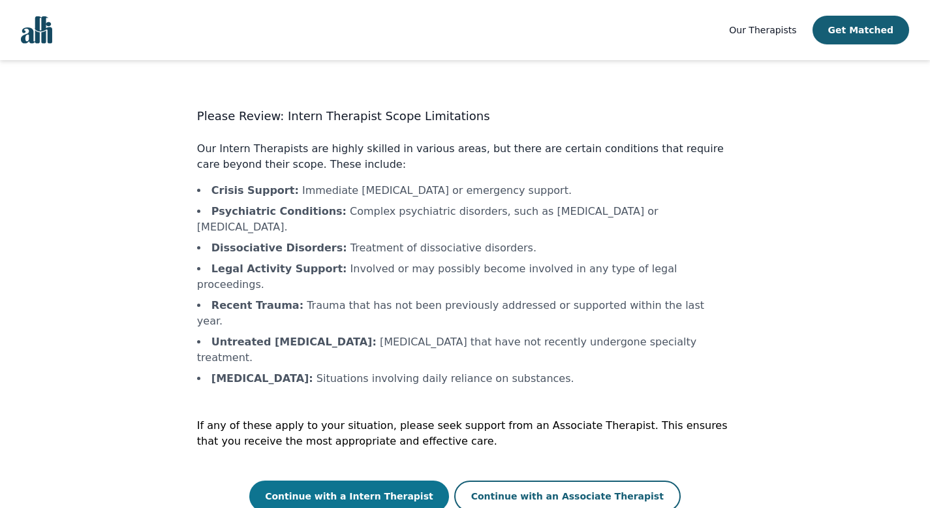
click at [371, 481] on button "Continue with a Intern Therapist" at bounding box center [349, 496] width 200 height 31
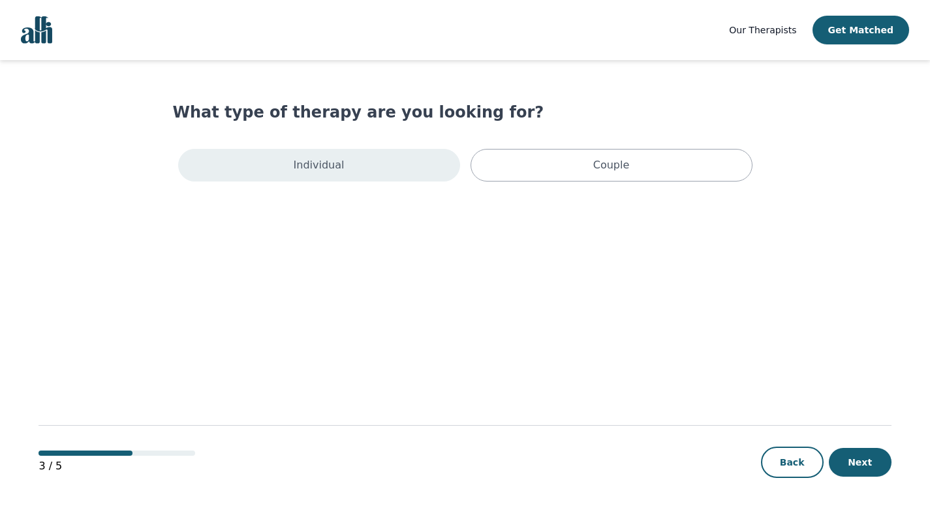
click at [390, 158] on div "Individual" at bounding box center [319, 165] width 282 height 33
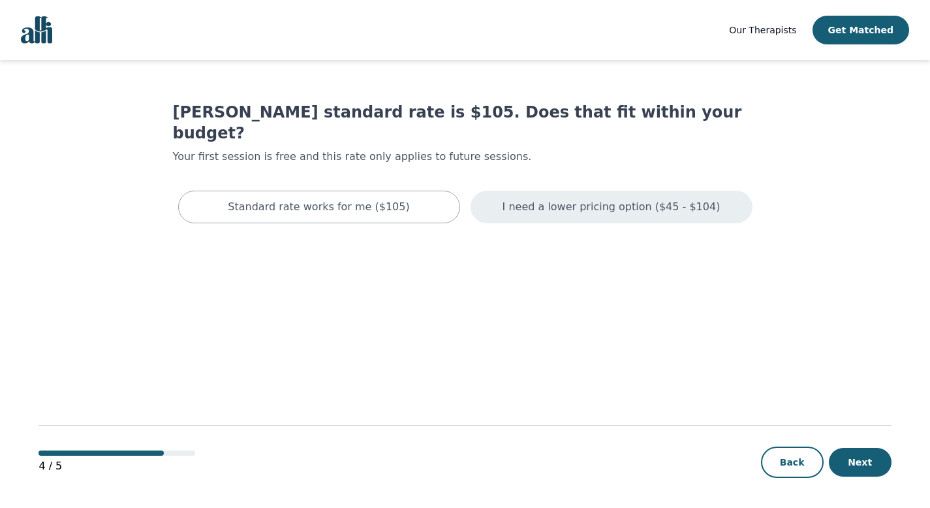
click at [526, 199] on p "I need a lower pricing option ($45 - $104)" at bounding box center [612, 207] width 218 height 16
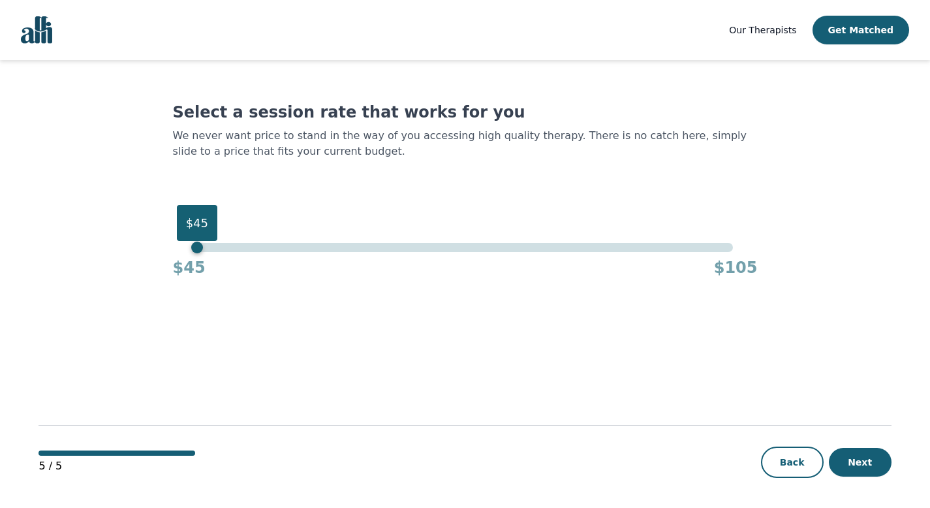
click at [197, 249] on div "$45" at bounding box center [465, 247] width 536 height 9
click at [866, 461] on button "Next" at bounding box center [860, 462] width 63 height 29
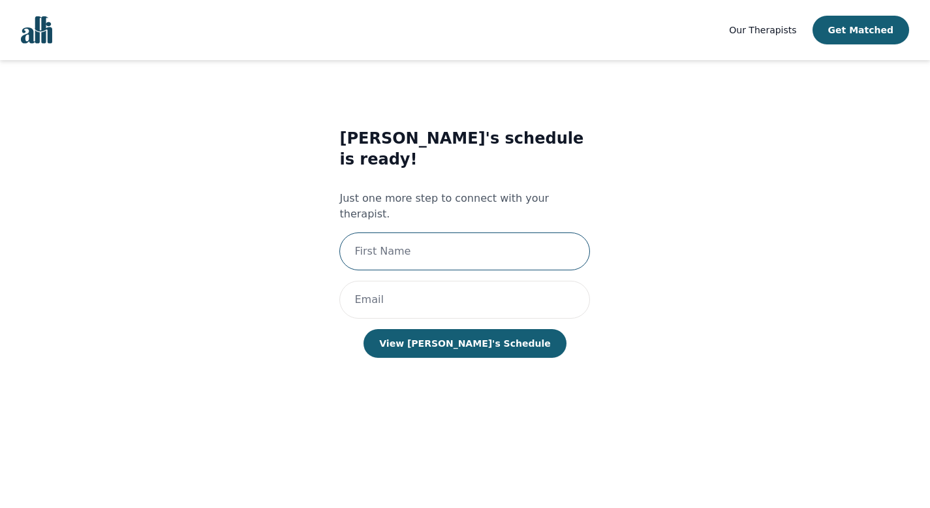
click at [479, 232] on input "text" at bounding box center [464, 251] width 251 height 38
type input "[PERSON_NAME]"
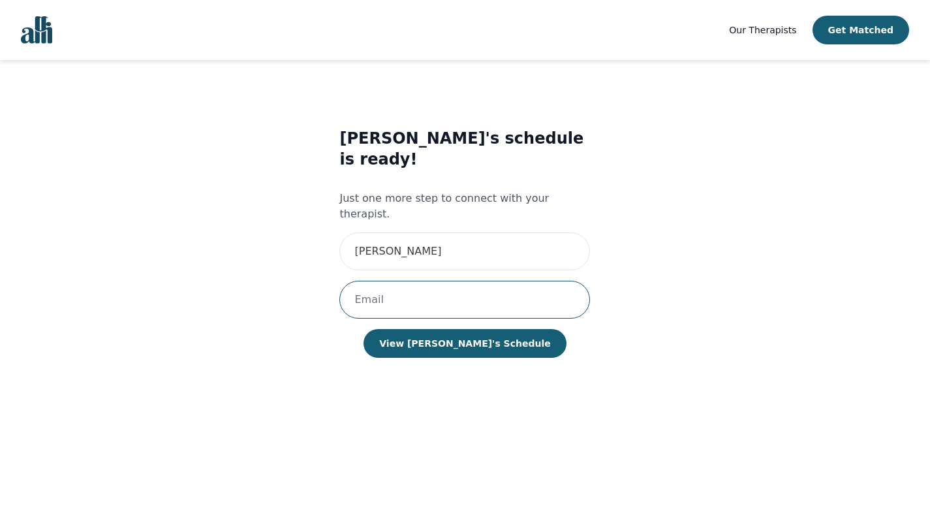
click at [435, 281] on input "email" at bounding box center [464, 300] width 251 height 38
type input "[EMAIL_ADDRESS][DOMAIN_NAME]"
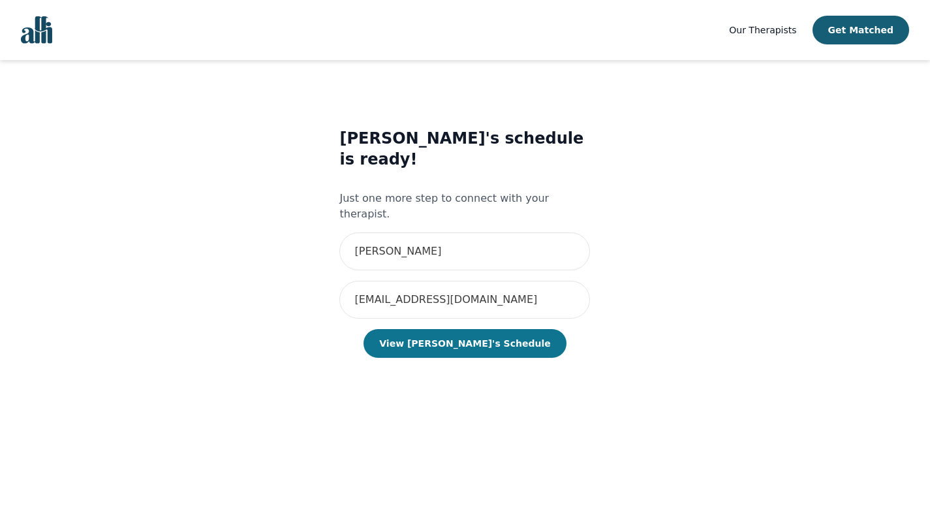
click at [450, 329] on button "View [PERSON_NAME]'s Schedule" at bounding box center [465, 343] width 202 height 29
